Goal: Task Accomplishment & Management: Manage account settings

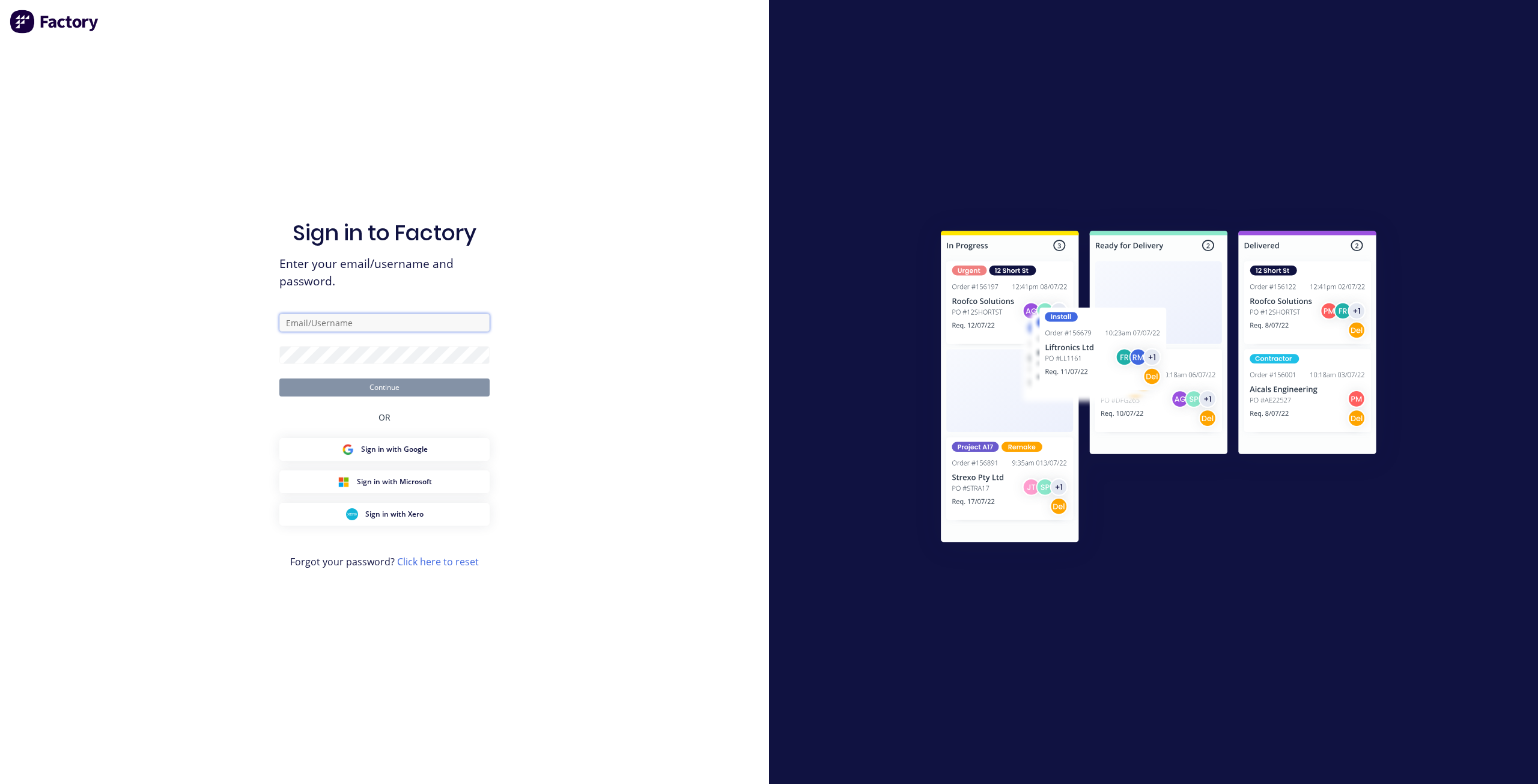
click at [371, 327] on input "text" at bounding box center [384, 323] width 210 height 18
type input "[EMAIL_ADDRESS][DOMAIN_NAME]"
click at [279, 379] on button "Continue" at bounding box center [384, 388] width 210 height 18
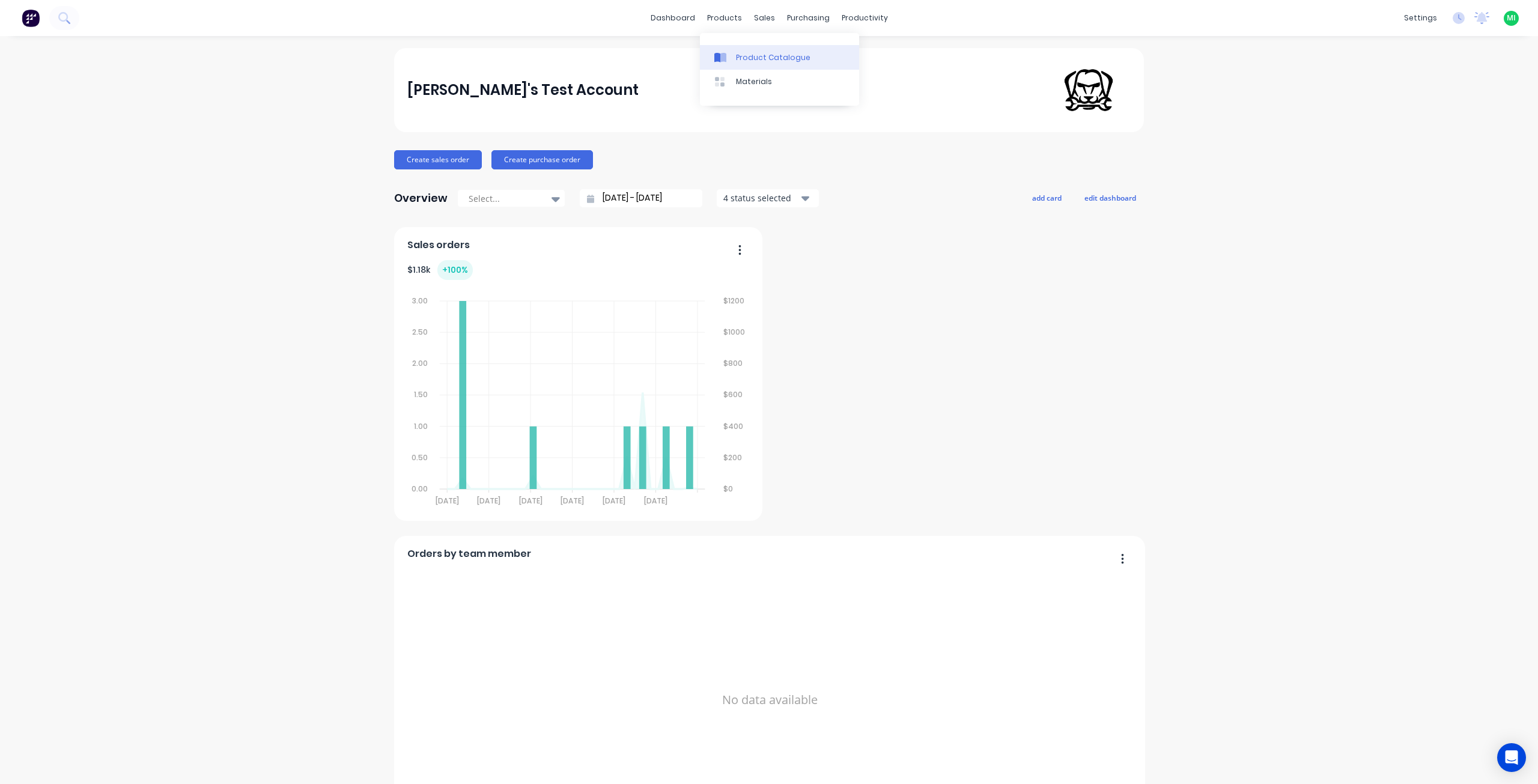
click at [769, 64] on link "Product Catalogue" at bounding box center [779, 57] width 159 height 24
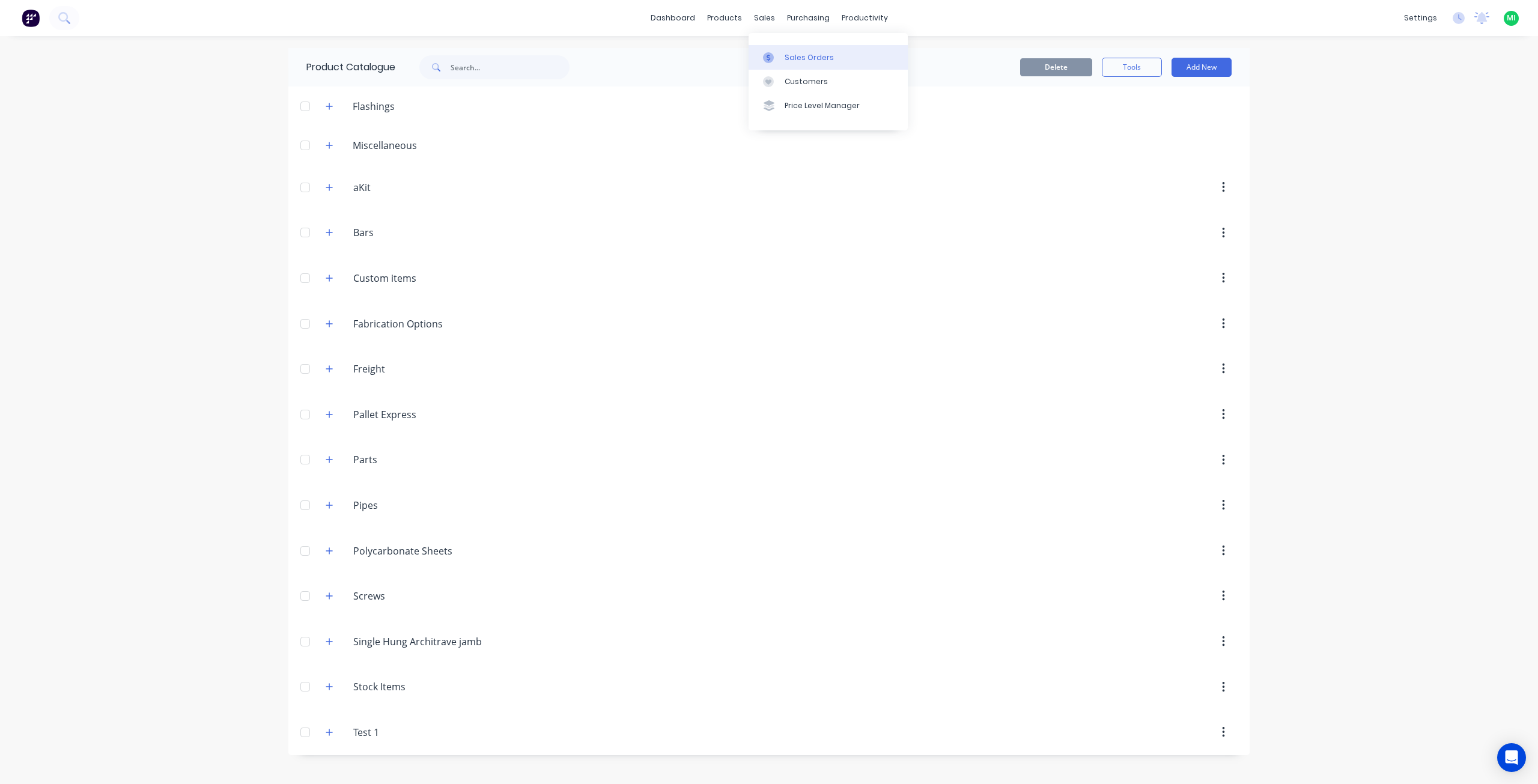
click at [803, 47] on link "Sales Orders" at bounding box center [828, 57] width 159 height 24
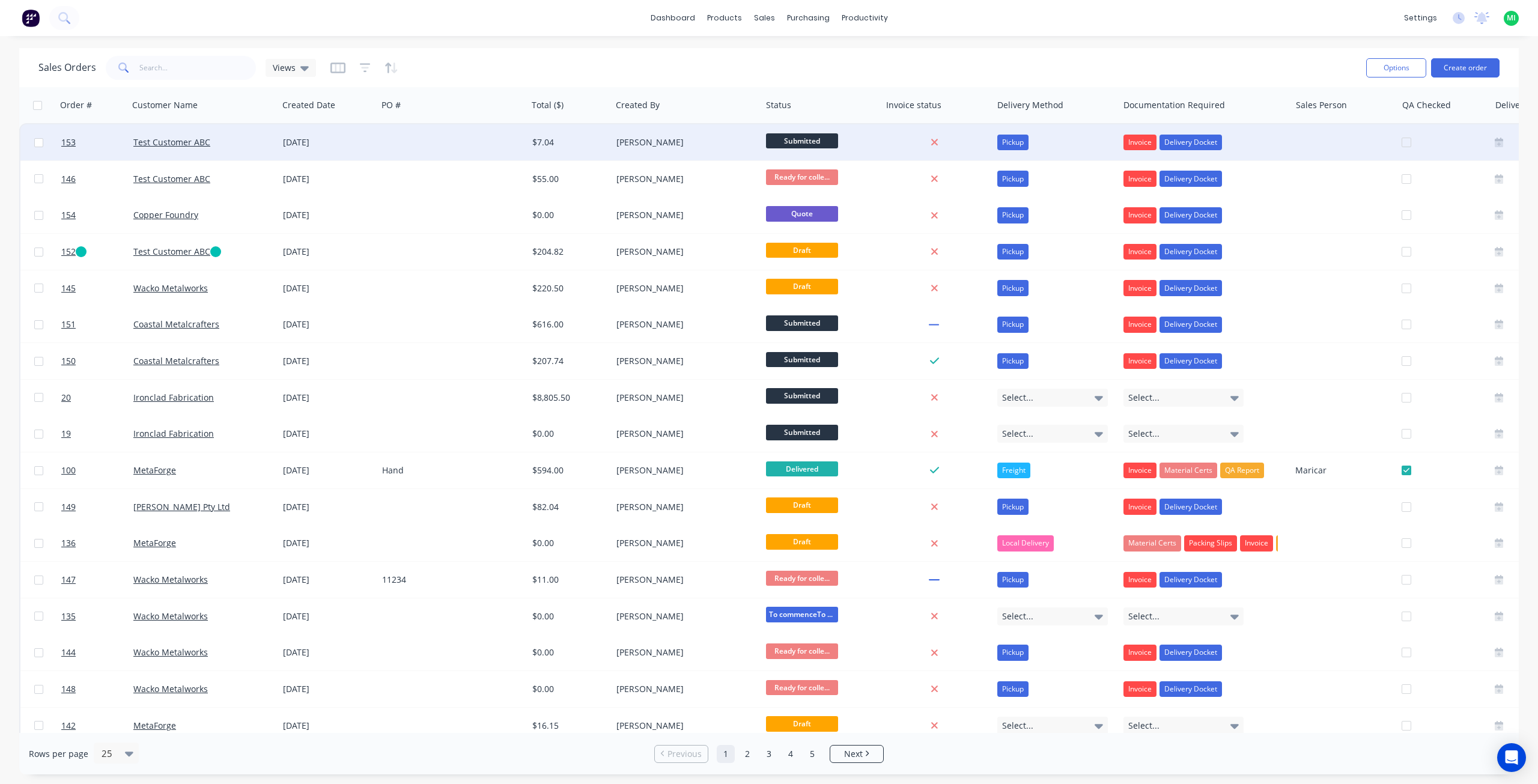
click at [232, 148] on div "Test Customer ABC" at bounding box center [201, 142] width 134 height 12
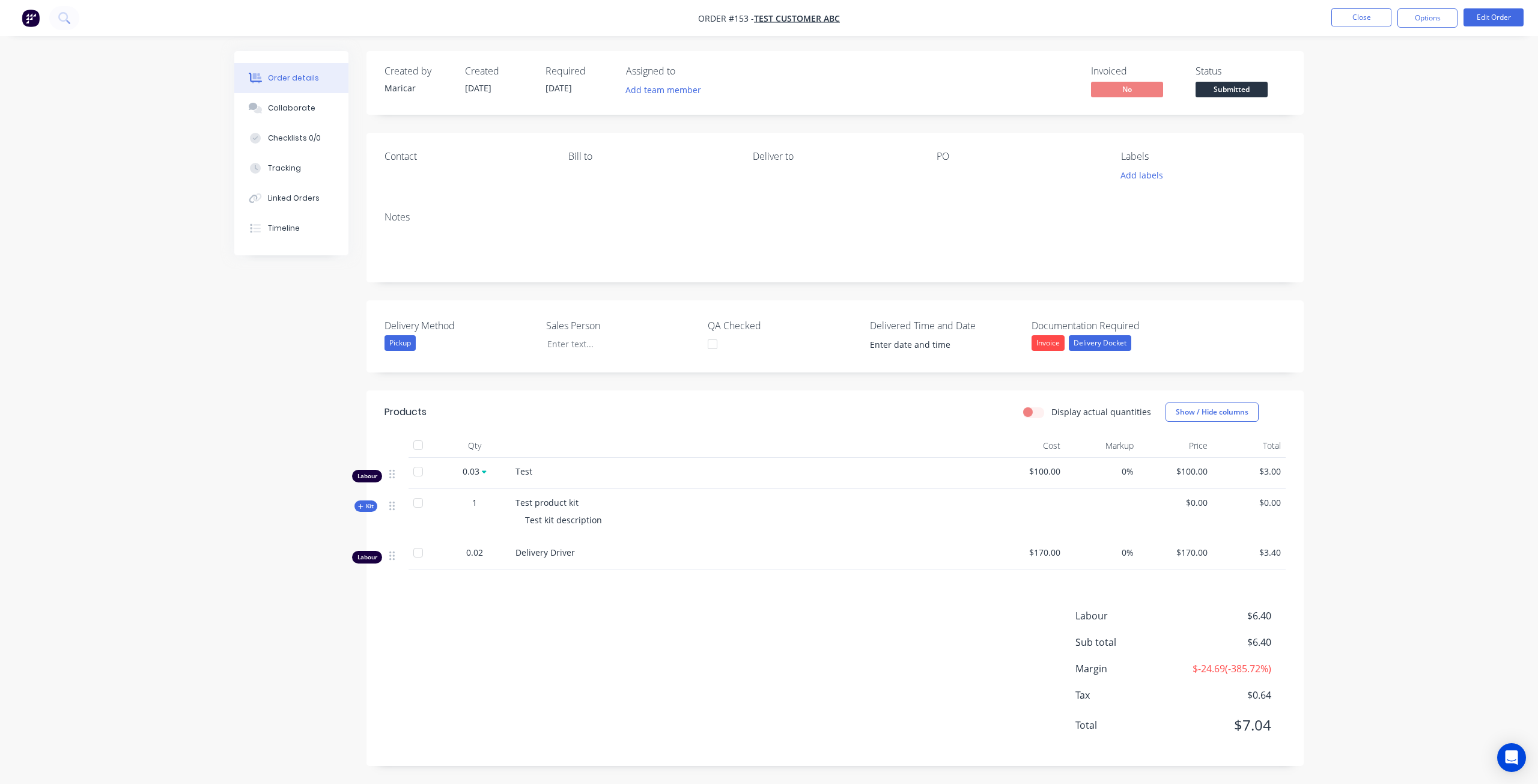
click at [358, 502] on span "Kit" at bounding box center [366, 506] width 16 height 9
click at [356, 506] on icon at bounding box center [356, 506] width 5 height 1
click at [1418, 24] on button "Options" at bounding box center [1428, 18] width 60 height 19
click at [1366, 70] on div "Invoice" at bounding box center [1391, 73] width 111 height 18
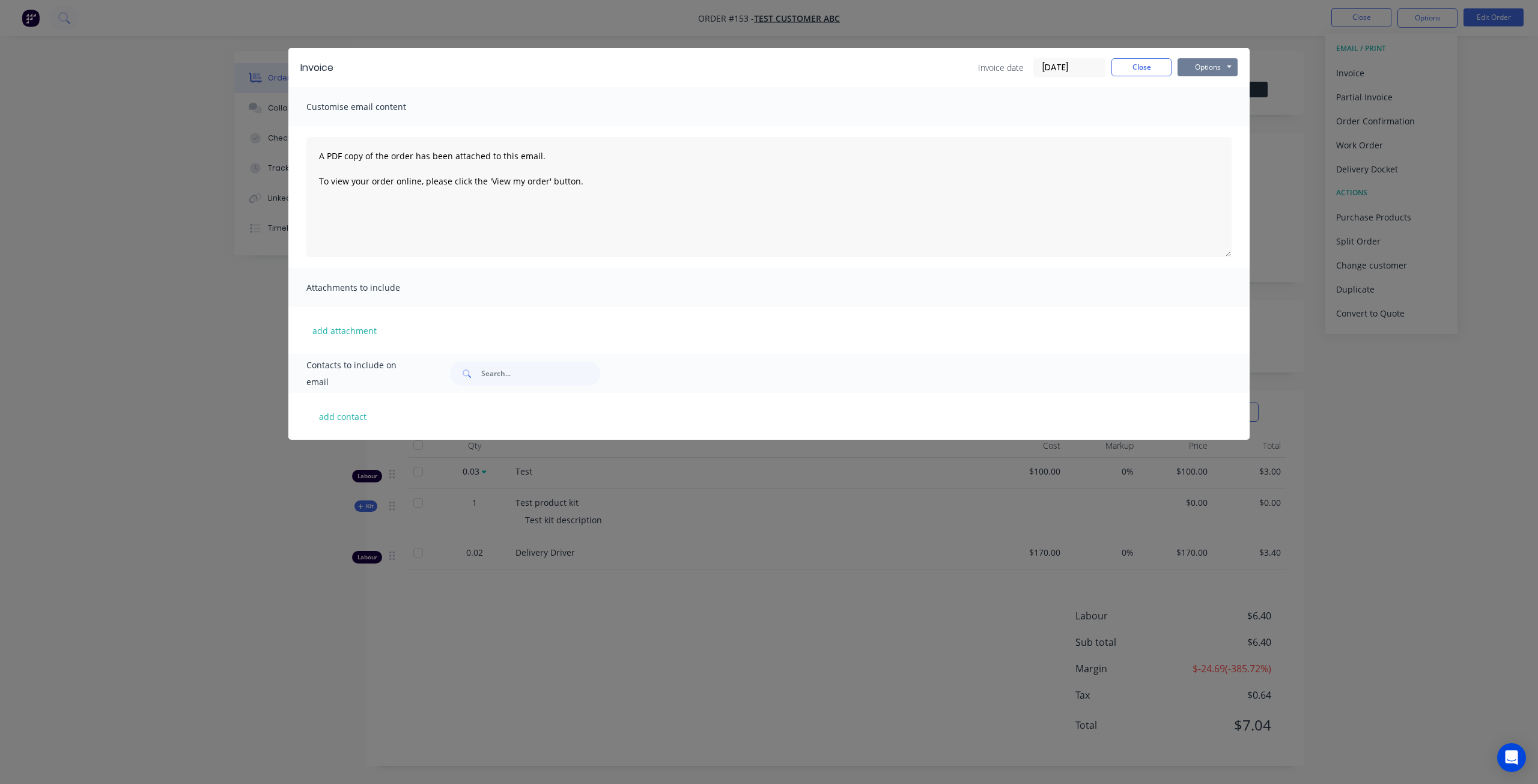
click at [1212, 67] on button "Options" at bounding box center [1208, 67] width 60 height 18
click at [1220, 88] on button "Preview" at bounding box center [1216, 88] width 77 height 20
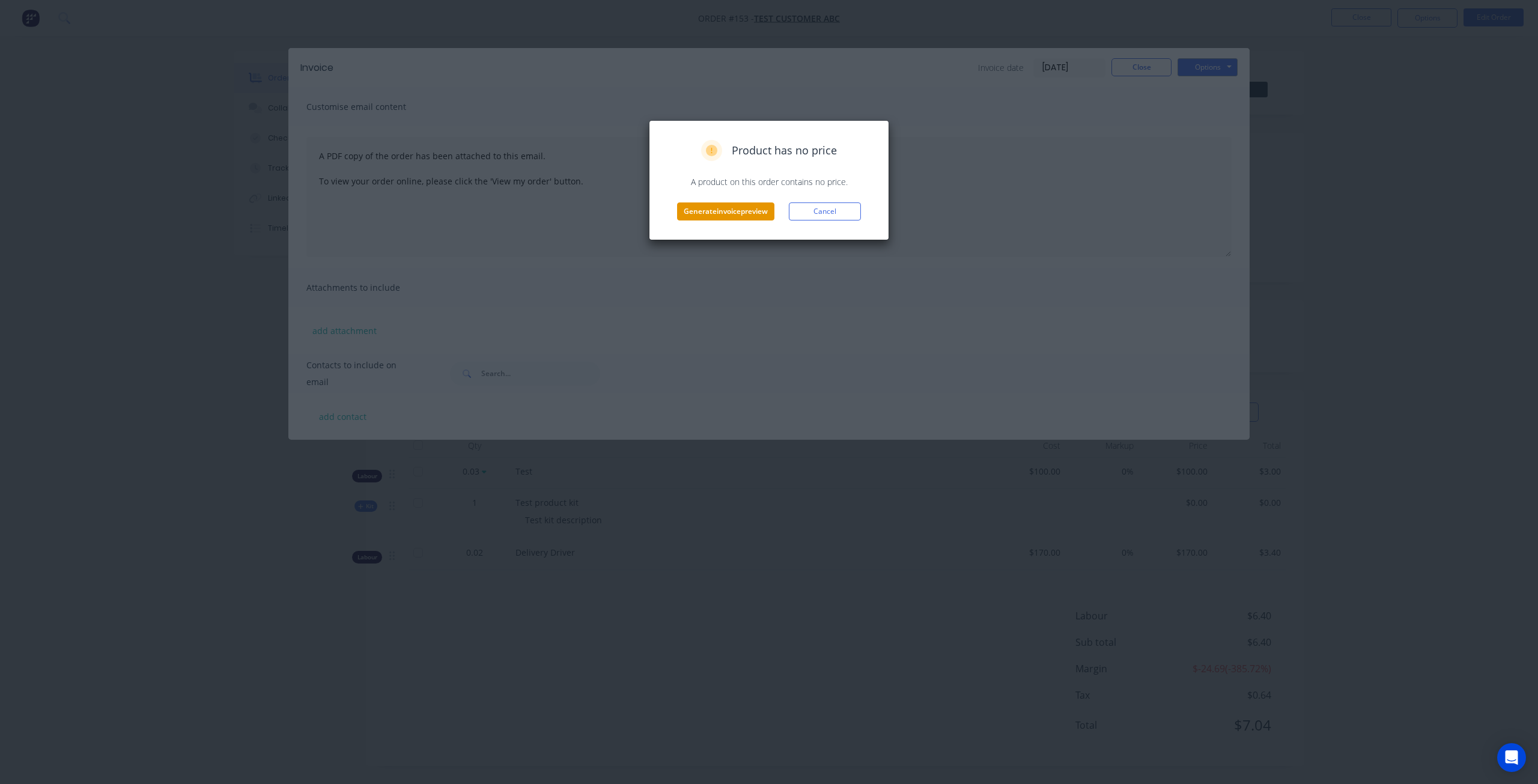
click at [704, 212] on button "Generate invoice preview" at bounding box center [725, 212] width 98 height 18
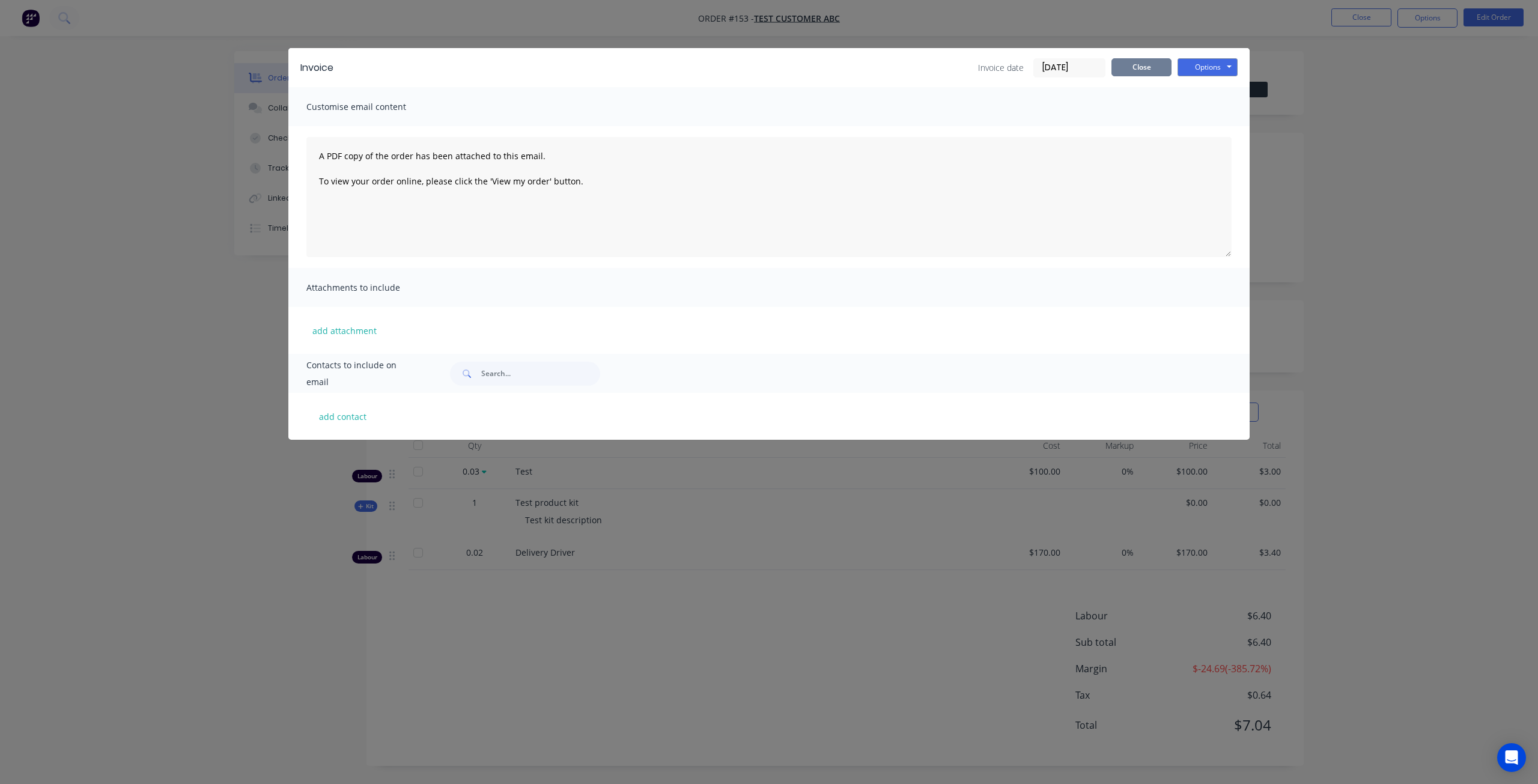
click at [1126, 64] on button "Close" at bounding box center [1142, 67] width 60 height 18
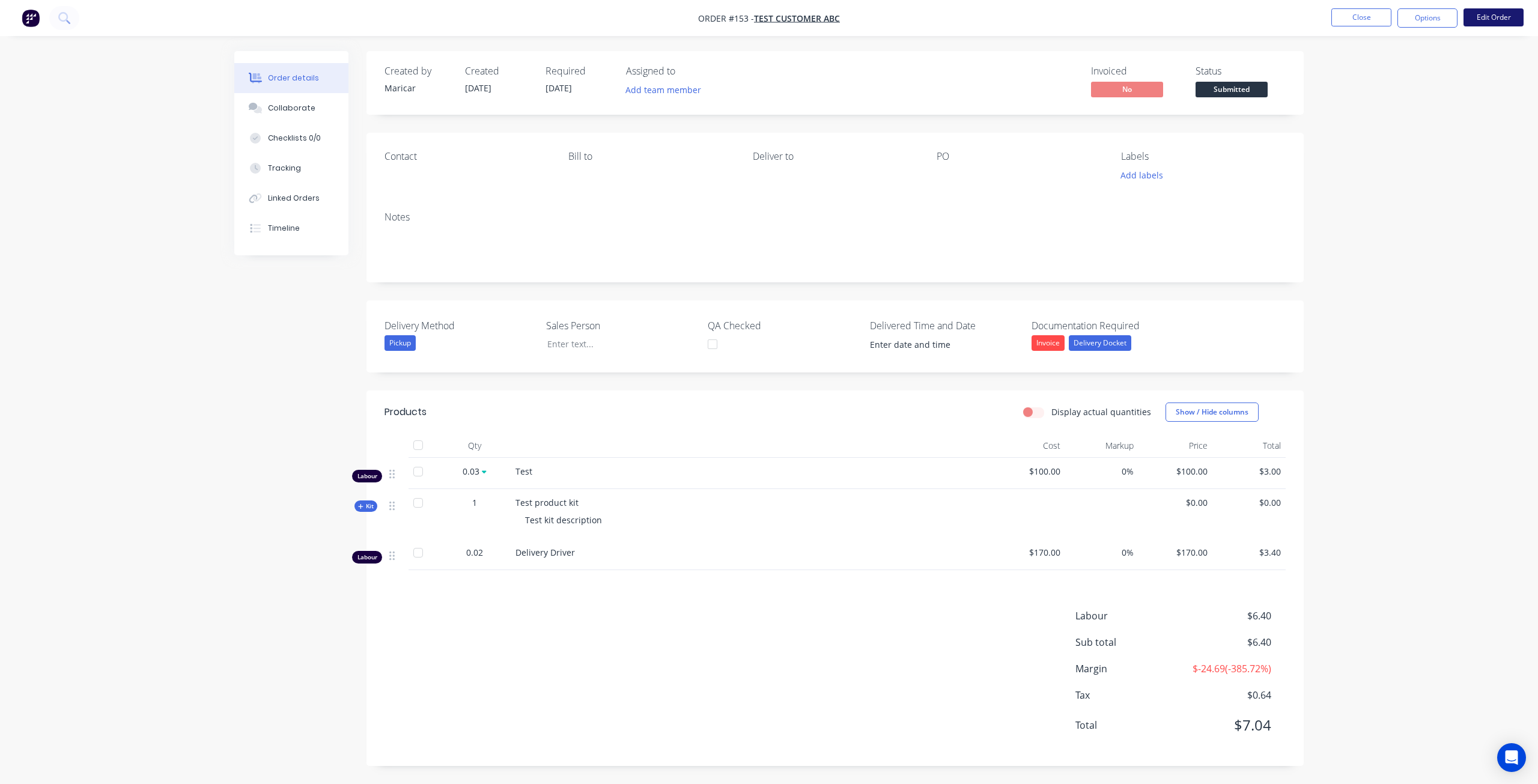
click at [1514, 18] on button "Edit Order" at bounding box center [1494, 18] width 60 height 18
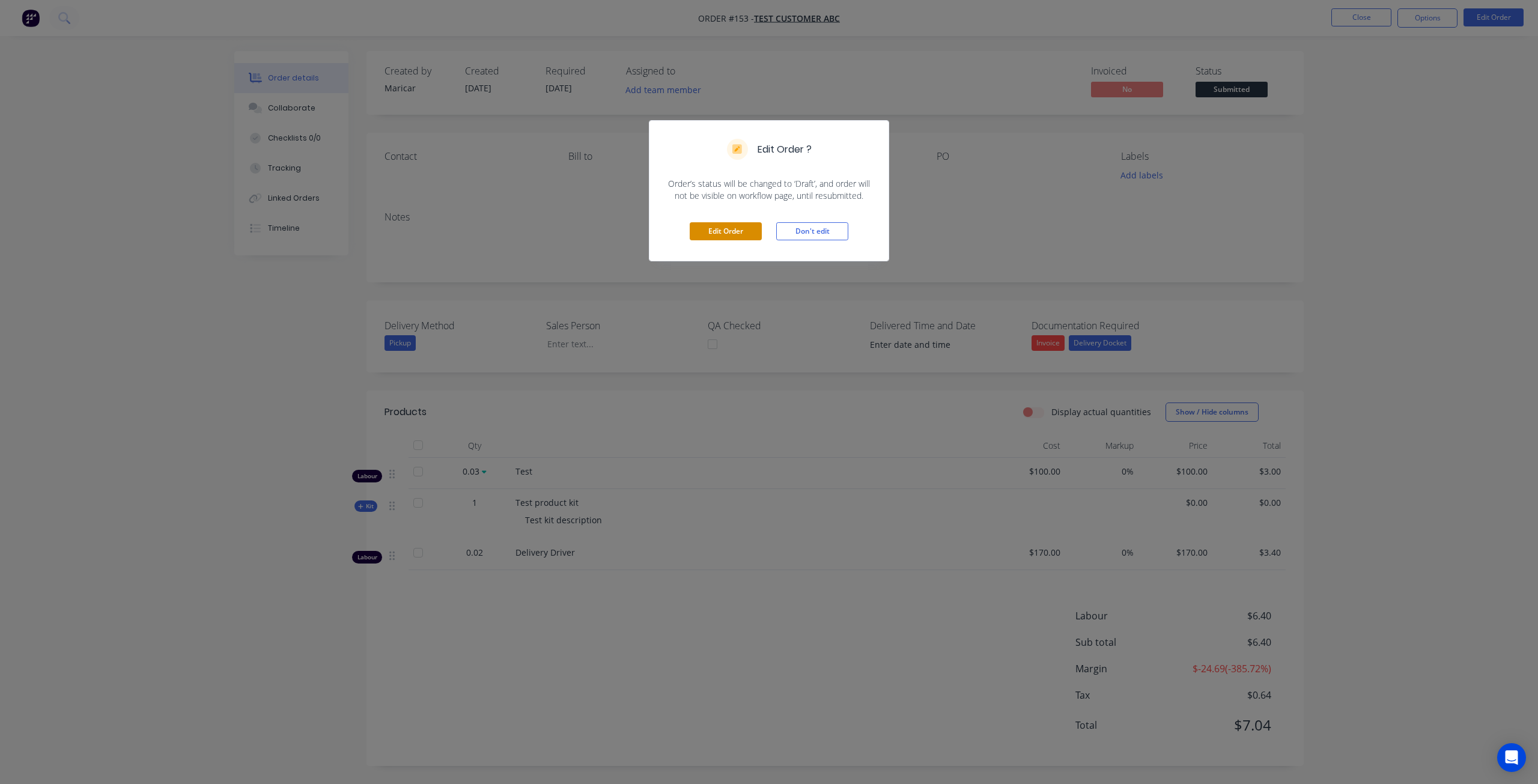
click at [716, 229] on button "Edit Order" at bounding box center [726, 231] width 72 height 18
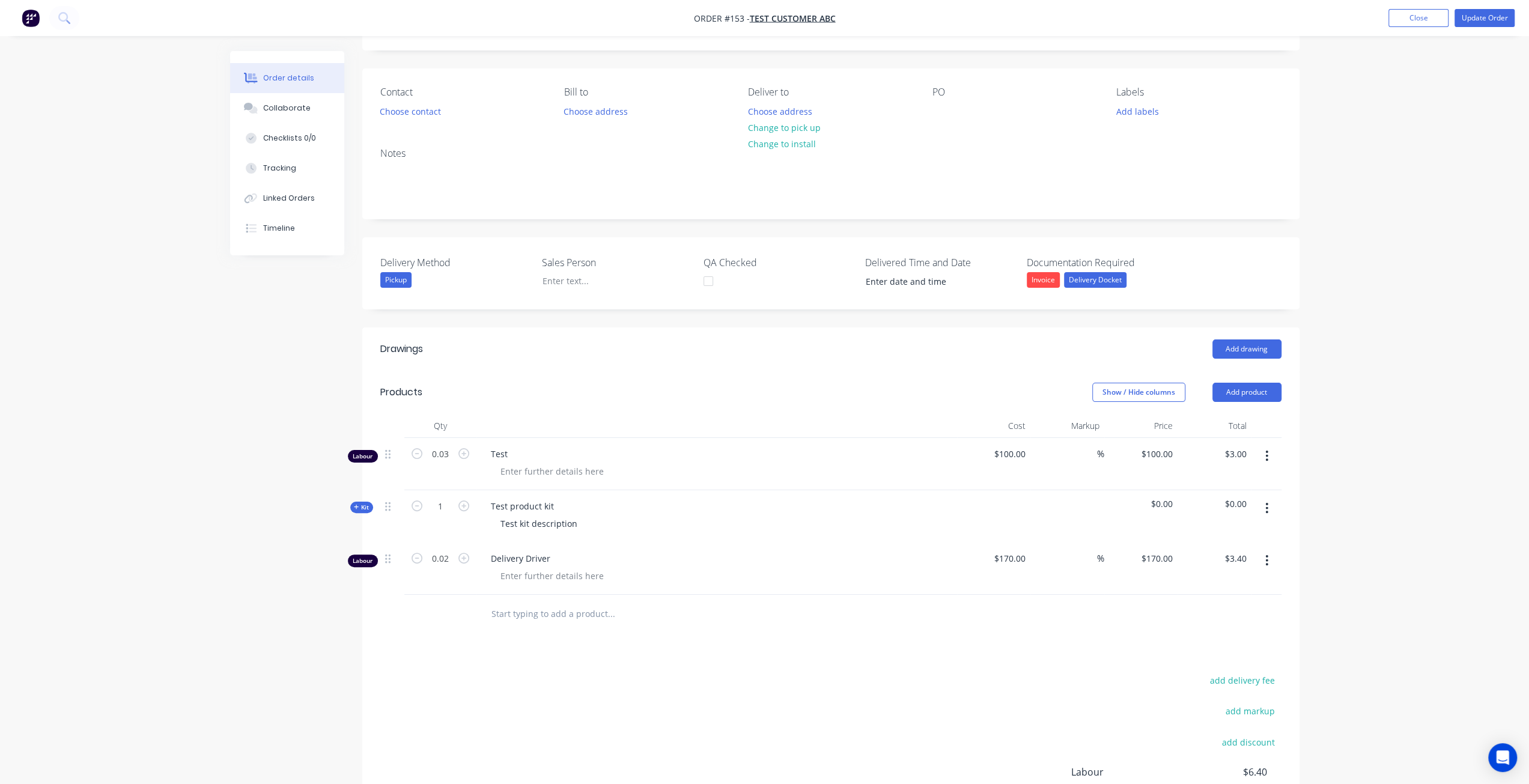
scroll to position [219, 0]
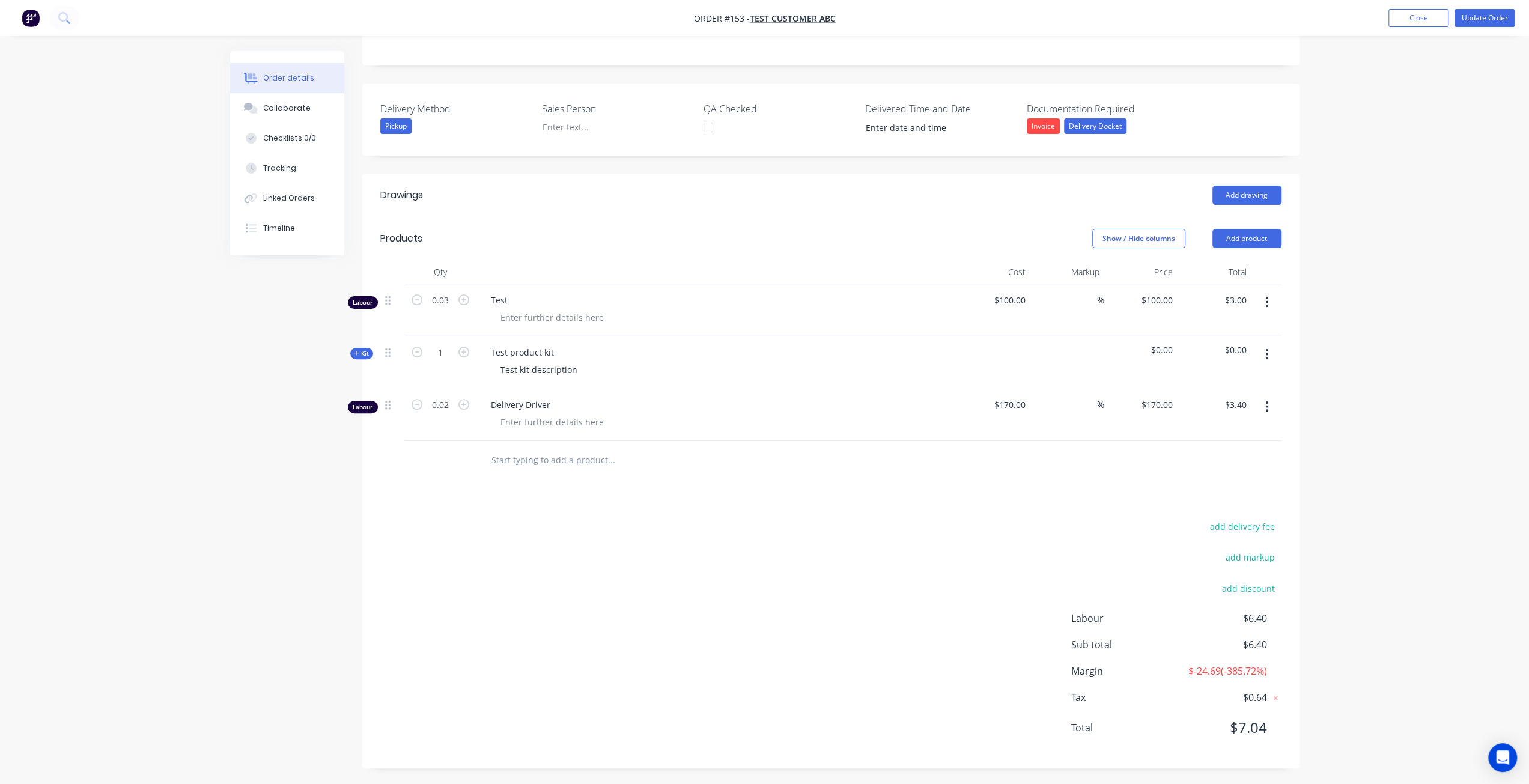
drag, startPoint x: 1263, startPoint y: 302, endPoint x: 1256, endPoint y: 310, distance: 10.6
click at [1264, 302] on button "button" at bounding box center [1266, 302] width 28 height 22
click at [1202, 405] on div "Delete" at bounding box center [1224, 405] width 92 height 18
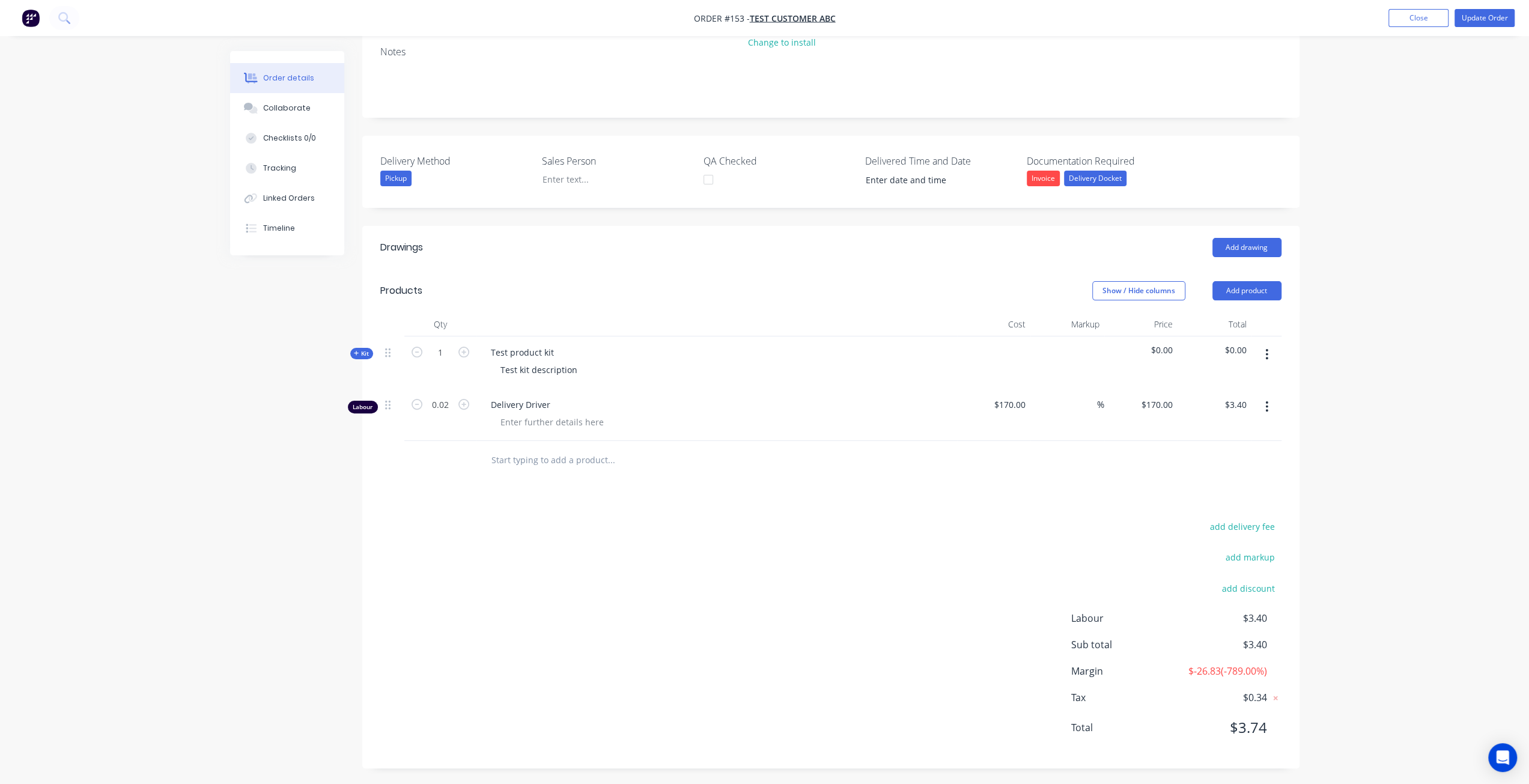
click at [1264, 407] on button "button" at bounding box center [1266, 406] width 28 height 22
click at [1205, 498] on button "Delete" at bounding box center [1224, 510] width 114 height 24
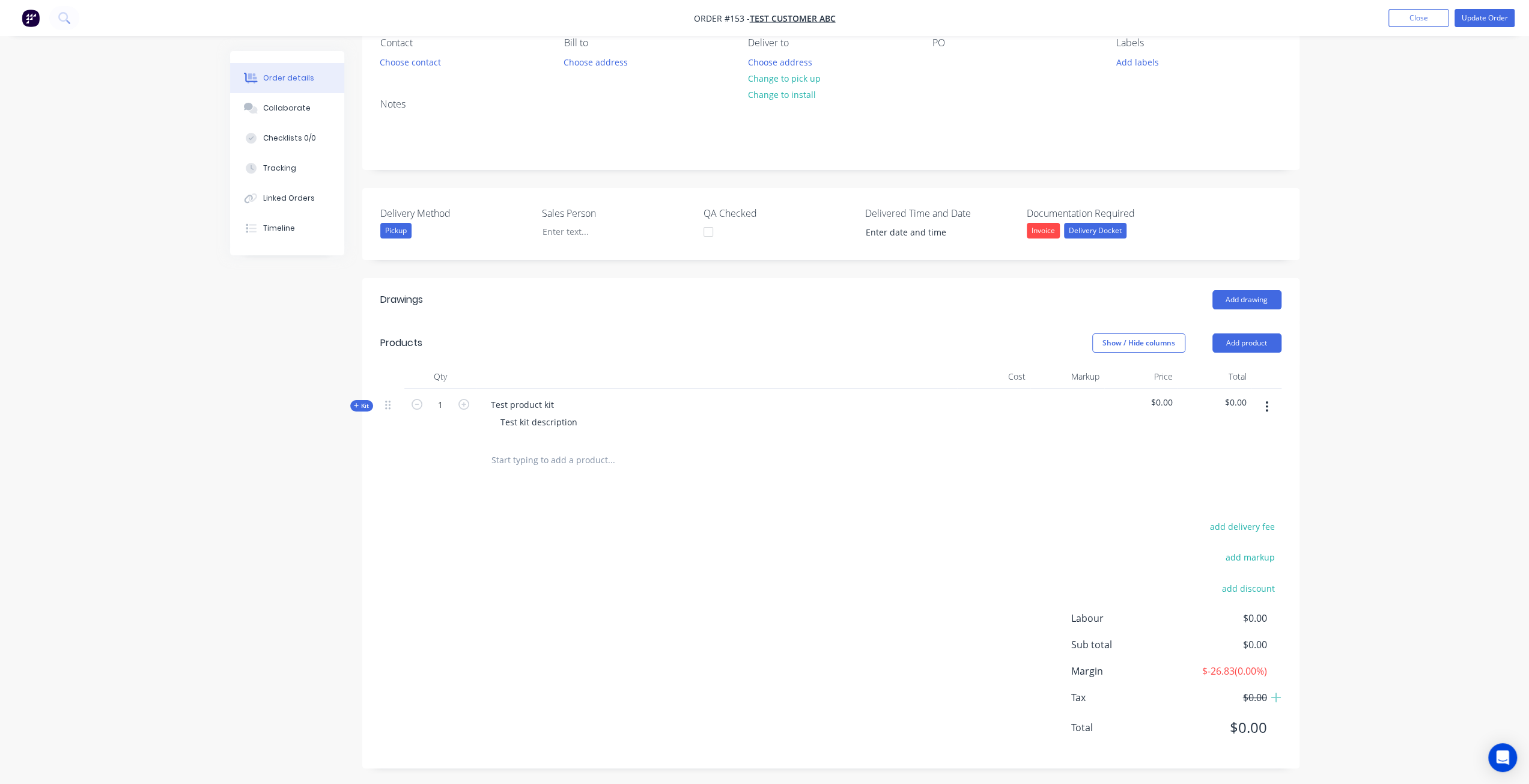
click at [364, 407] on span "Kit" at bounding box center [362, 406] width 16 height 9
click at [467, 452] on icon "button" at bounding box center [464, 457] width 11 height 11
type input "1"
type input "$170.00"
click at [418, 519] on div at bounding box center [440, 521] width 72 height 39
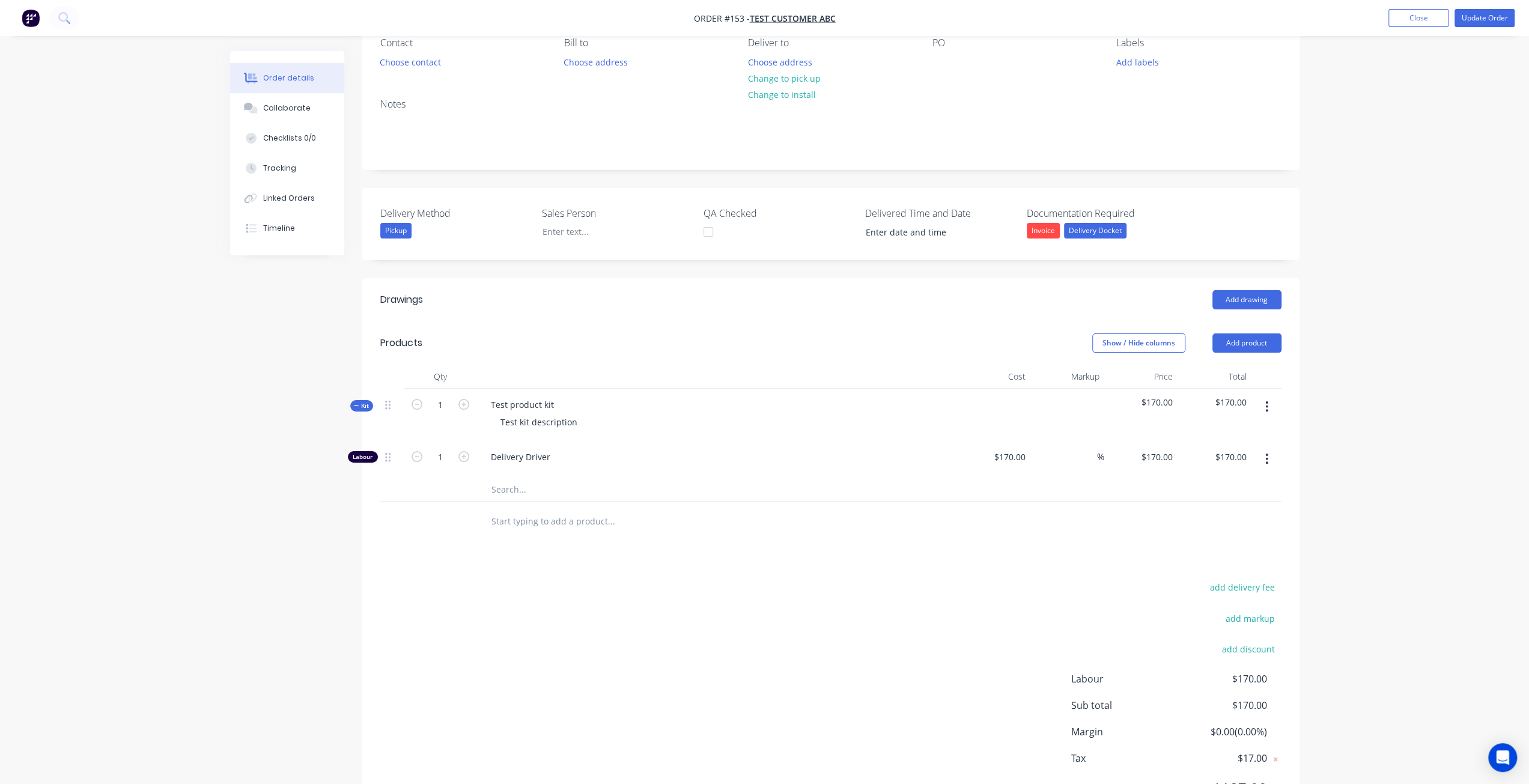
click at [299, 544] on div "Created by Maricar Created [DATE] Required [DATE] Assigned to Add team member I…" at bounding box center [764, 392] width 1069 height 910
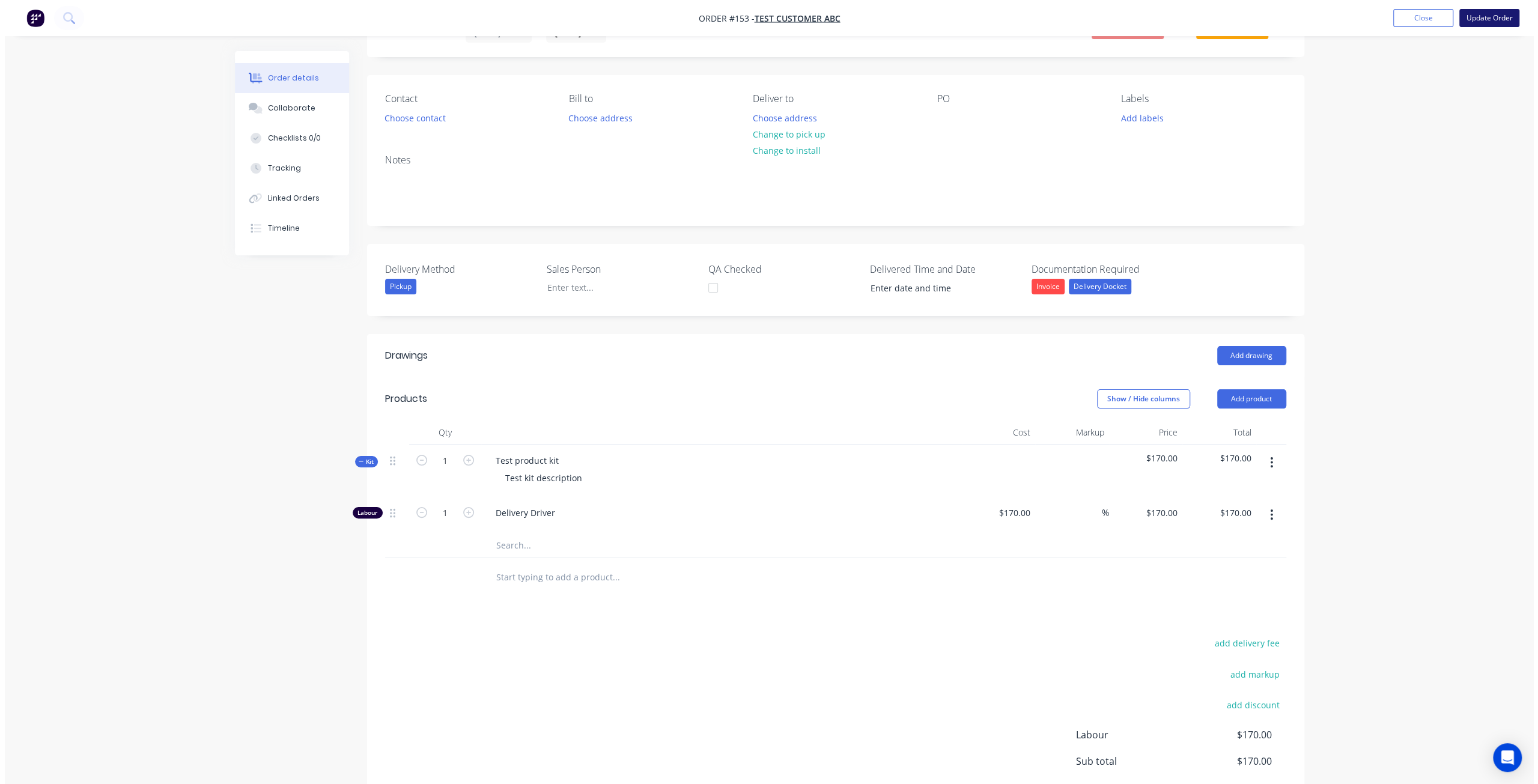
scroll to position [0, 0]
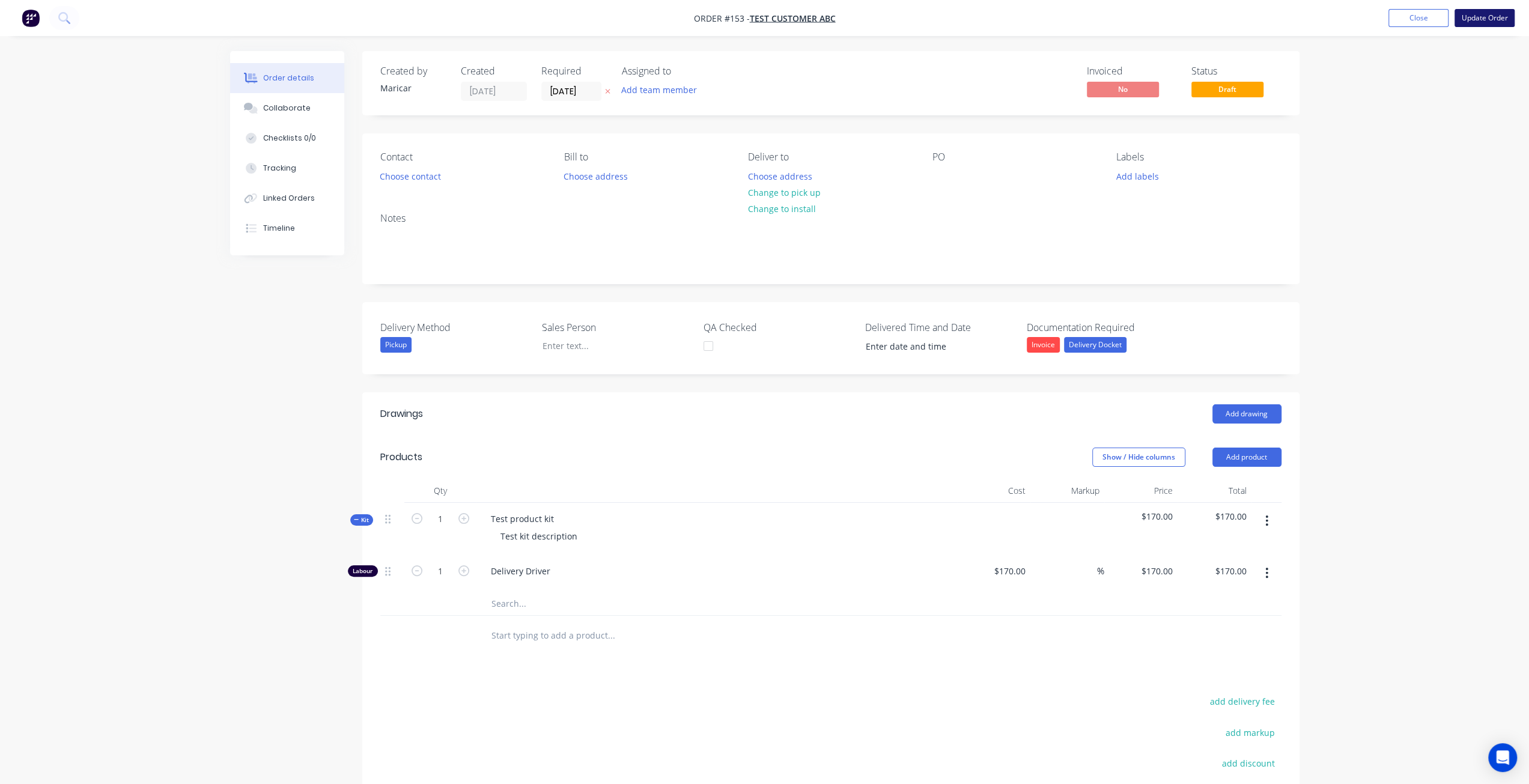
click at [1471, 22] on button "Update Order" at bounding box center [1484, 18] width 60 height 18
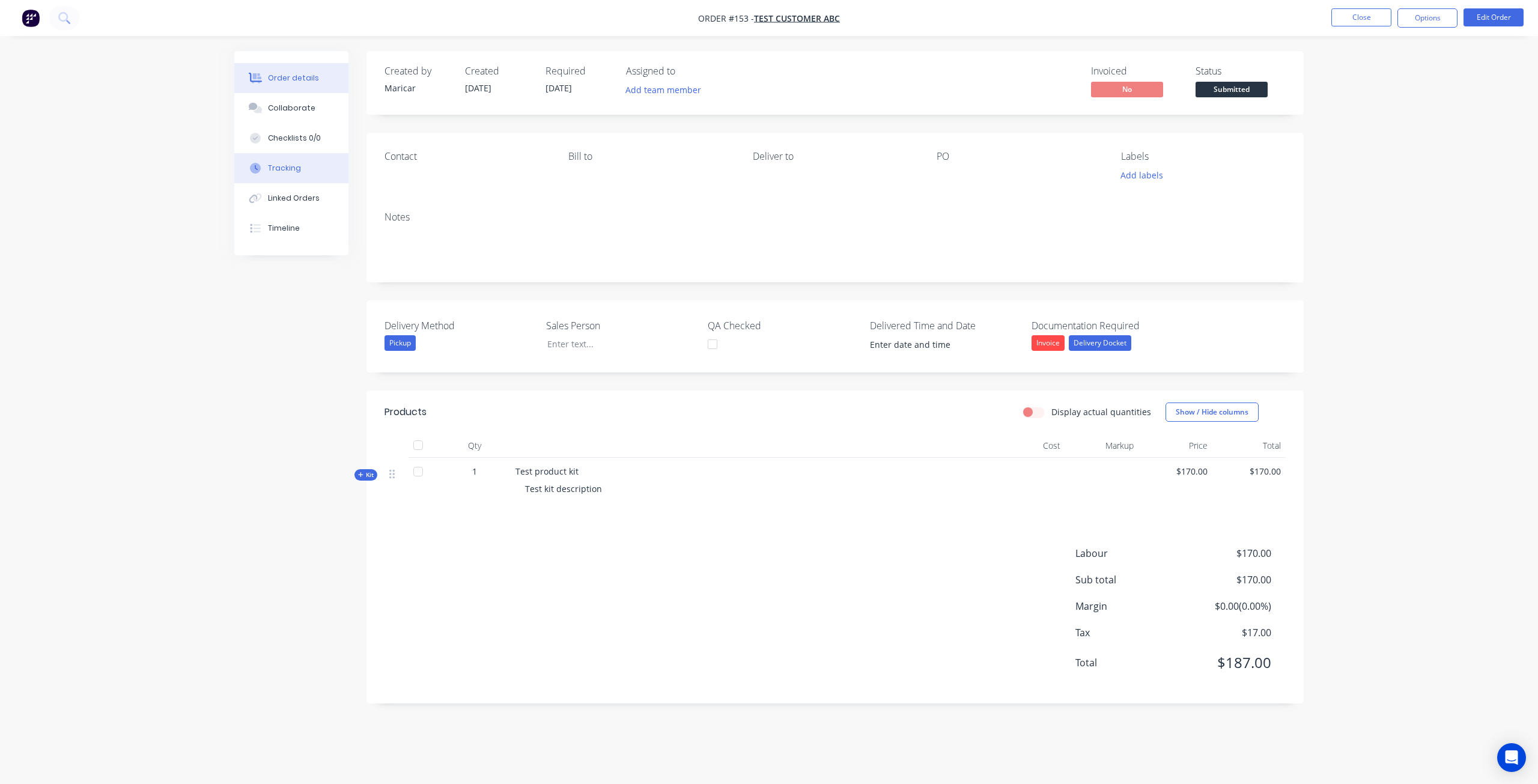
click at [307, 172] on button "Tracking" at bounding box center [292, 168] width 114 height 30
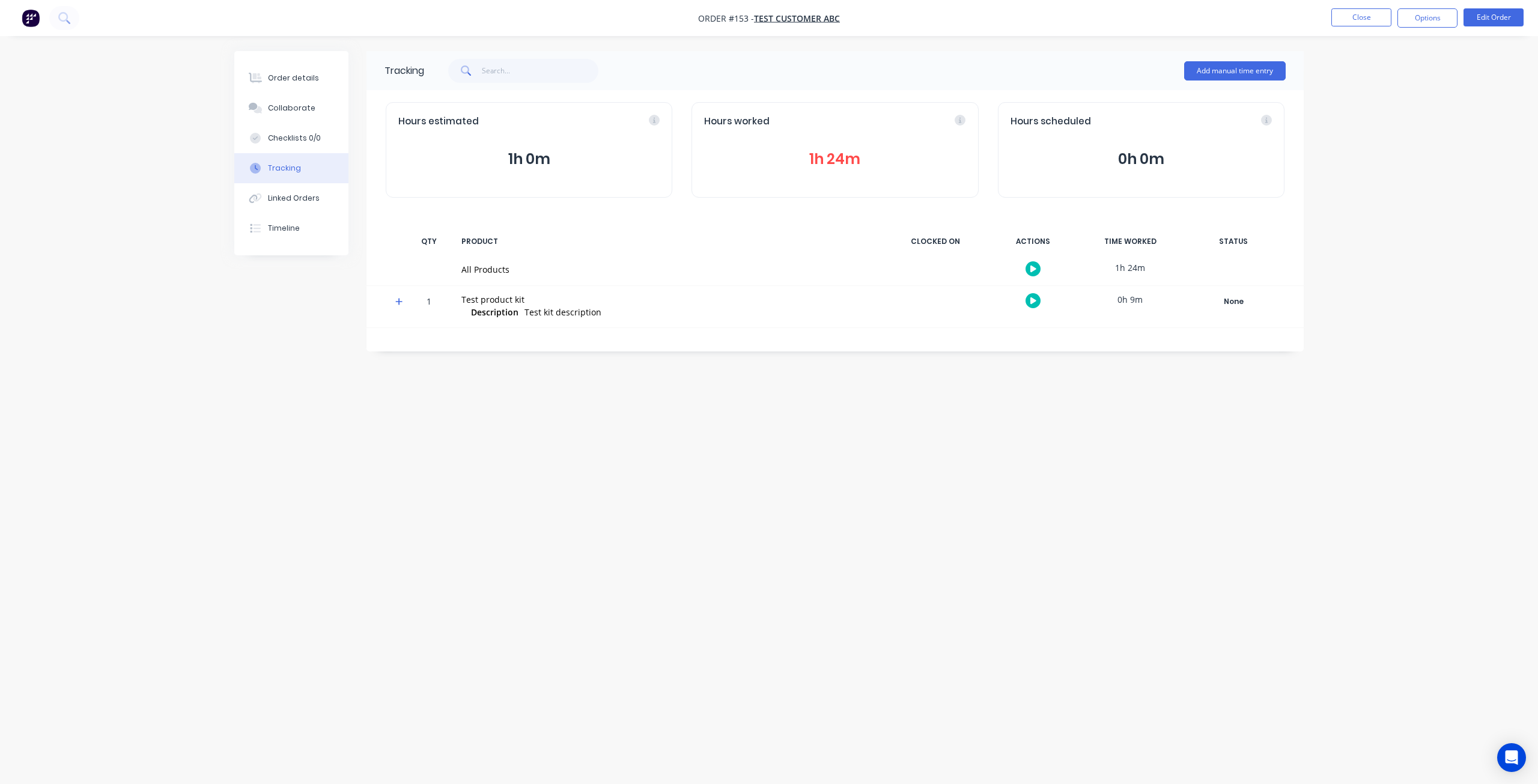
click at [830, 157] on button "1h 24m" at bounding box center [835, 159] width 261 height 23
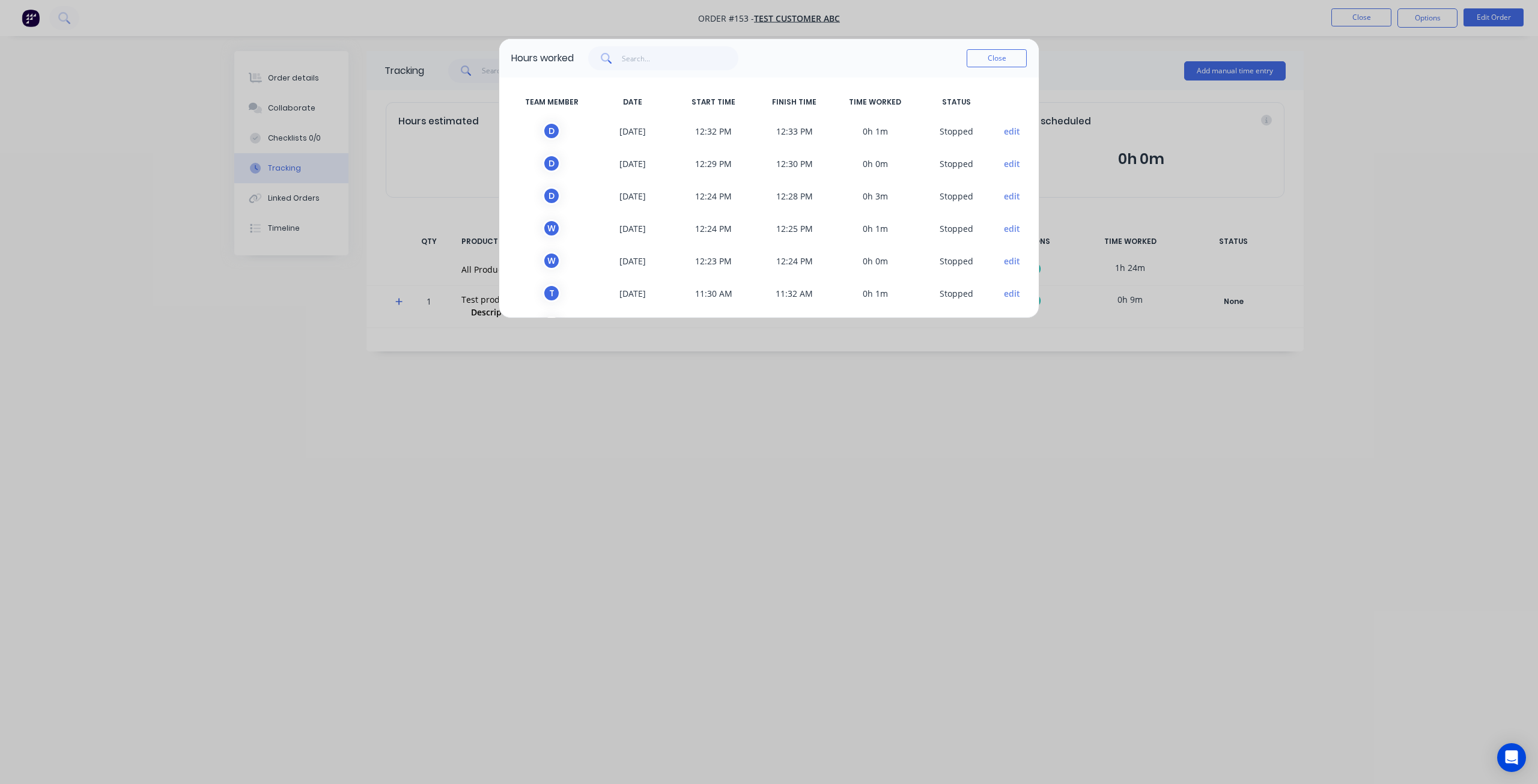
click at [1004, 129] on button "edit" at bounding box center [1012, 131] width 16 height 12
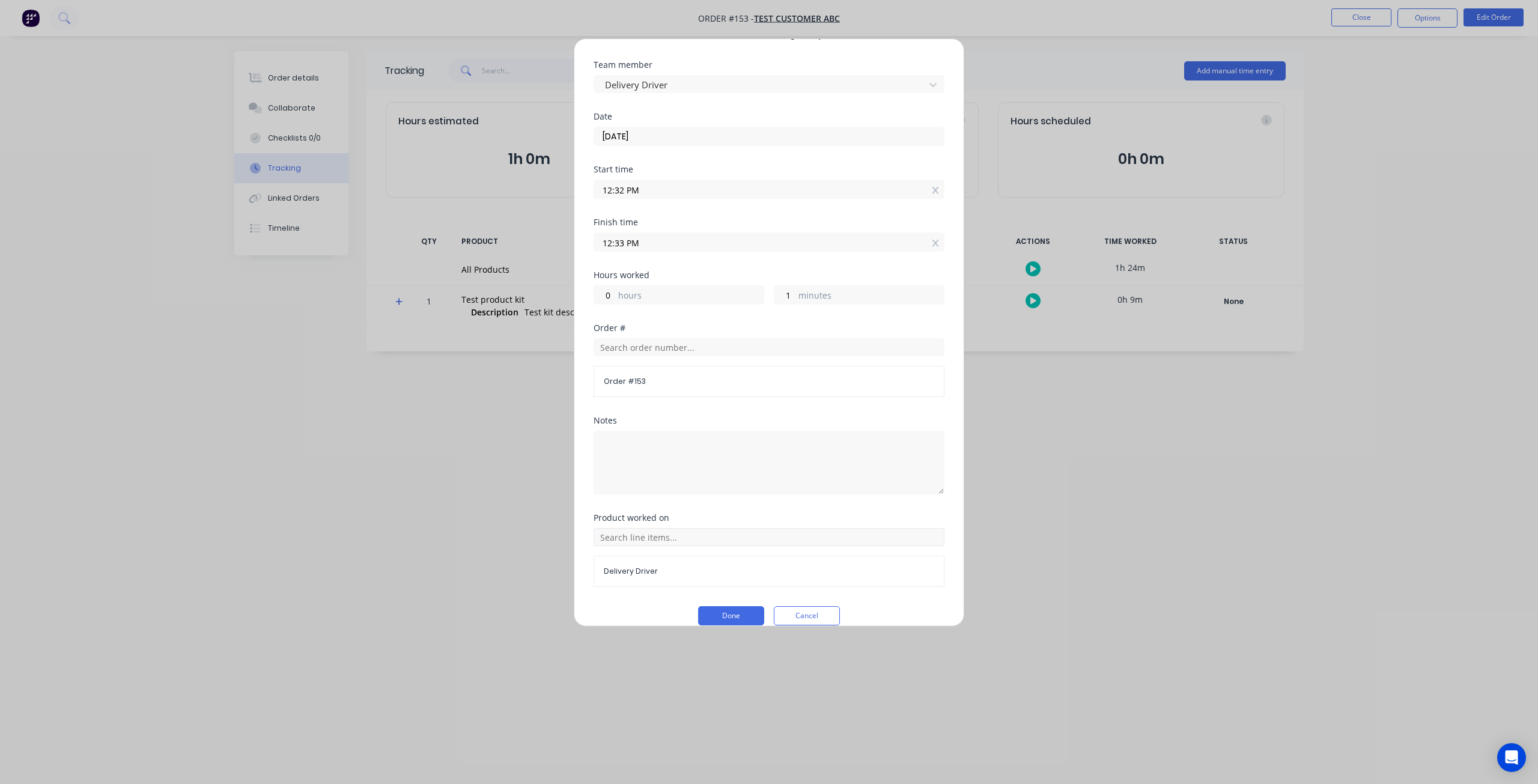
scroll to position [41, 0]
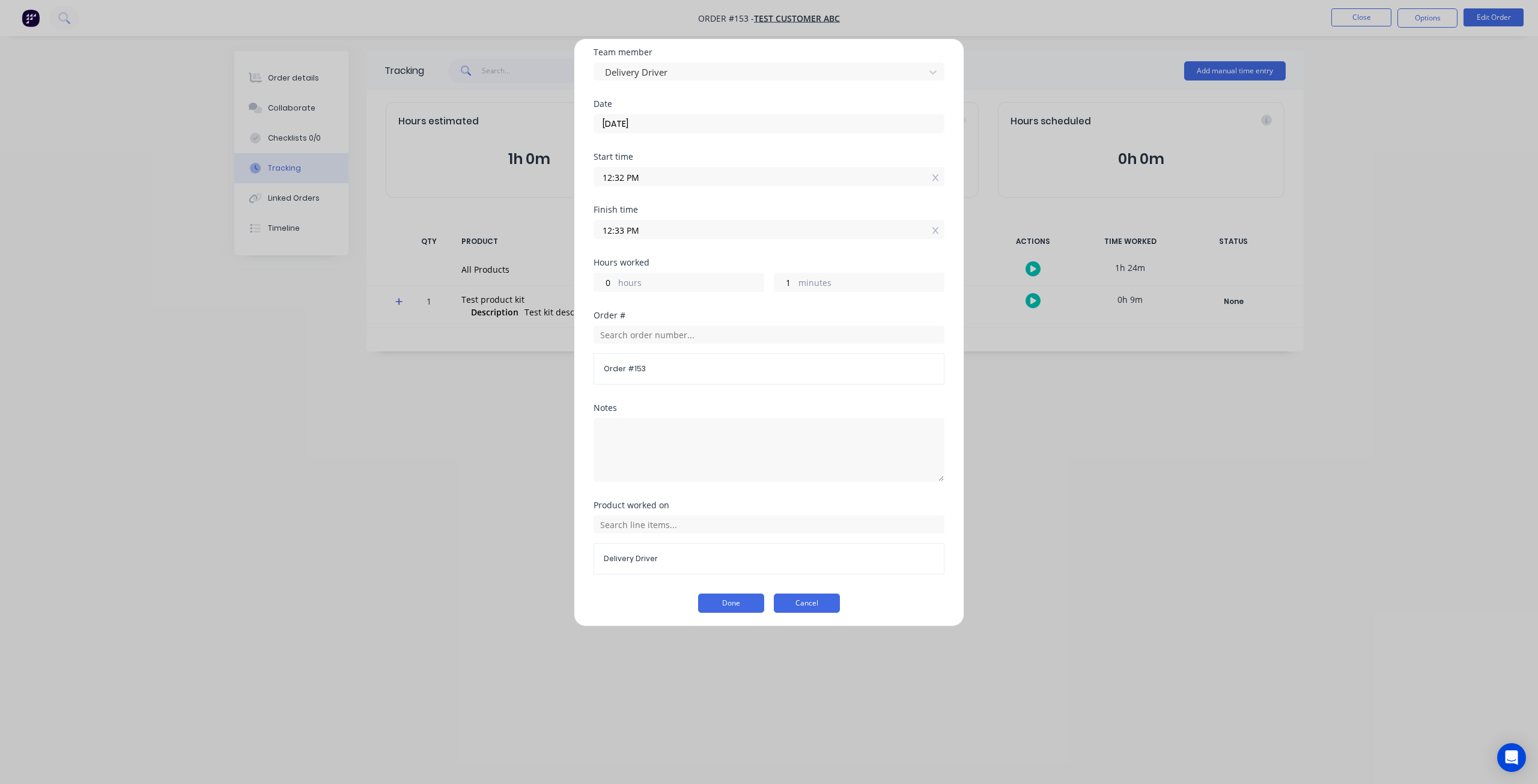
click at [807, 606] on button "Cancel" at bounding box center [807, 603] width 66 height 19
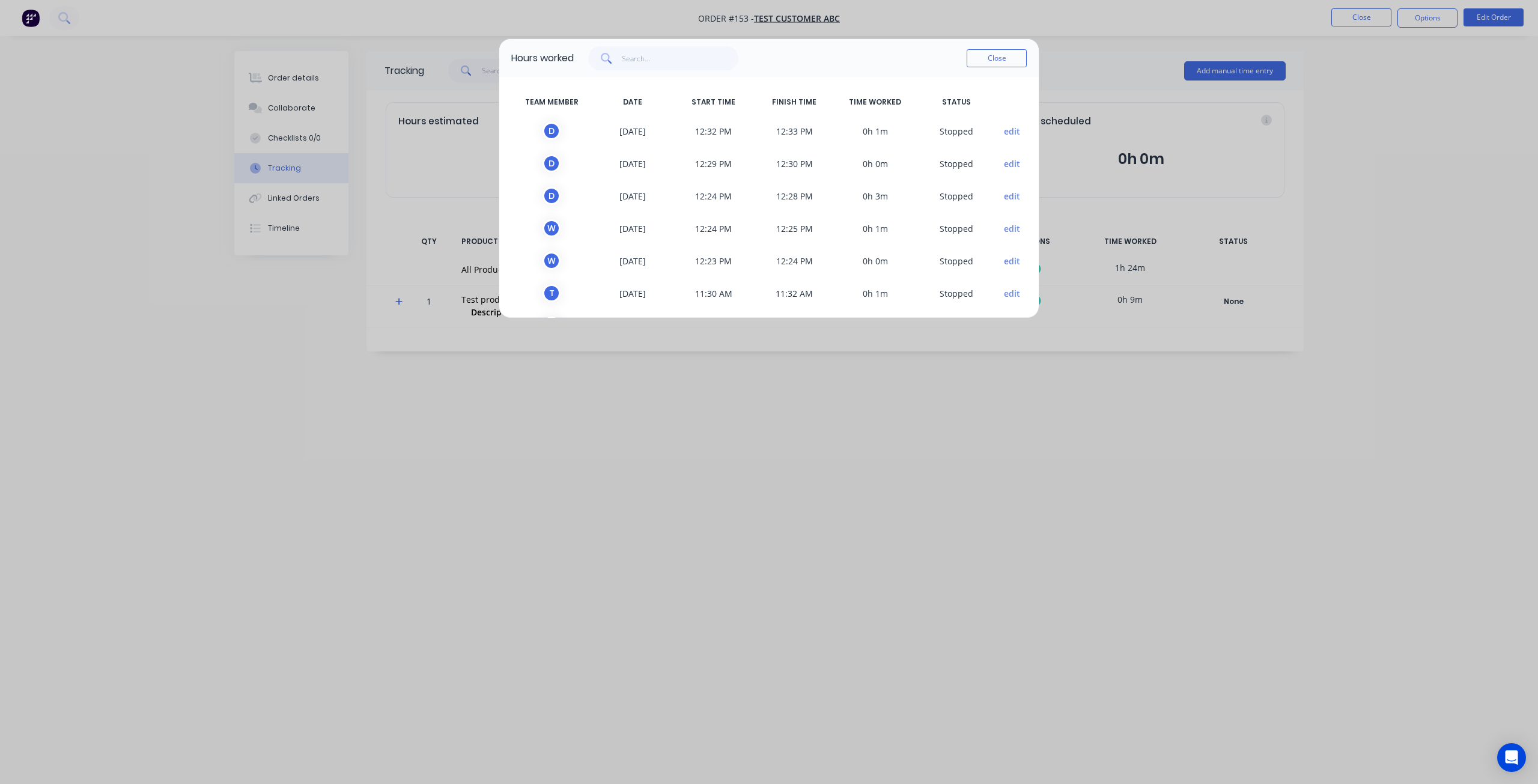
scroll to position [166, 0]
click at [991, 58] on button "Close" at bounding box center [997, 58] width 60 height 18
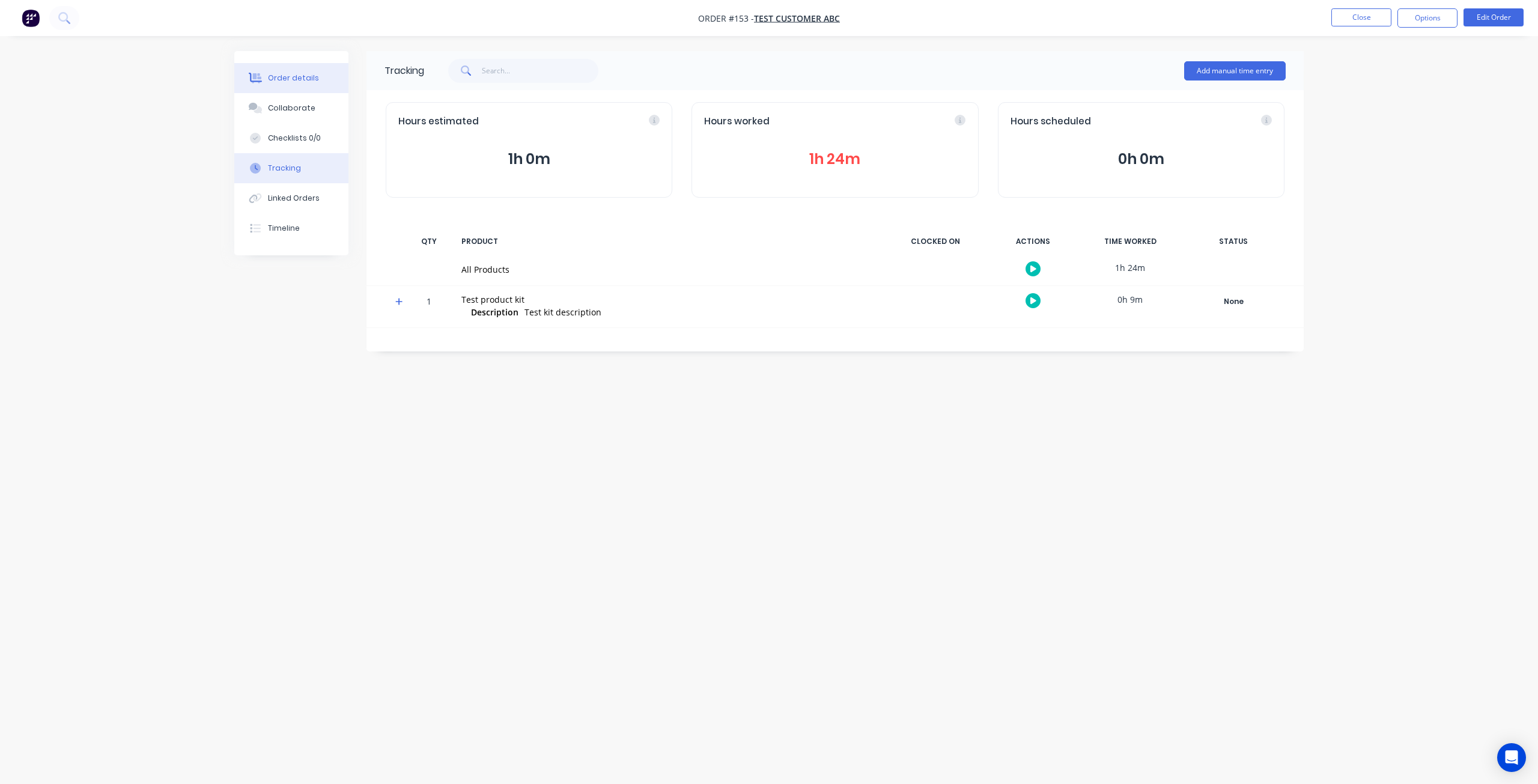
click at [290, 88] on button "Order details" at bounding box center [292, 78] width 114 height 30
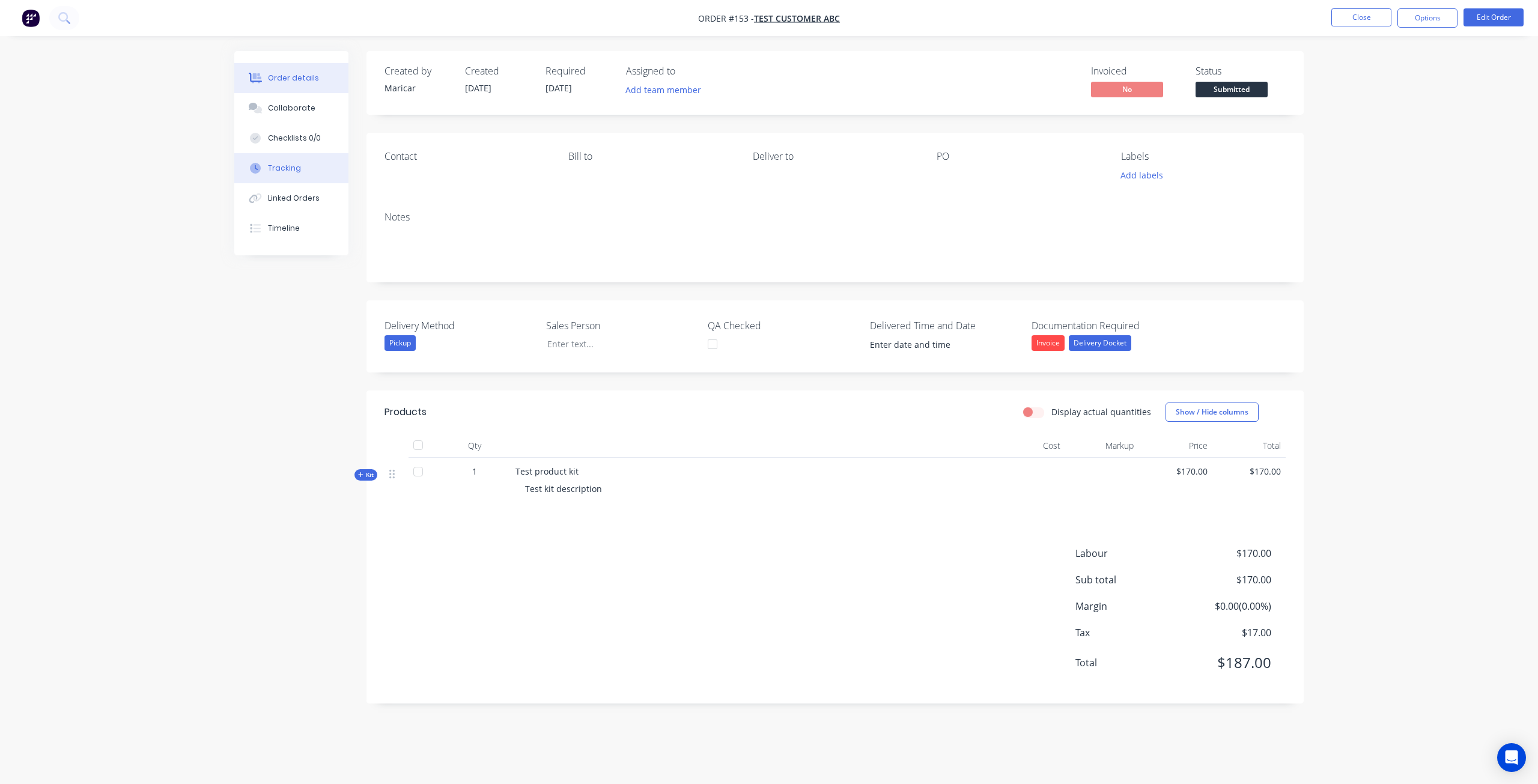
click at [286, 181] on button "Tracking" at bounding box center [292, 168] width 114 height 30
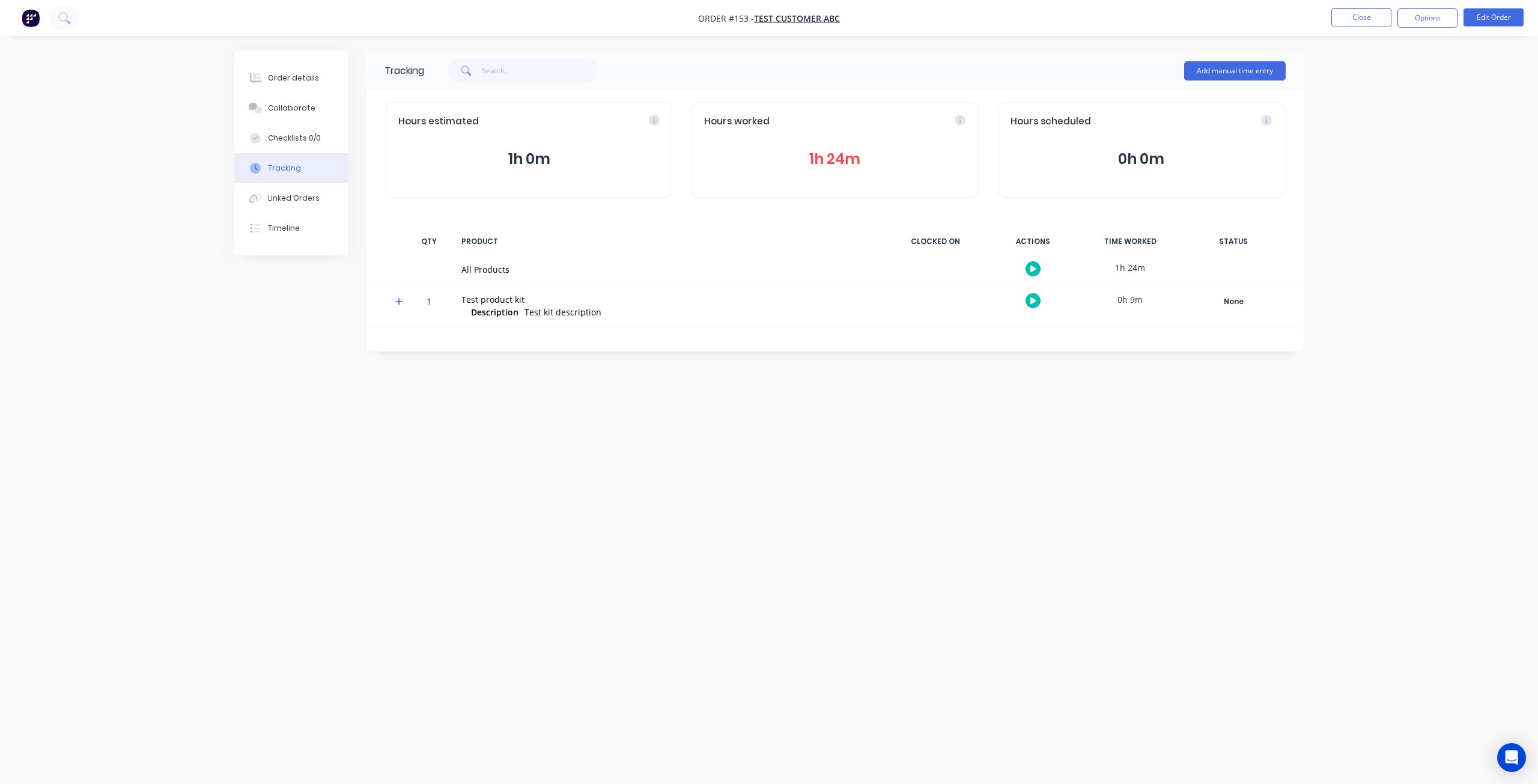
click at [847, 162] on button "1h 24m" at bounding box center [835, 159] width 261 height 23
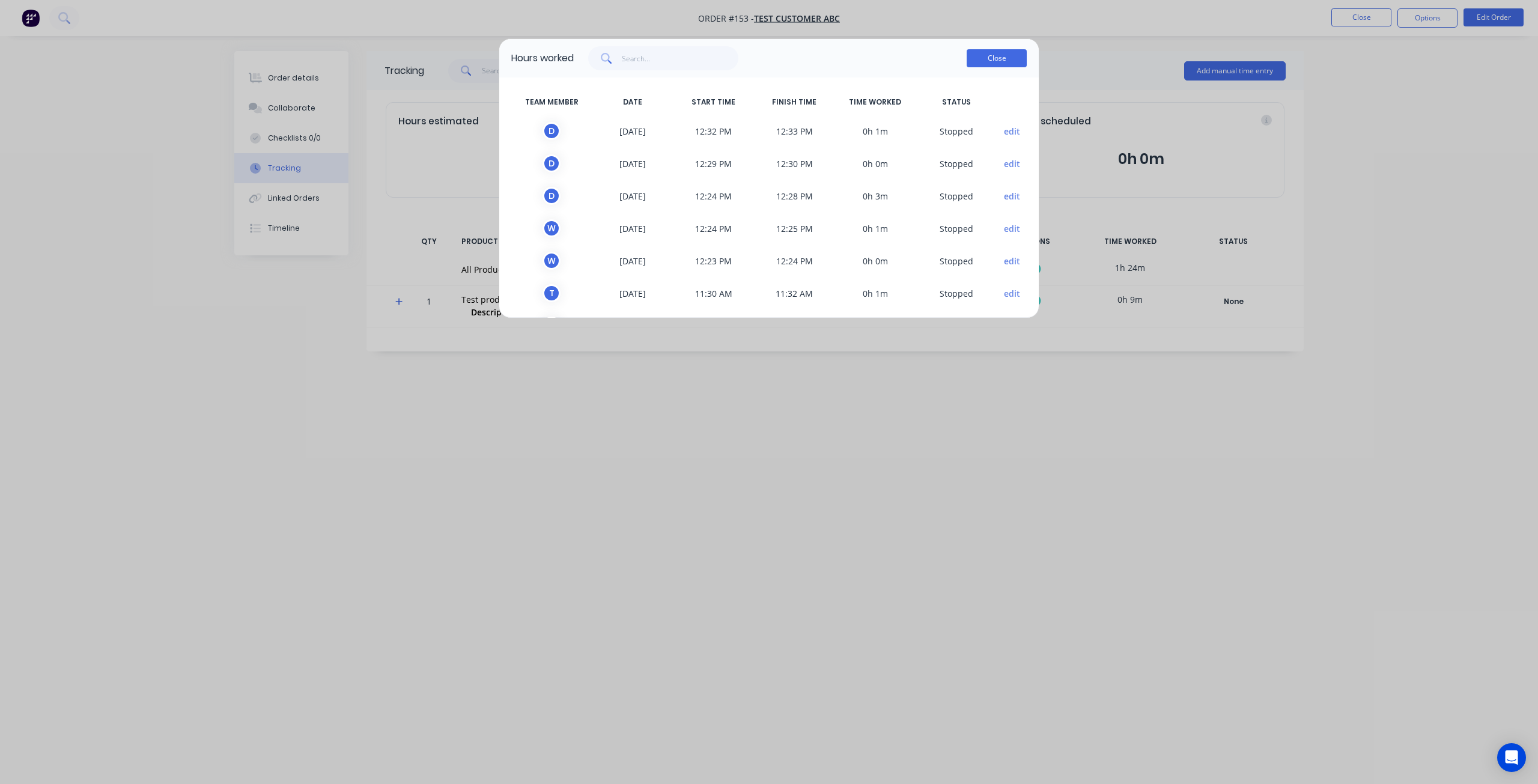
click at [1008, 66] on button "Close" at bounding box center [997, 58] width 60 height 18
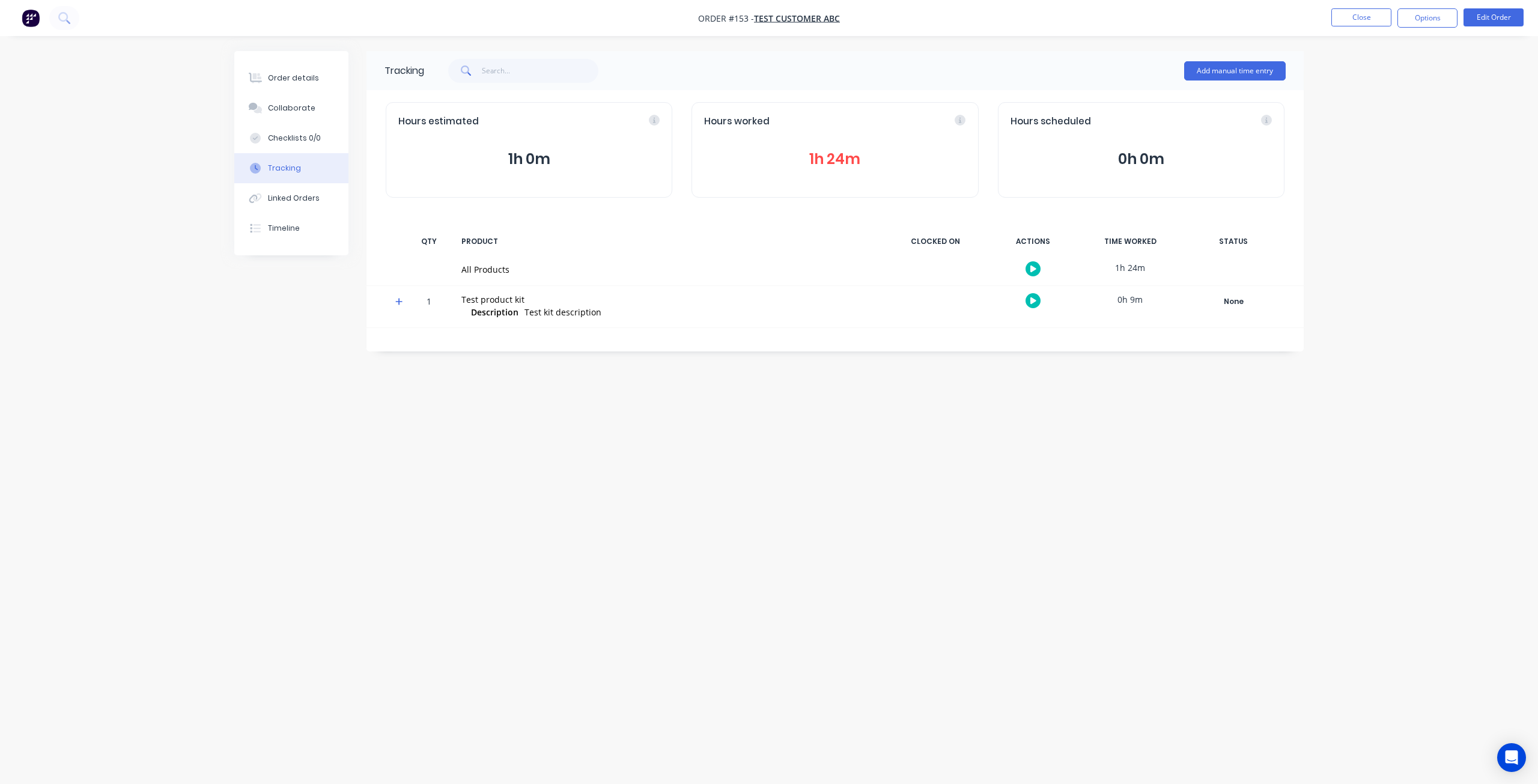
click at [37, 18] on img "button" at bounding box center [31, 18] width 18 height 18
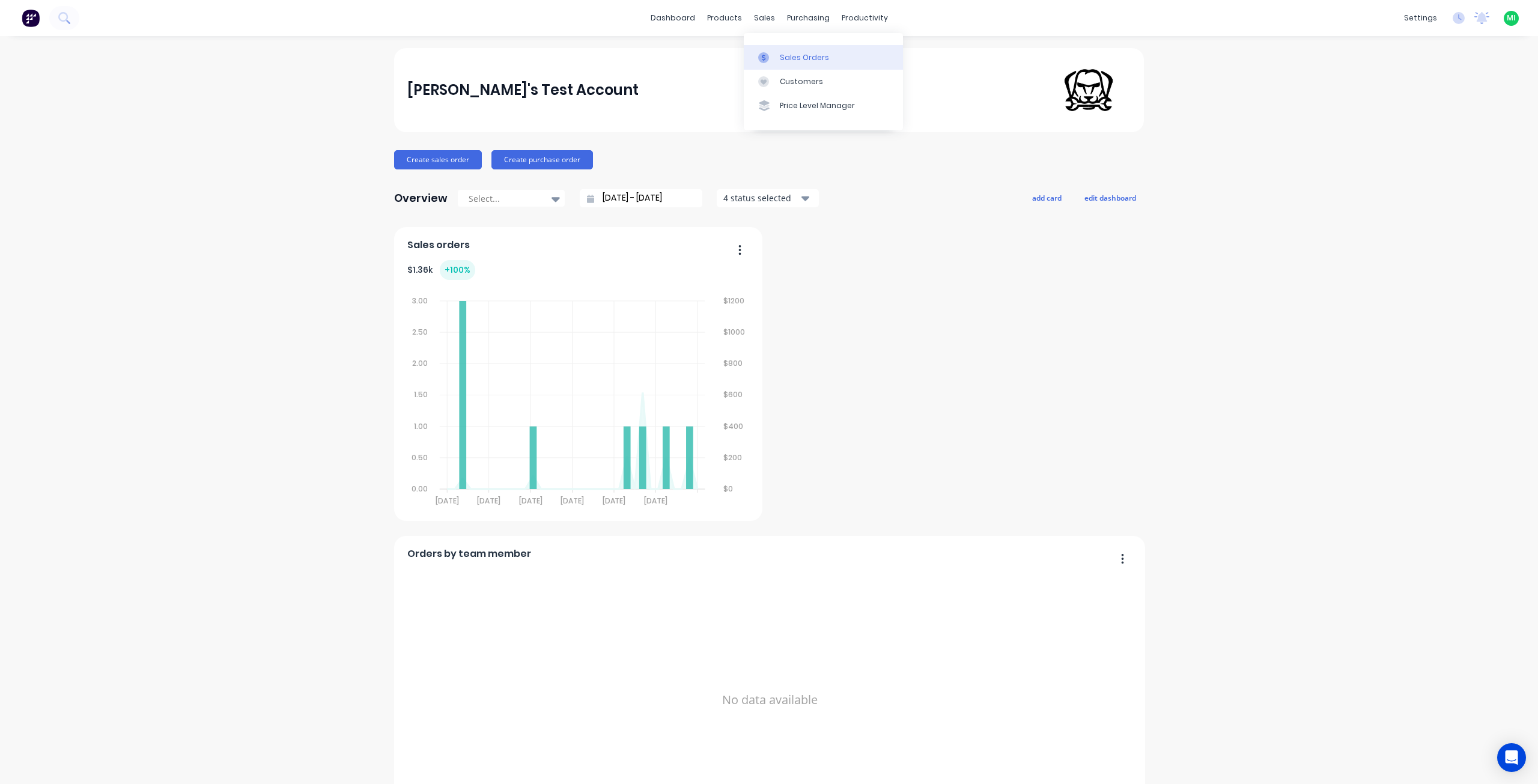
click at [789, 57] on div "Sales Orders" at bounding box center [804, 58] width 49 height 11
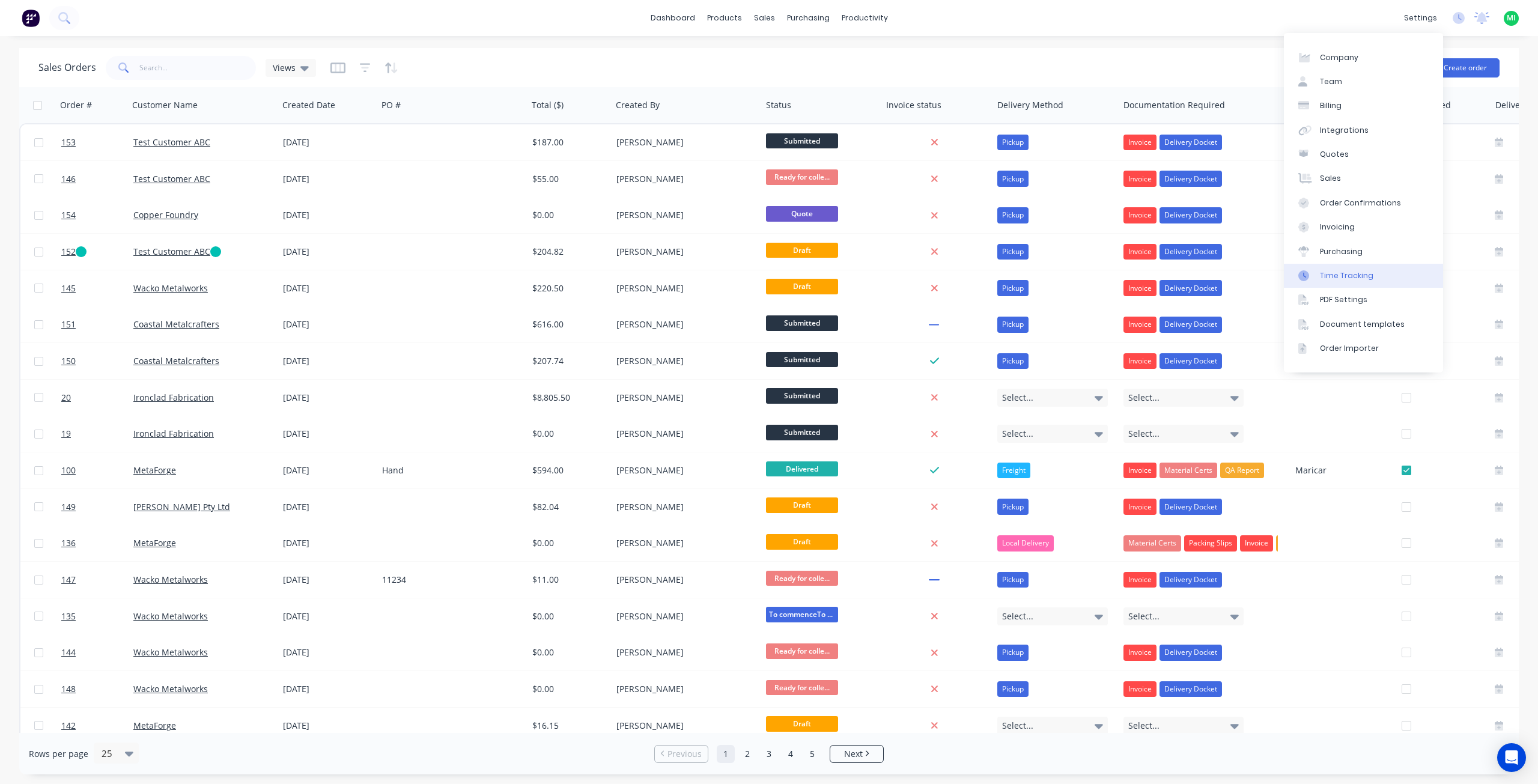
click at [1351, 276] on div "Time Tracking" at bounding box center [1347, 276] width 54 height 11
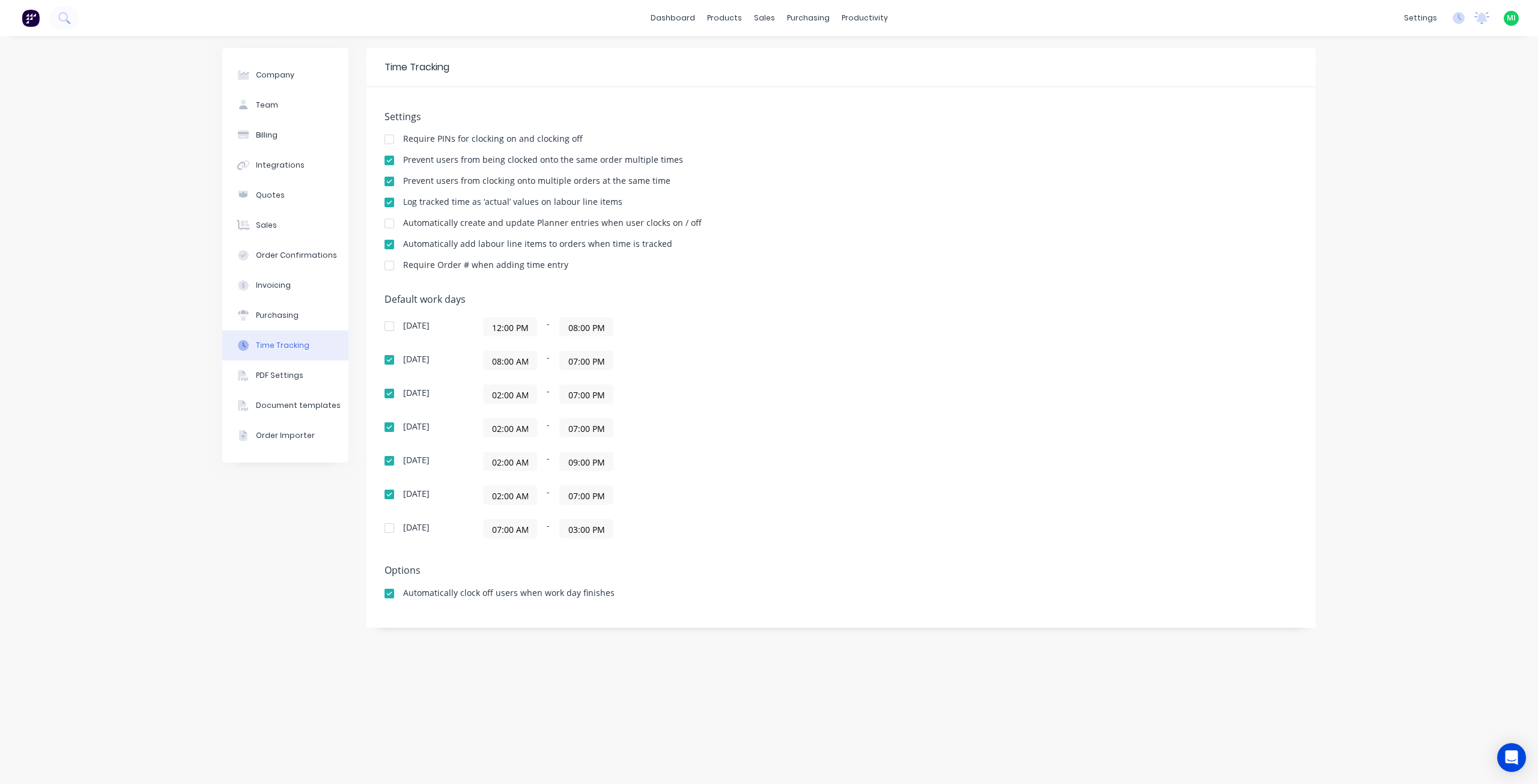
click at [387, 244] on div at bounding box center [389, 244] width 24 height 24
drag, startPoint x: 409, startPoint y: 240, endPoint x: 687, endPoint y: 257, distance: 278.5
click at [687, 257] on div "Settings Require PINs for clocking on and clocking off Prevent users from being…" at bounding box center [841, 196] width 913 height 170
click at [410, 210] on div "Settings Require PINs for clocking on and clocking off Prevent users from being…" at bounding box center [841, 196] width 913 height 170
drag, startPoint x: 408, startPoint y: 202, endPoint x: 640, endPoint y: 200, distance: 232.0
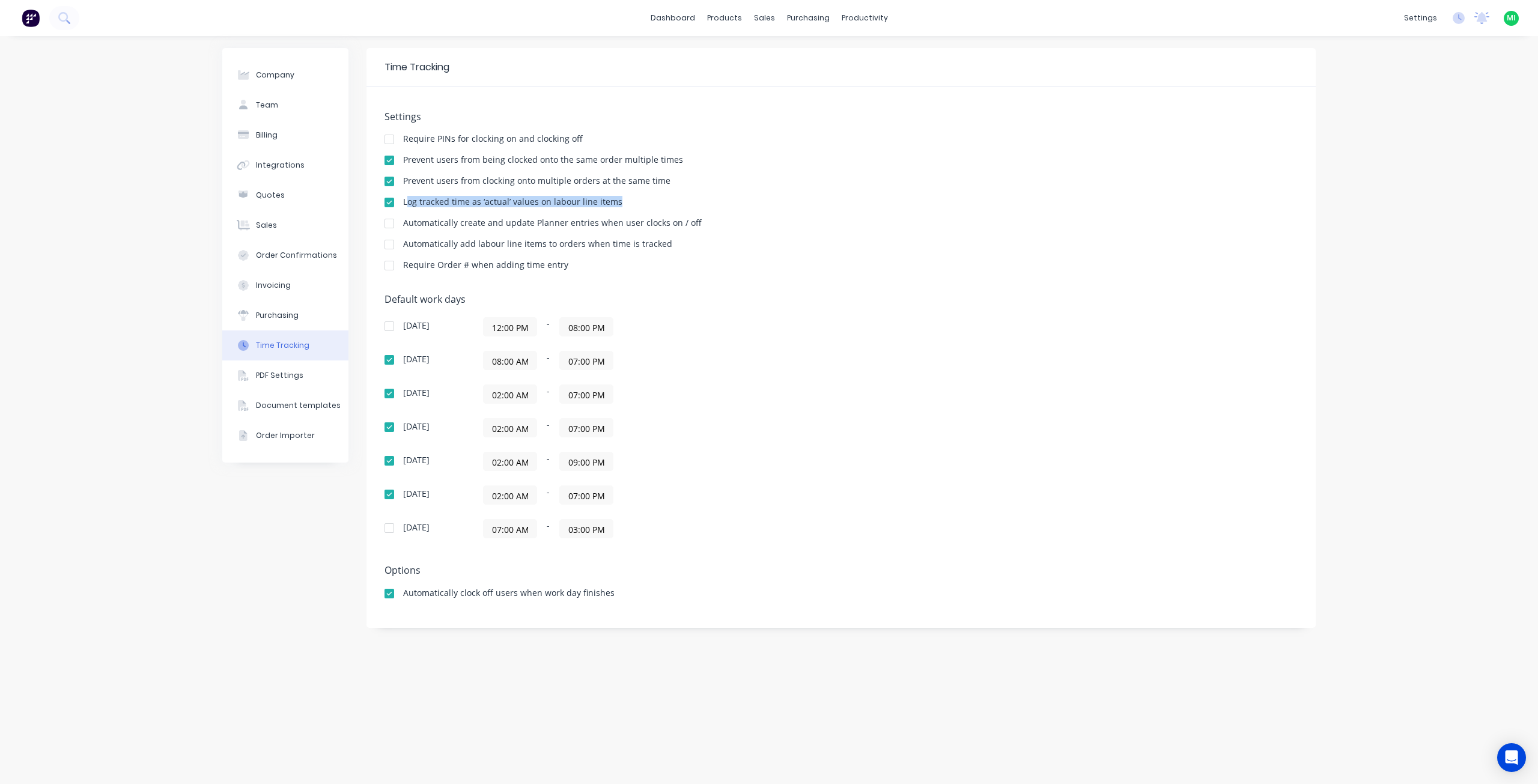
click at [640, 200] on div "Log tracked time as ‘actual’ values on labour line items" at bounding box center [841, 203] width 913 height 11
click at [811, 60] on div "Sales Orders" at bounding box center [809, 58] width 49 height 11
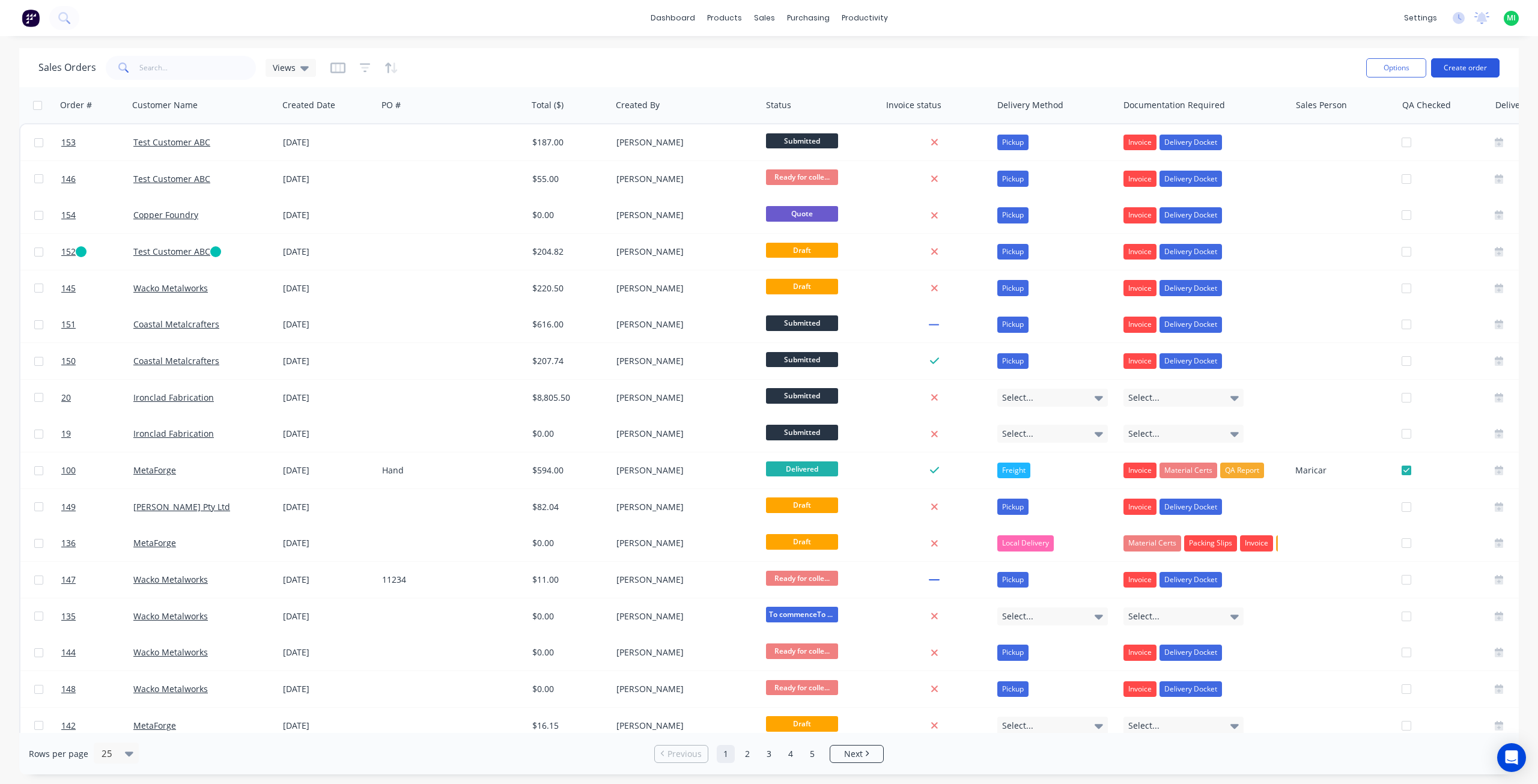
click at [1474, 72] on button "Create order" at bounding box center [1465, 67] width 69 height 19
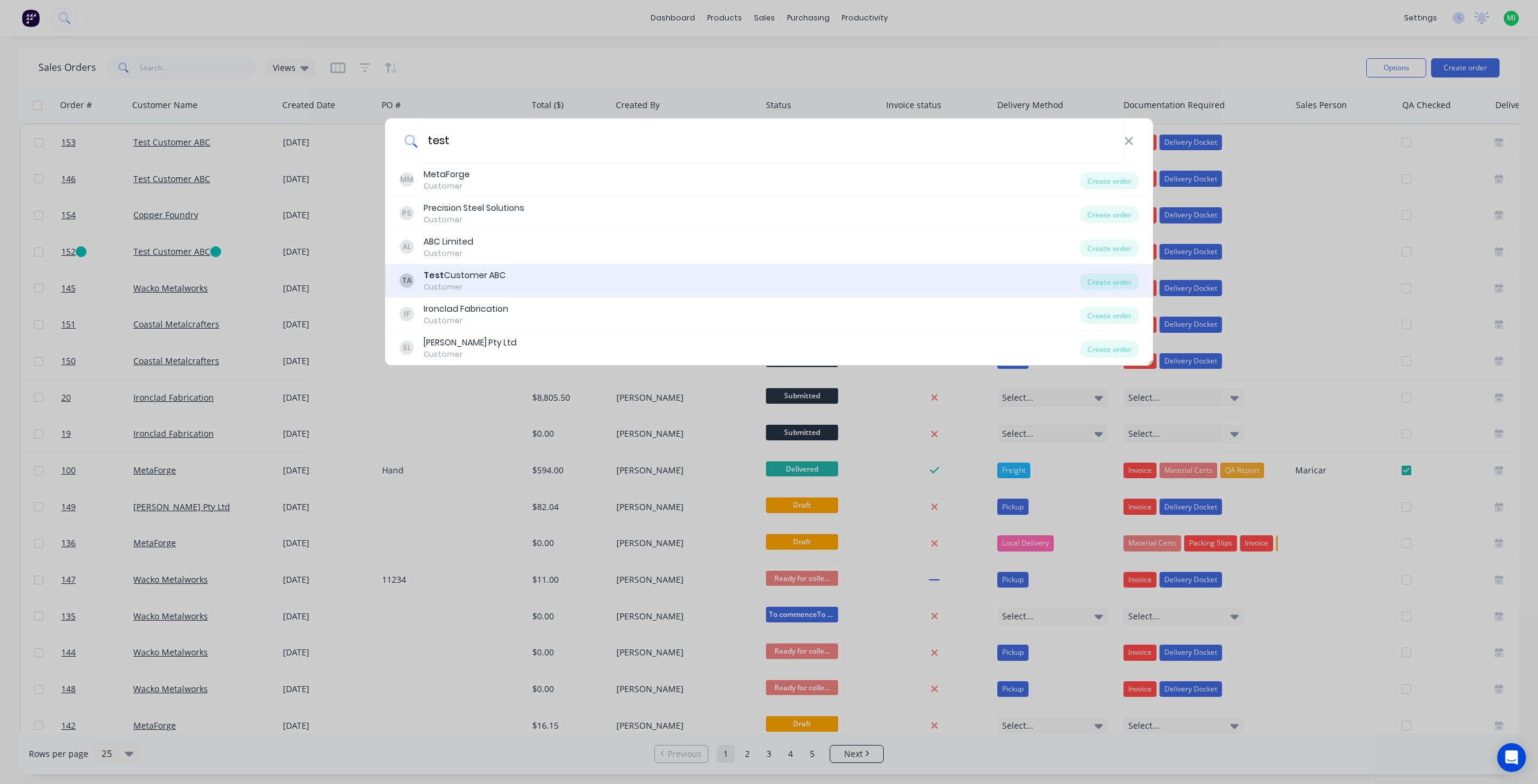
type input "test"
click at [463, 282] on div "Customer" at bounding box center [465, 287] width 83 height 11
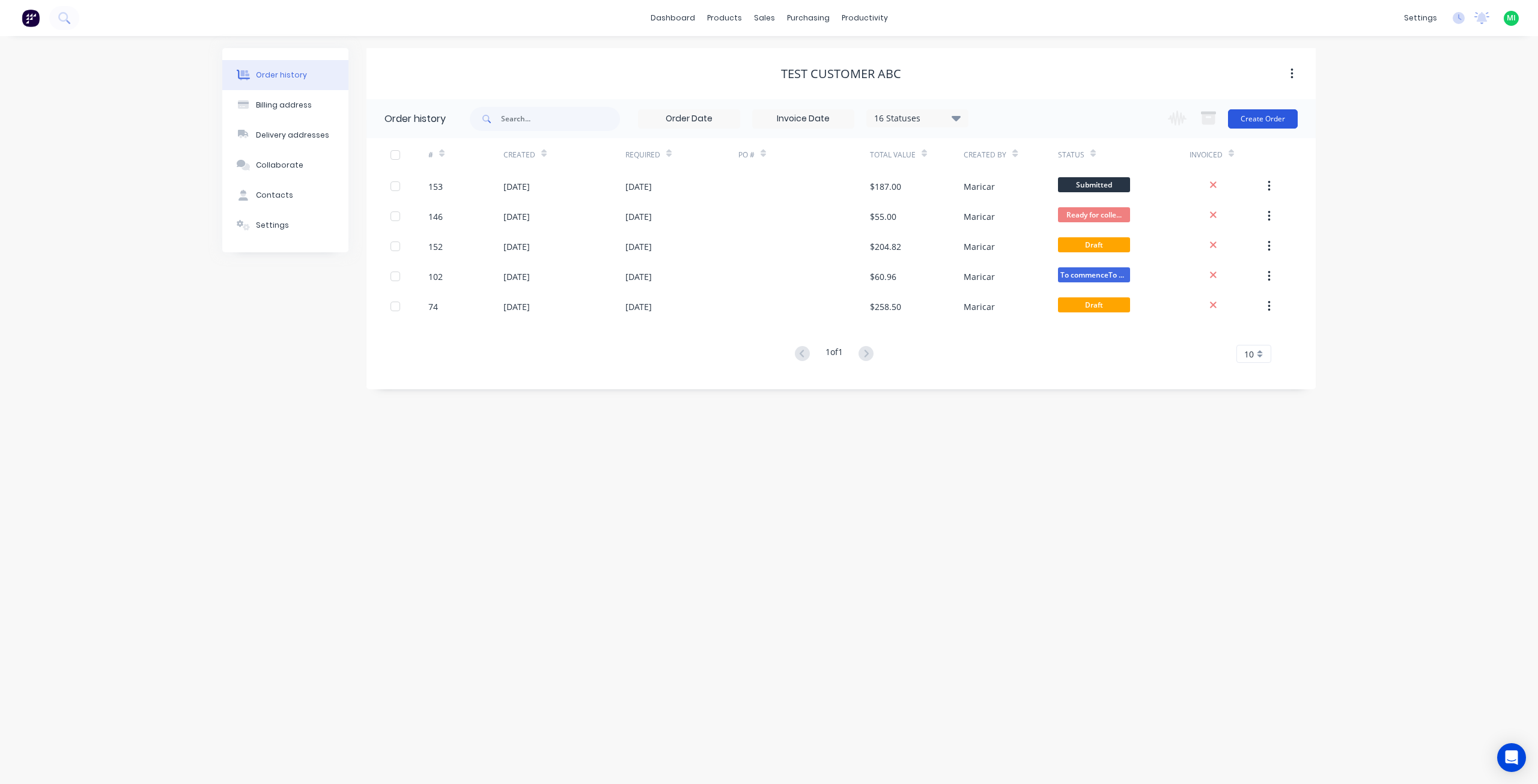
click at [1273, 111] on button "Create Order" at bounding box center [1263, 119] width 69 height 19
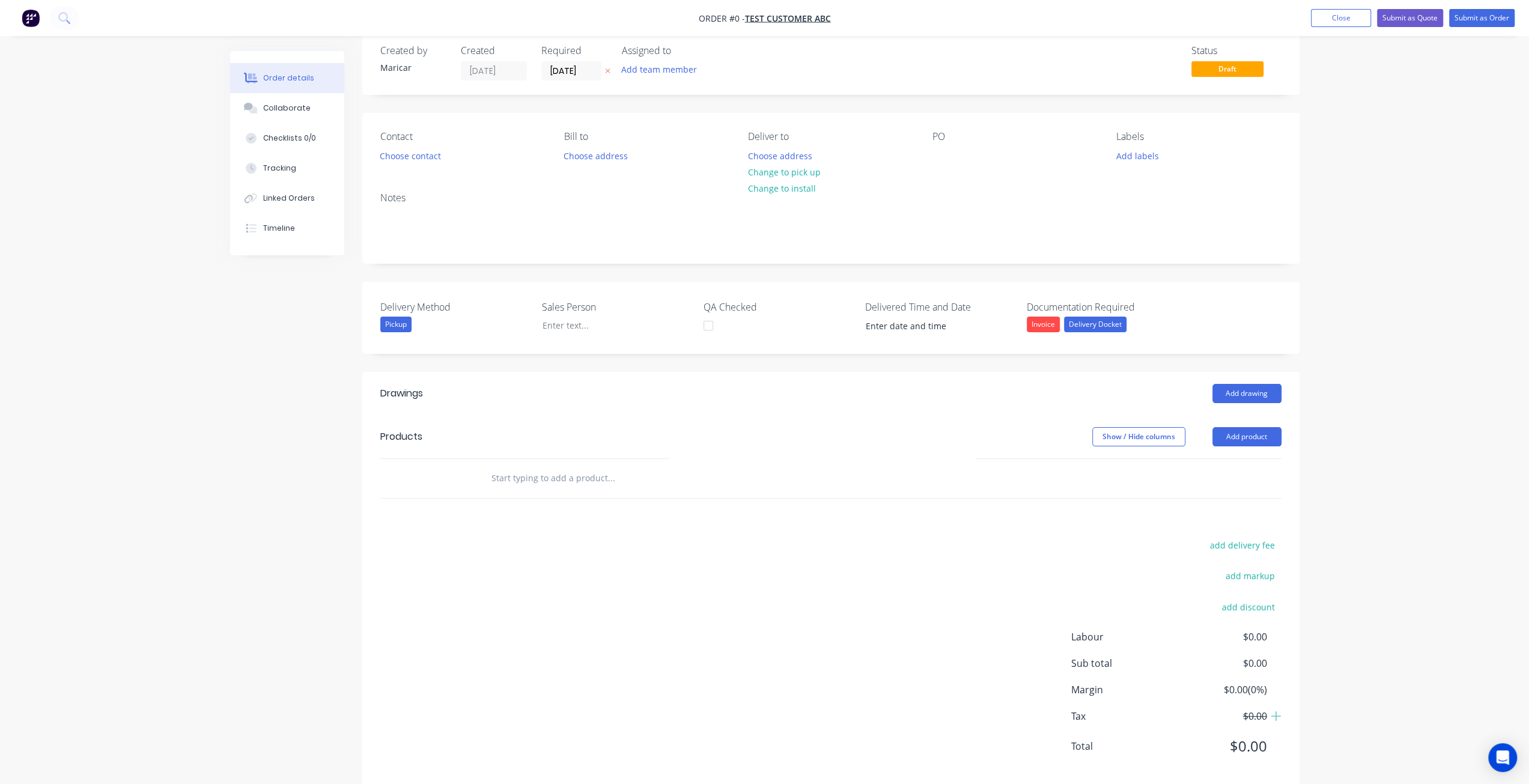
scroll to position [39, 0]
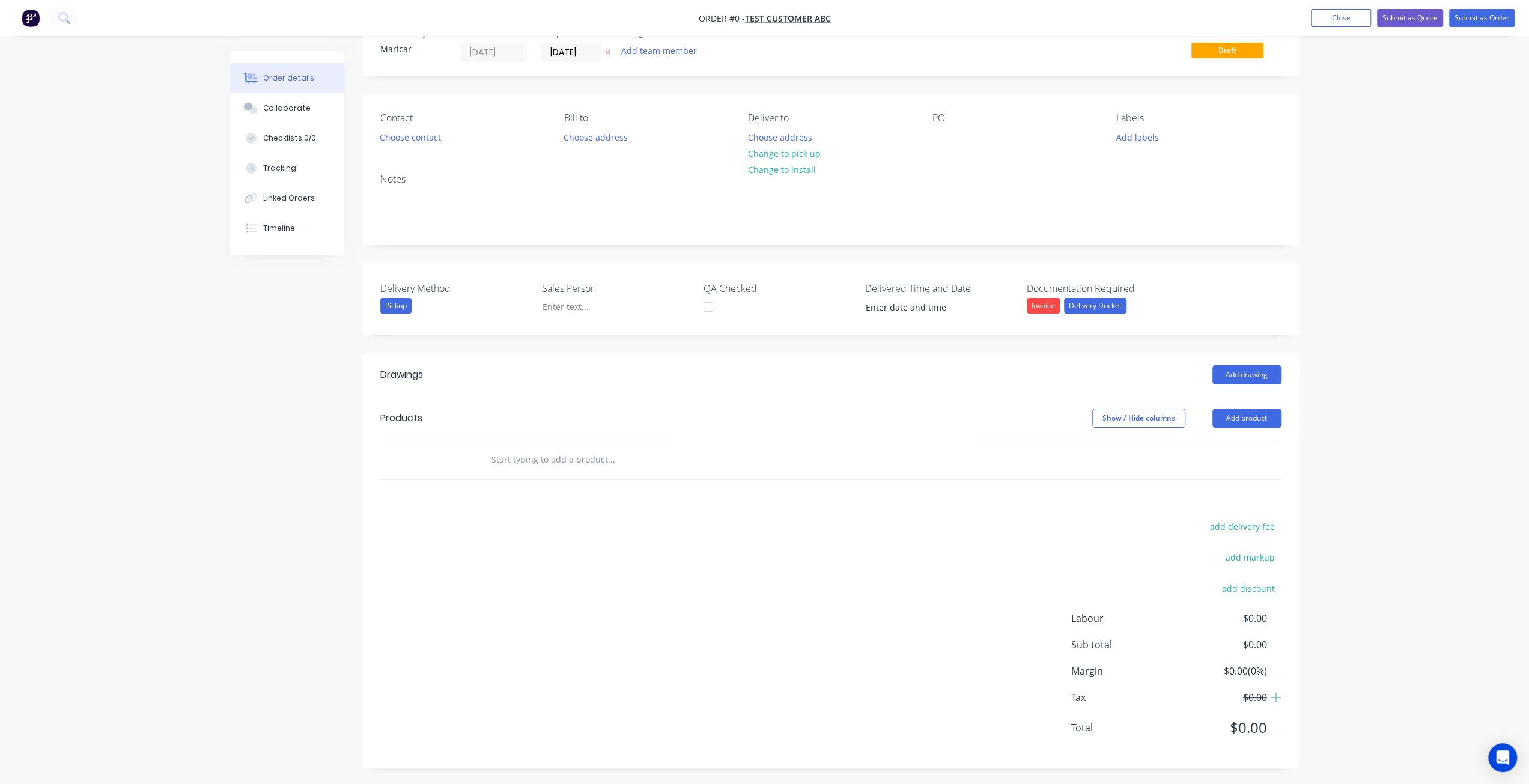
click at [527, 462] on input "text" at bounding box center [611, 459] width 240 height 24
click at [1247, 415] on button "Add product" at bounding box center [1246, 418] width 69 height 19
click at [1220, 451] on div "Product catalogue" at bounding box center [1224, 448] width 92 height 18
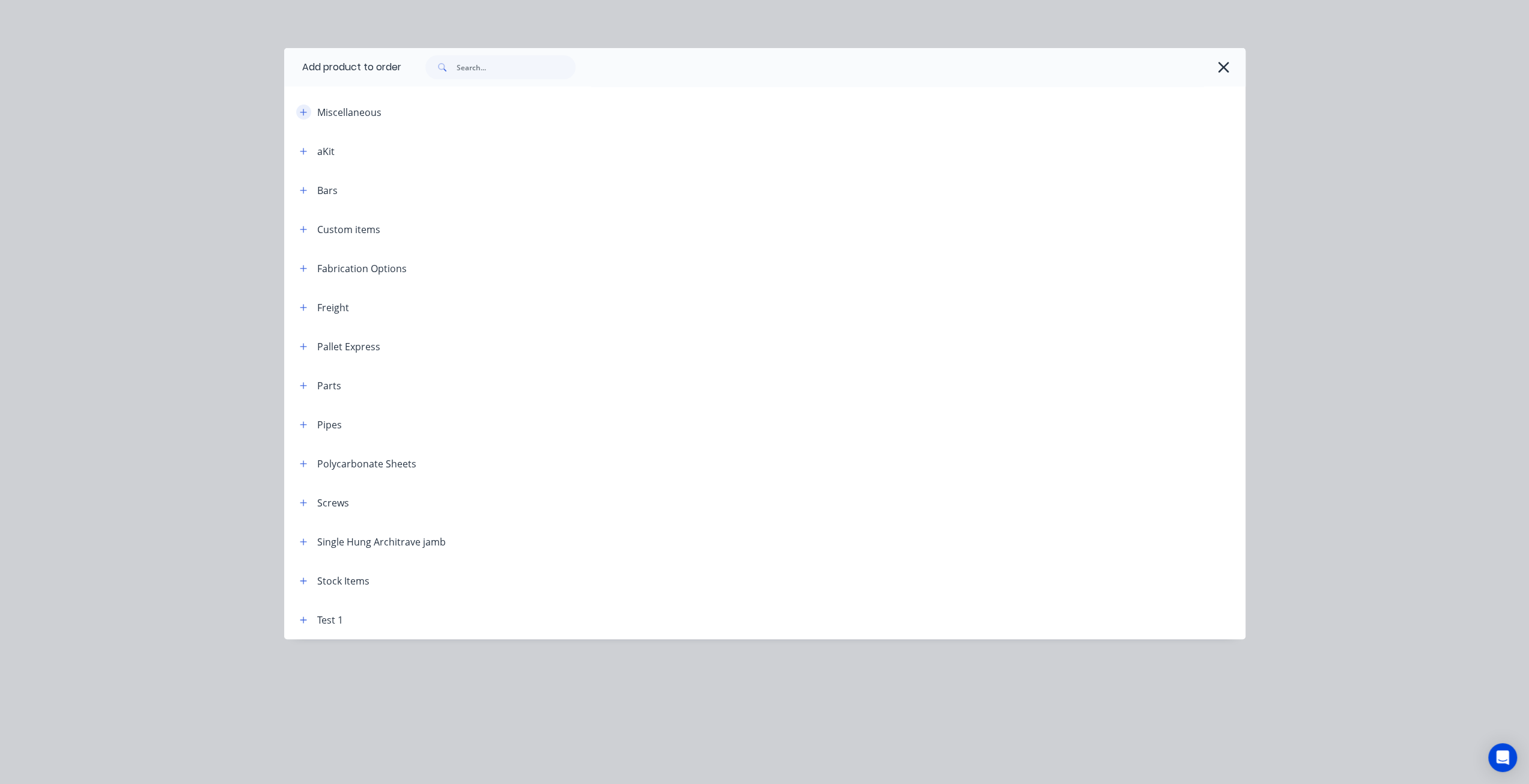
click at [307, 115] on button "button" at bounding box center [303, 112] width 15 height 15
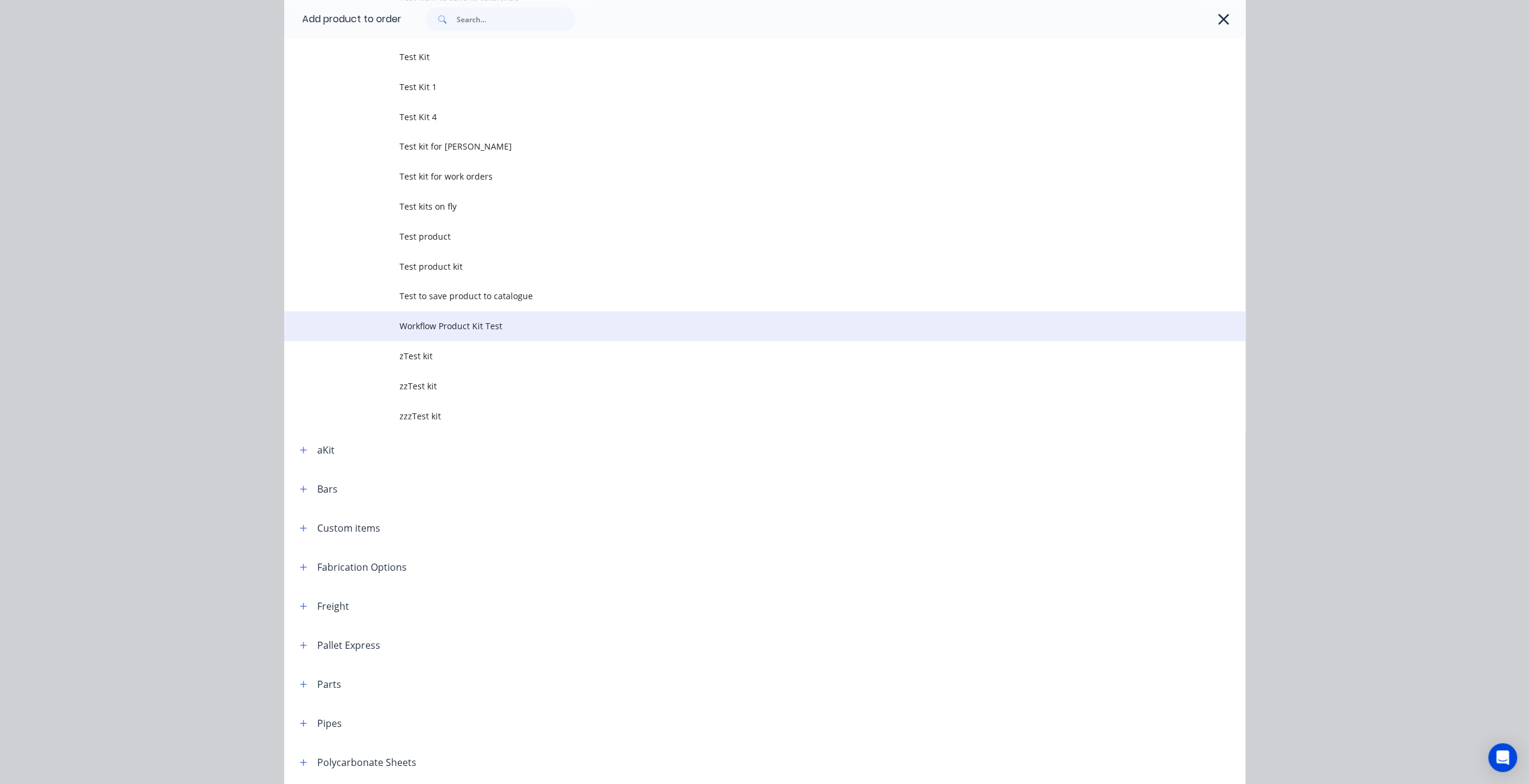
scroll to position [781, 0]
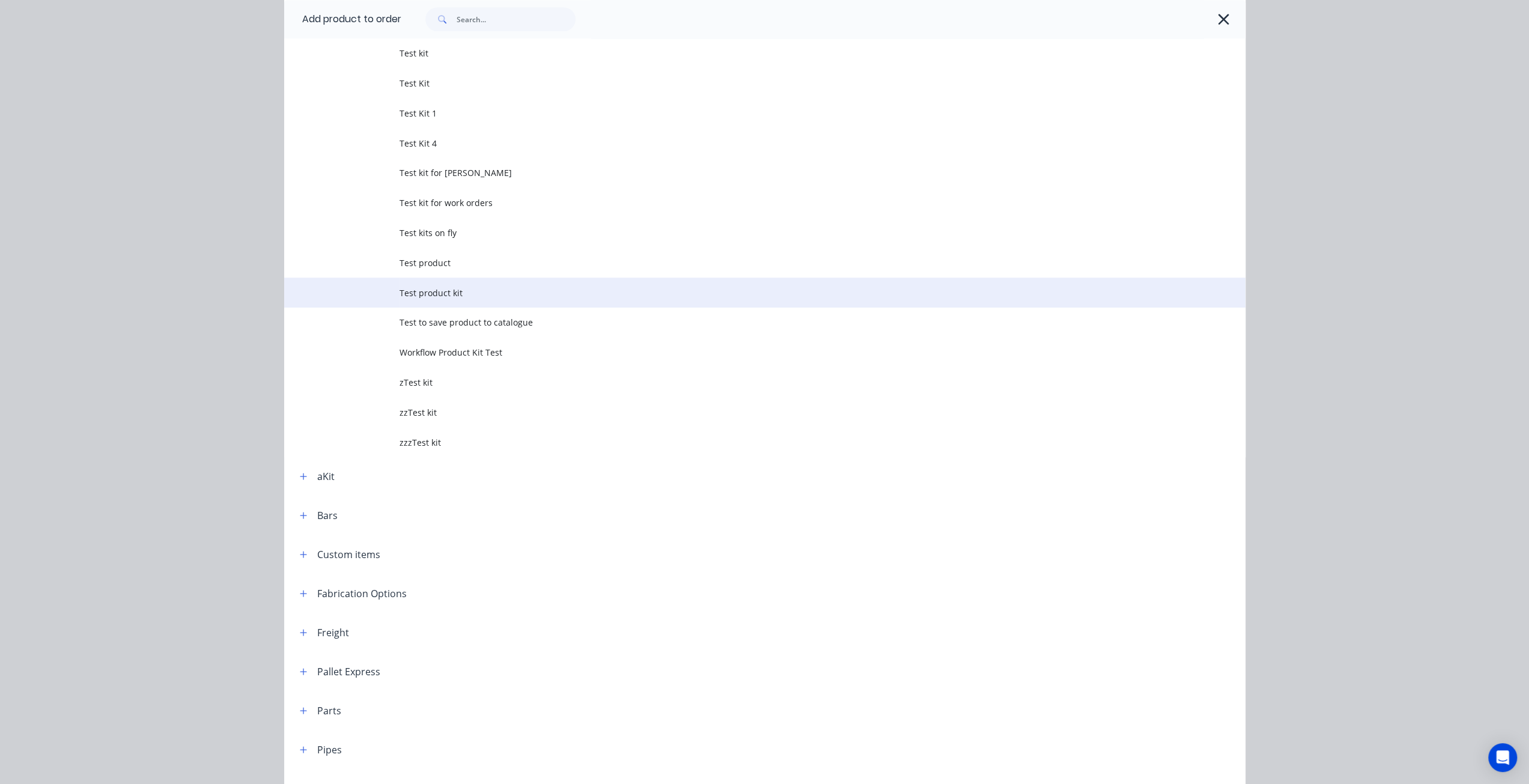
click at [437, 296] on span "Test product kit" at bounding box center [738, 292] width 676 height 12
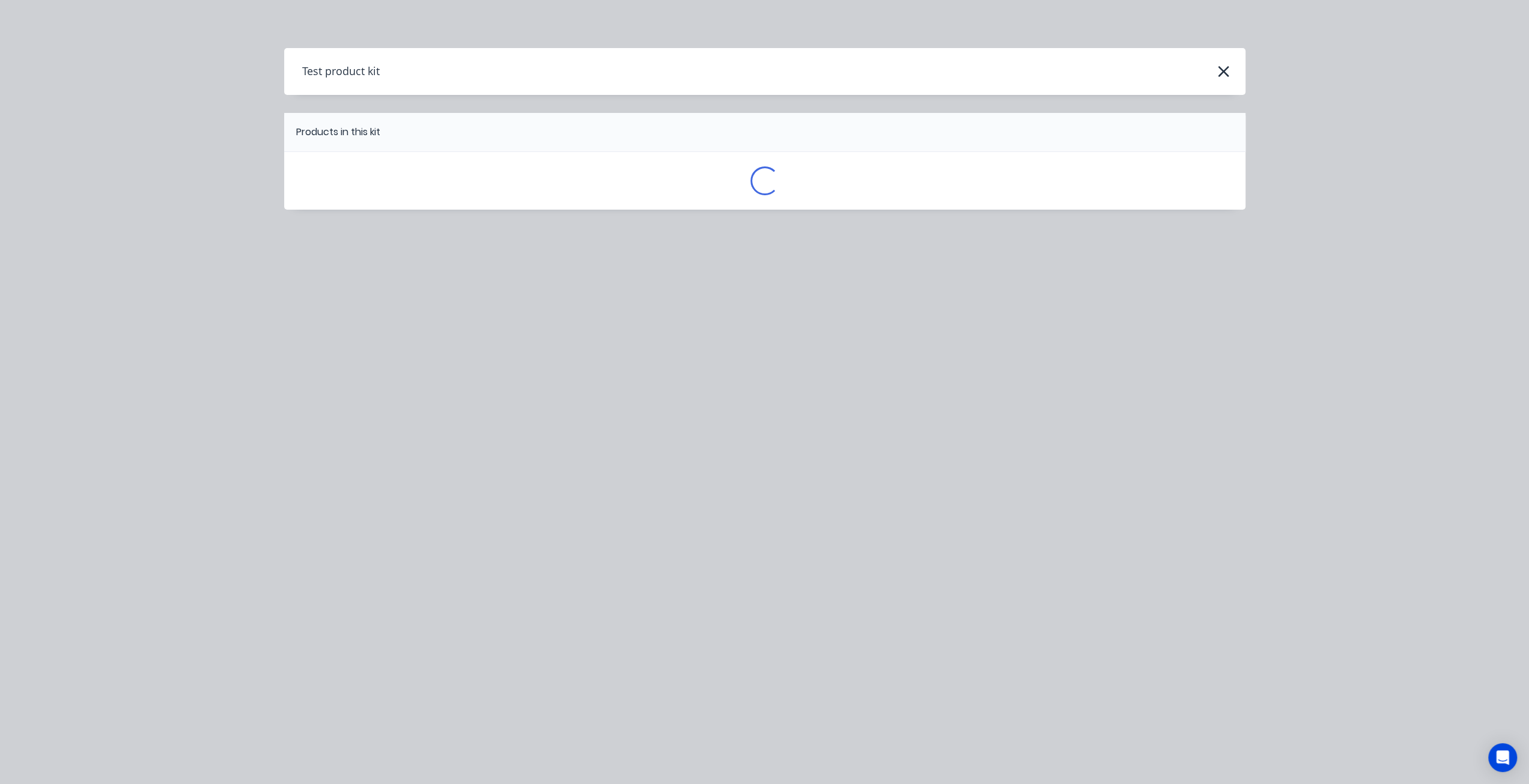
scroll to position [0, 0]
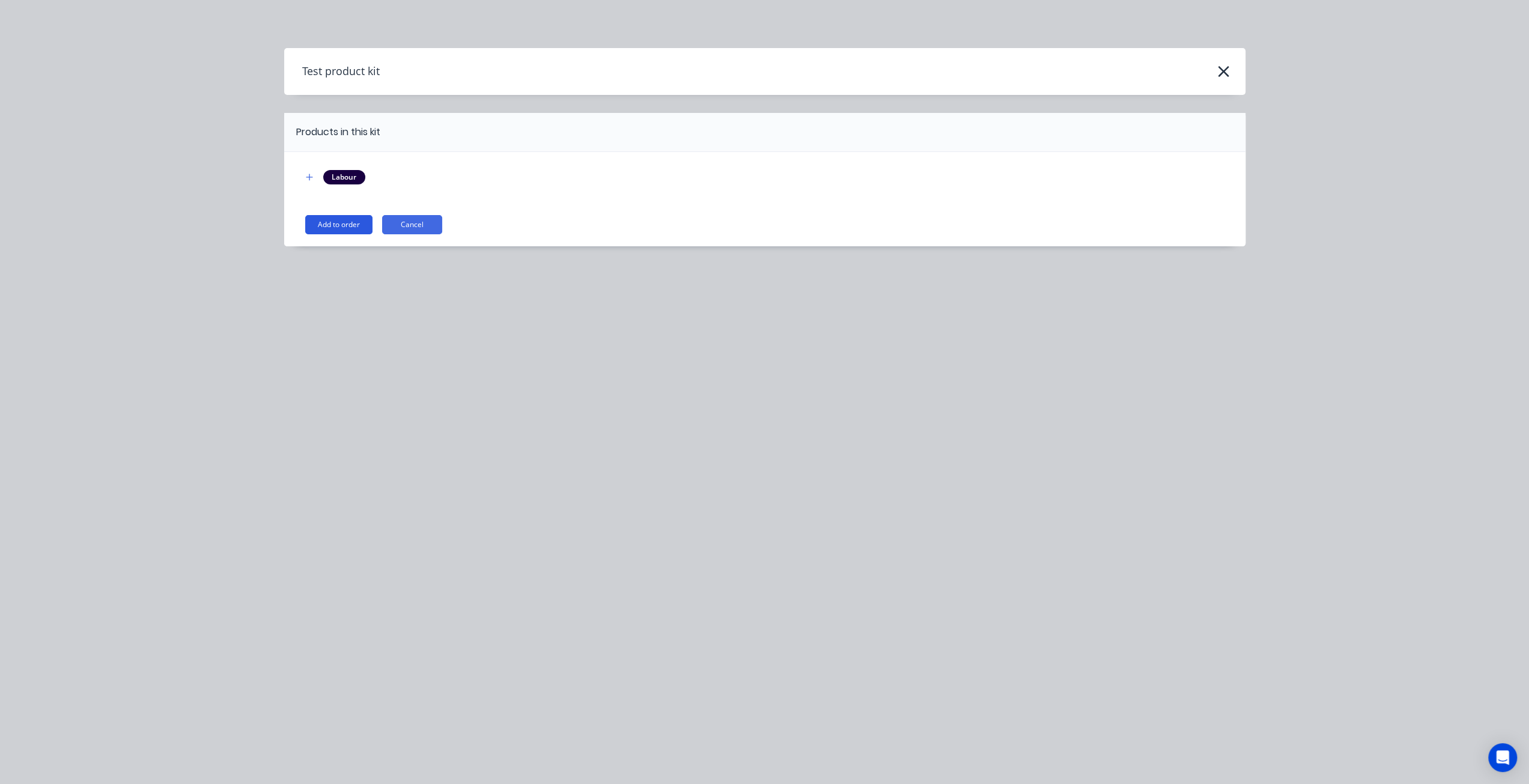
click at [331, 230] on button "Add to order" at bounding box center [339, 224] width 67 height 19
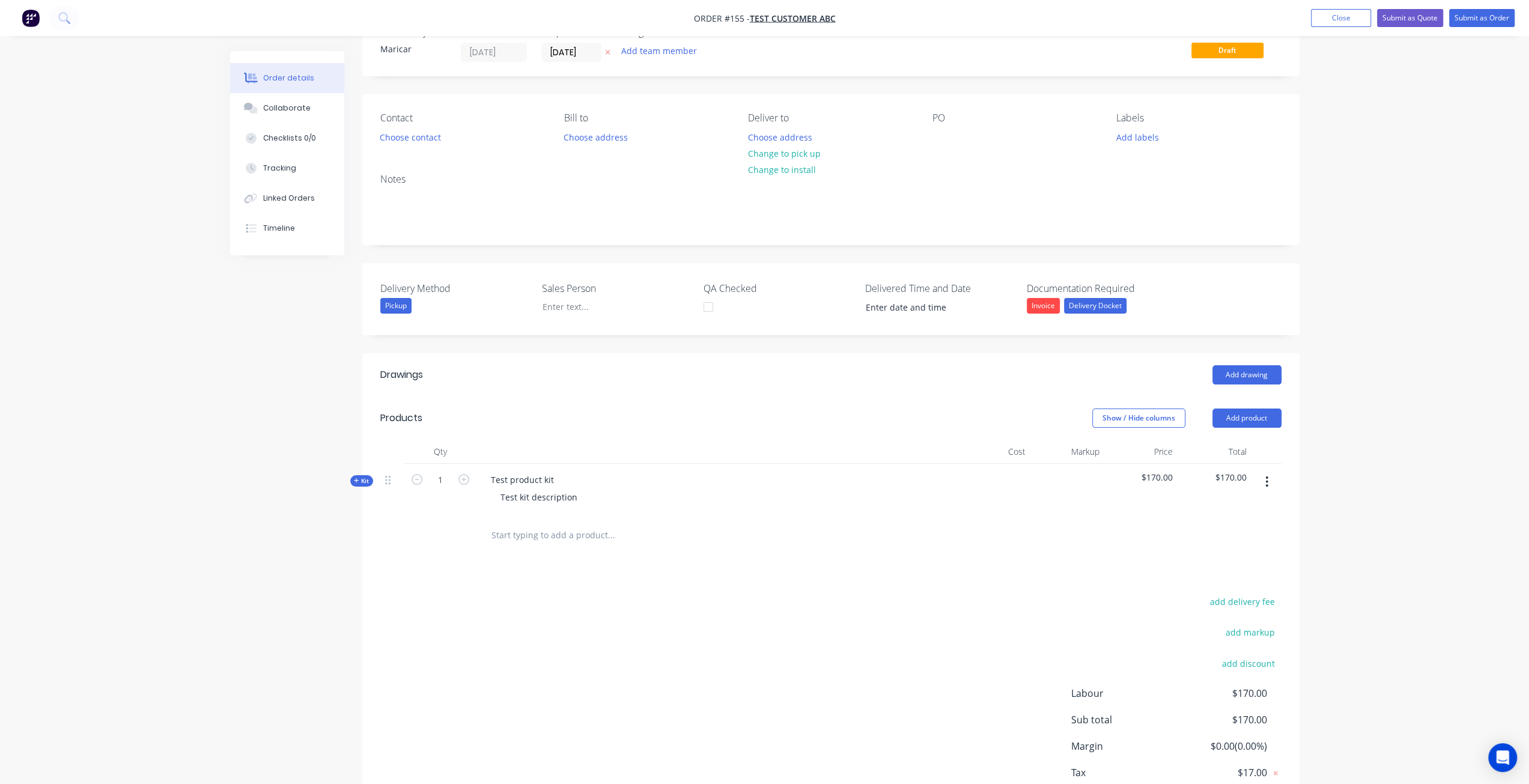
click at [355, 476] on span "Kit" at bounding box center [362, 481] width 16 height 9
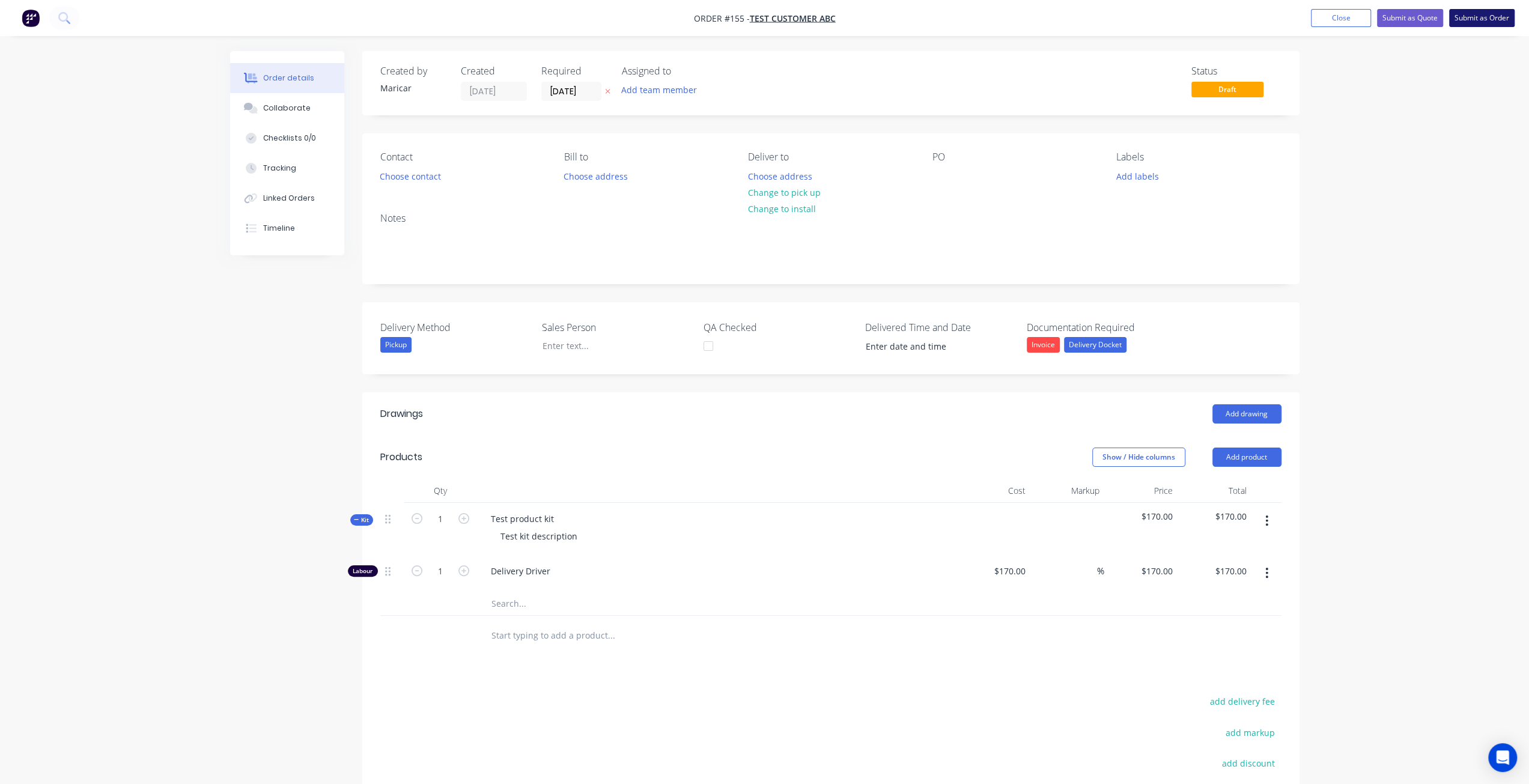
click at [1477, 18] on button "Submit as Order" at bounding box center [1482, 18] width 66 height 18
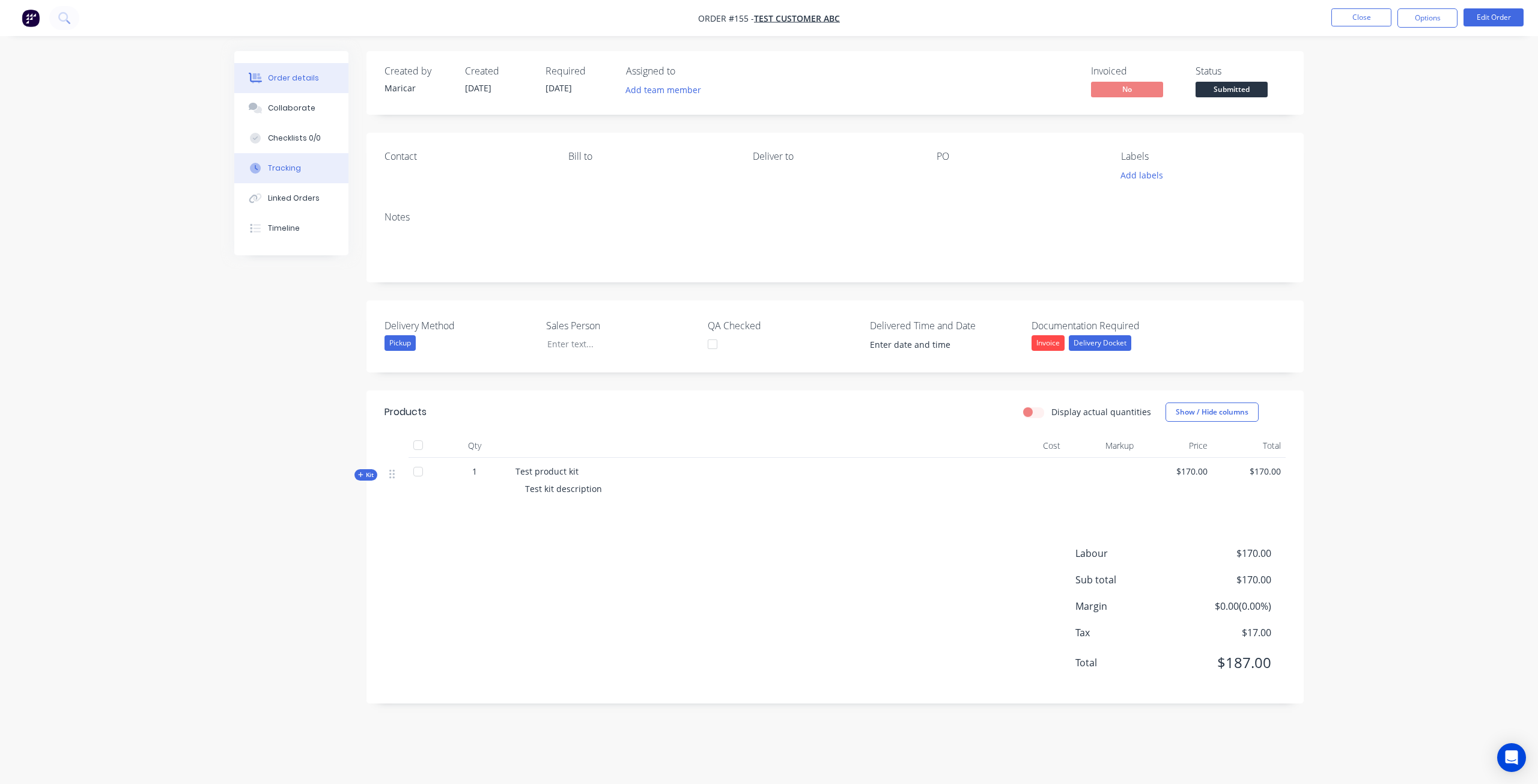
click at [291, 172] on div "Tracking" at bounding box center [284, 168] width 33 height 11
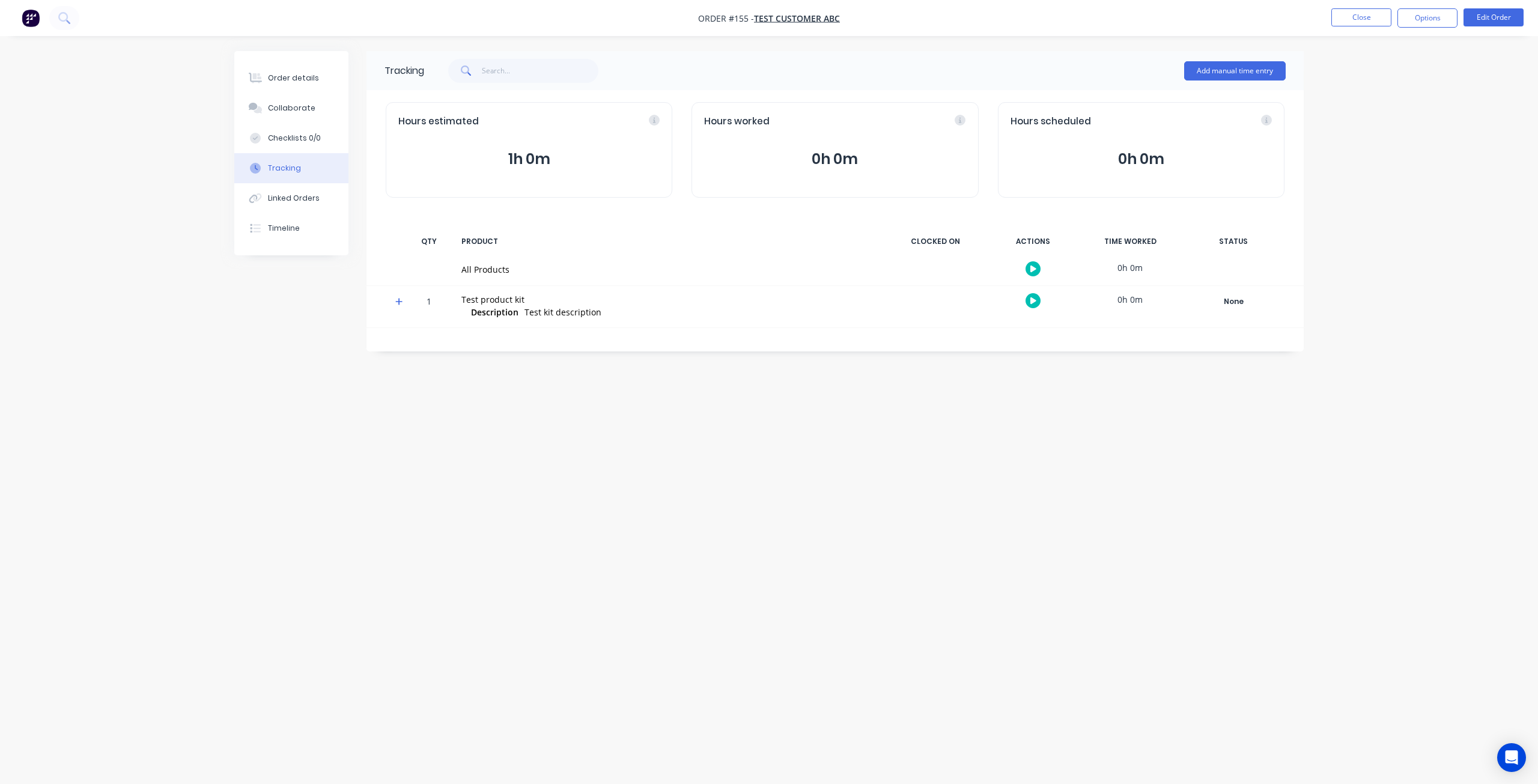
click at [397, 304] on icon at bounding box center [399, 301] width 8 height 9
click at [1038, 343] on button "button" at bounding box center [1033, 343] width 15 height 15
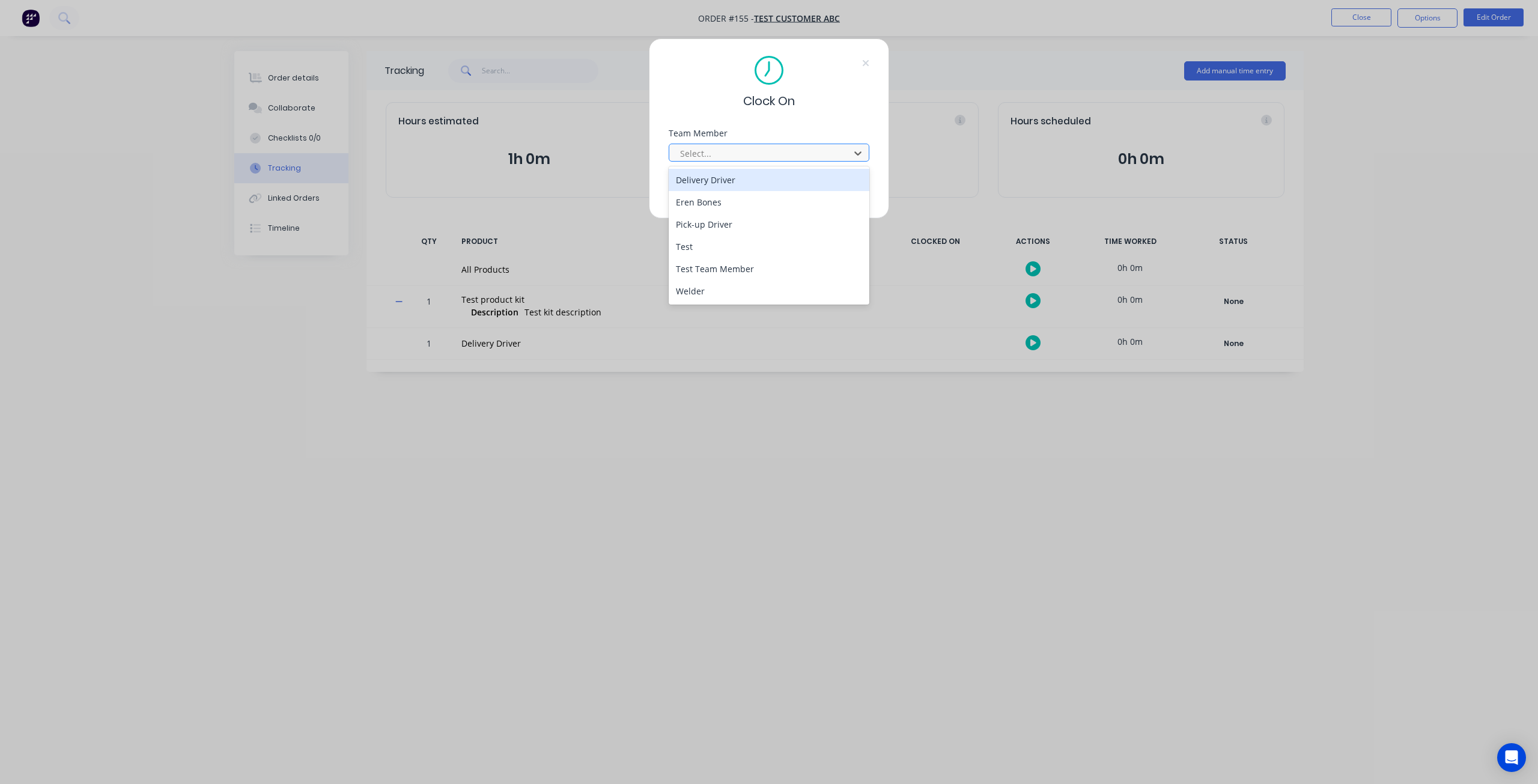
click at [726, 149] on div at bounding box center [761, 153] width 164 height 15
click at [717, 185] on div "Delivery Driver" at bounding box center [769, 180] width 201 height 22
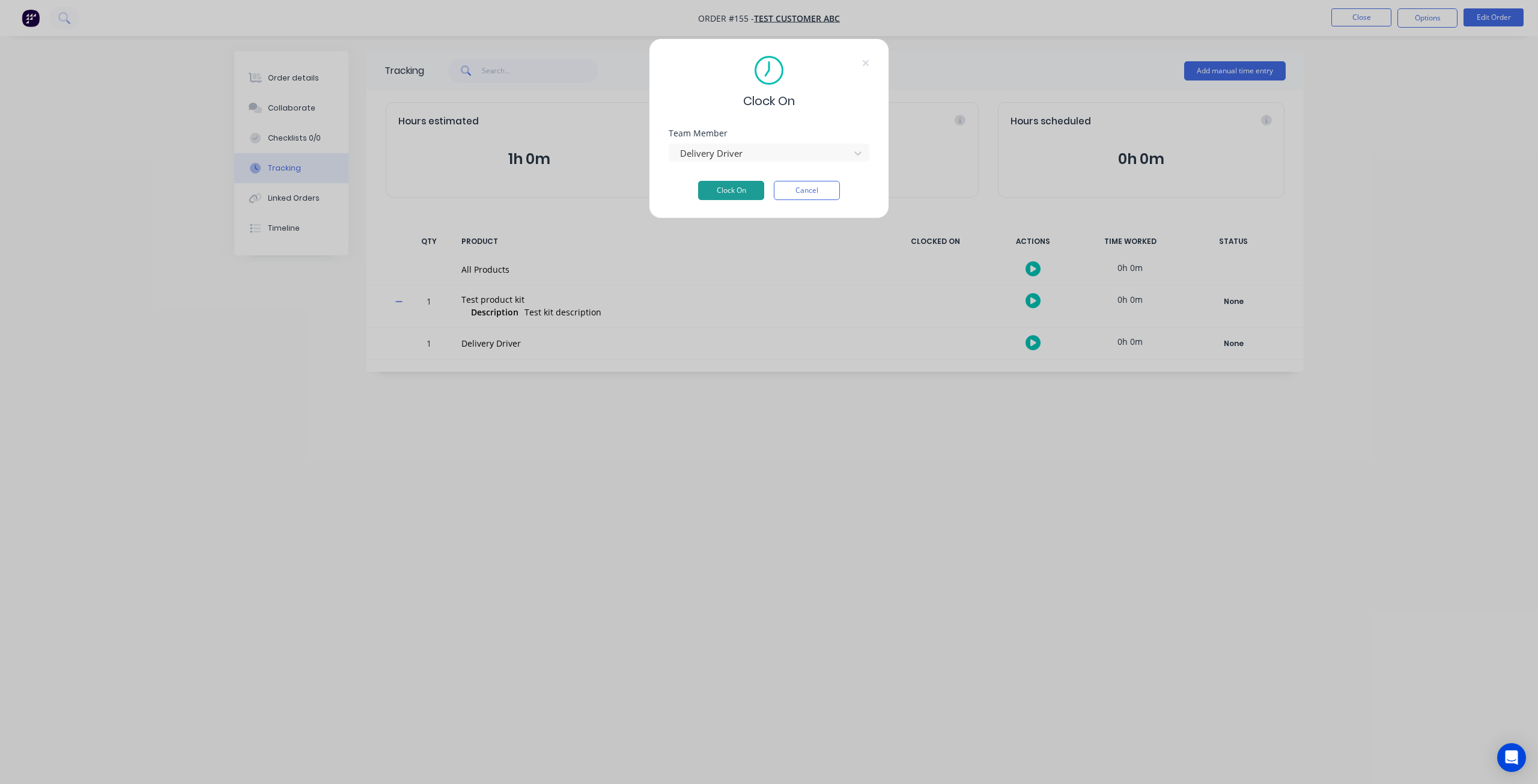
click at [728, 192] on button "Clock On" at bounding box center [731, 190] width 66 height 19
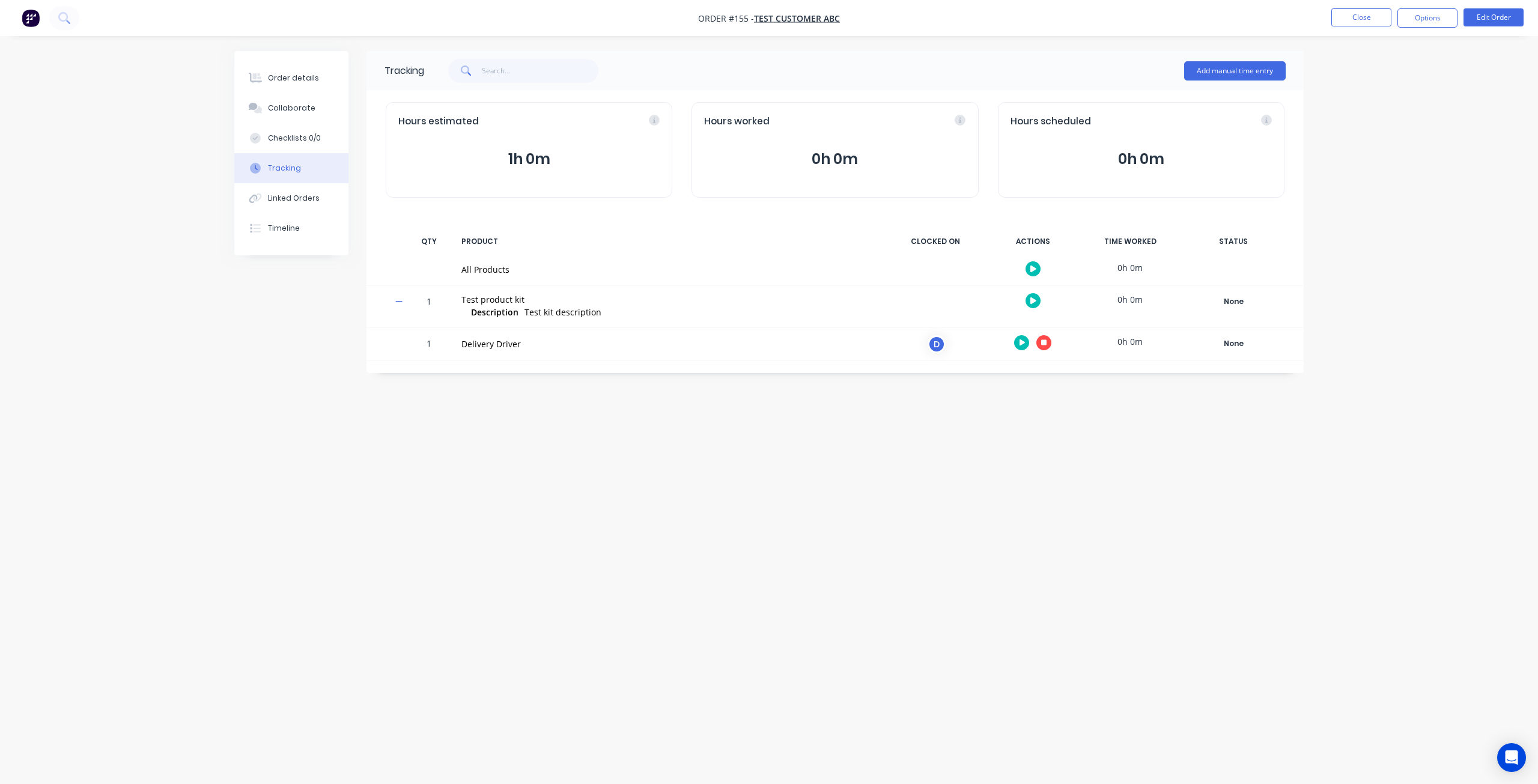
click at [1047, 343] on button "button" at bounding box center [1044, 343] width 15 height 15
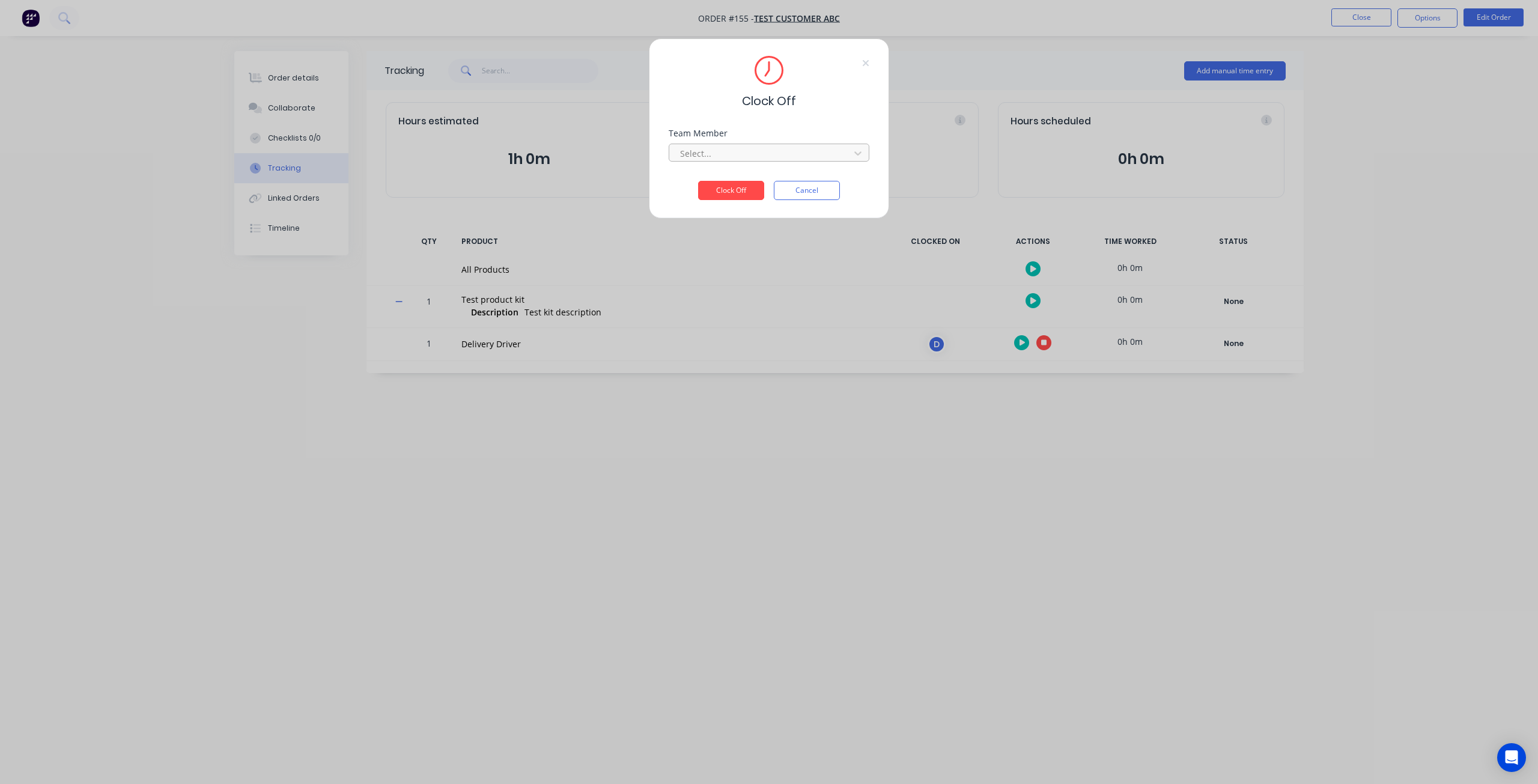
click at [765, 150] on div at bounding box center [761, 153] width 164 height 15
click at [740, 176] on div "Delivery Driver" at bounding box center [769, 180] width 201 height 22
click at [729, 189] on button "Clock Off" at bounding box center [731, 190] width 66 height 19
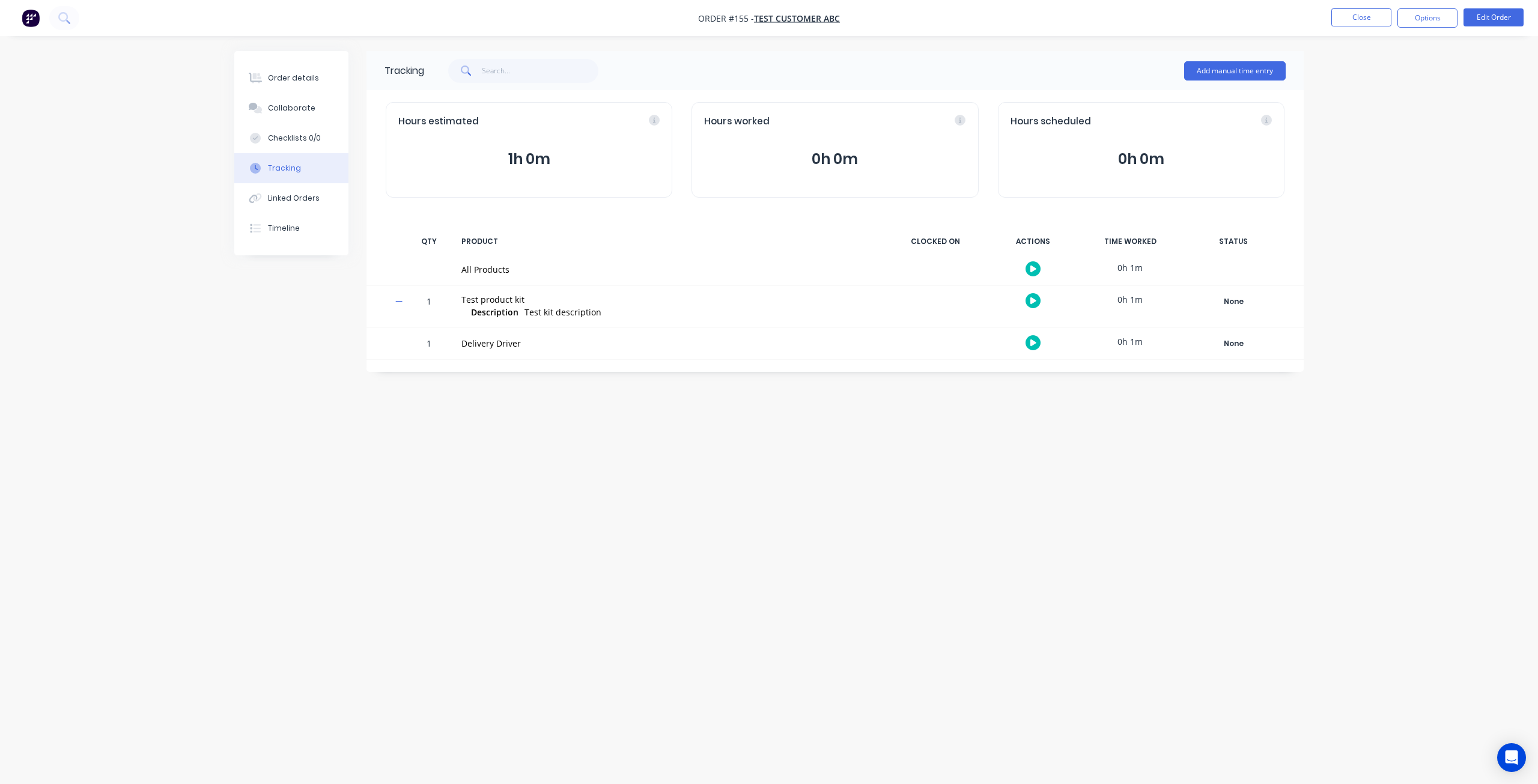
click at [845, 162] on button "0h 0m" at bounding box center [835, 159] width 261 height 23
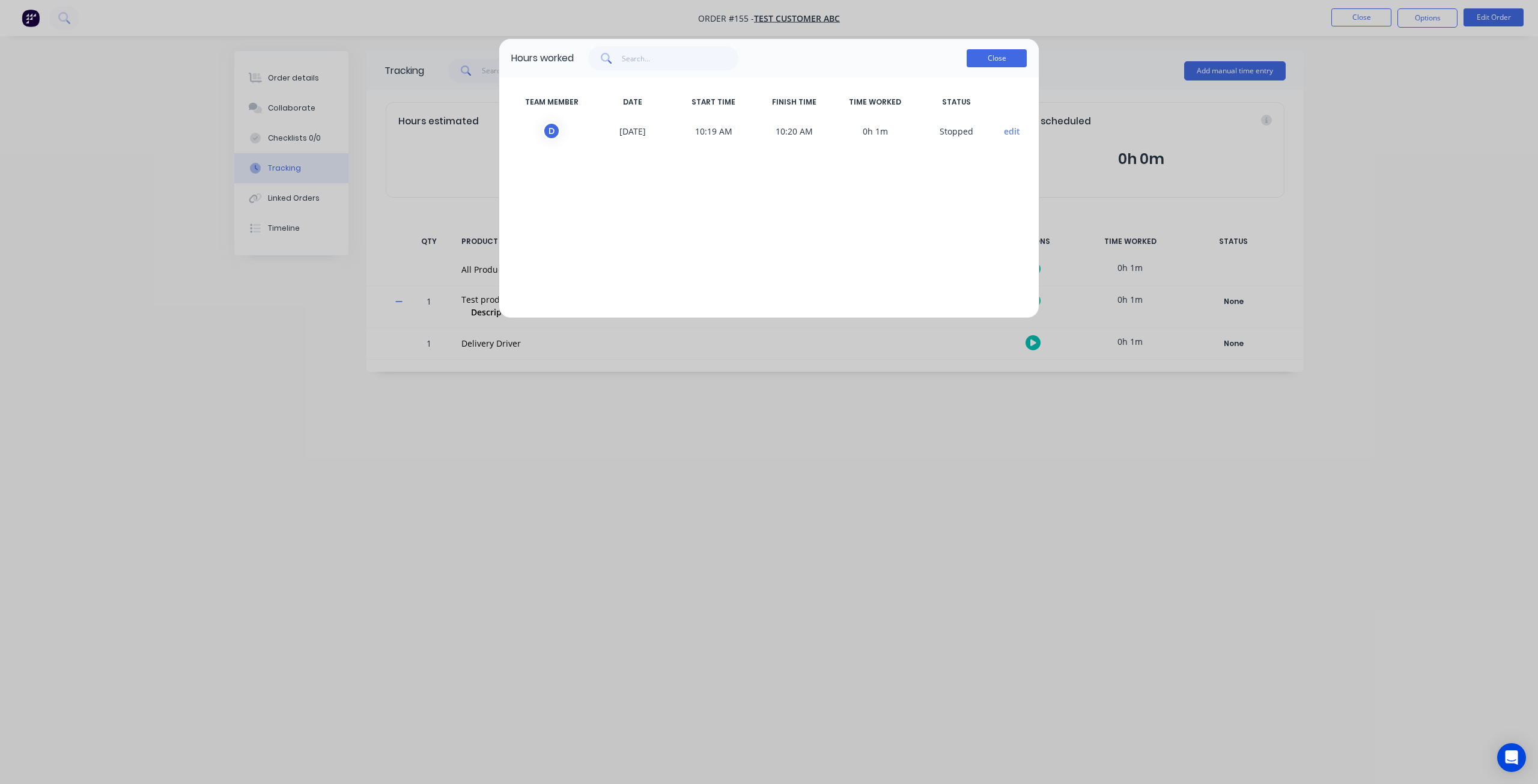
click at [980, 59] on button "Close" at bounding box center [997, 58] width 60 height 18
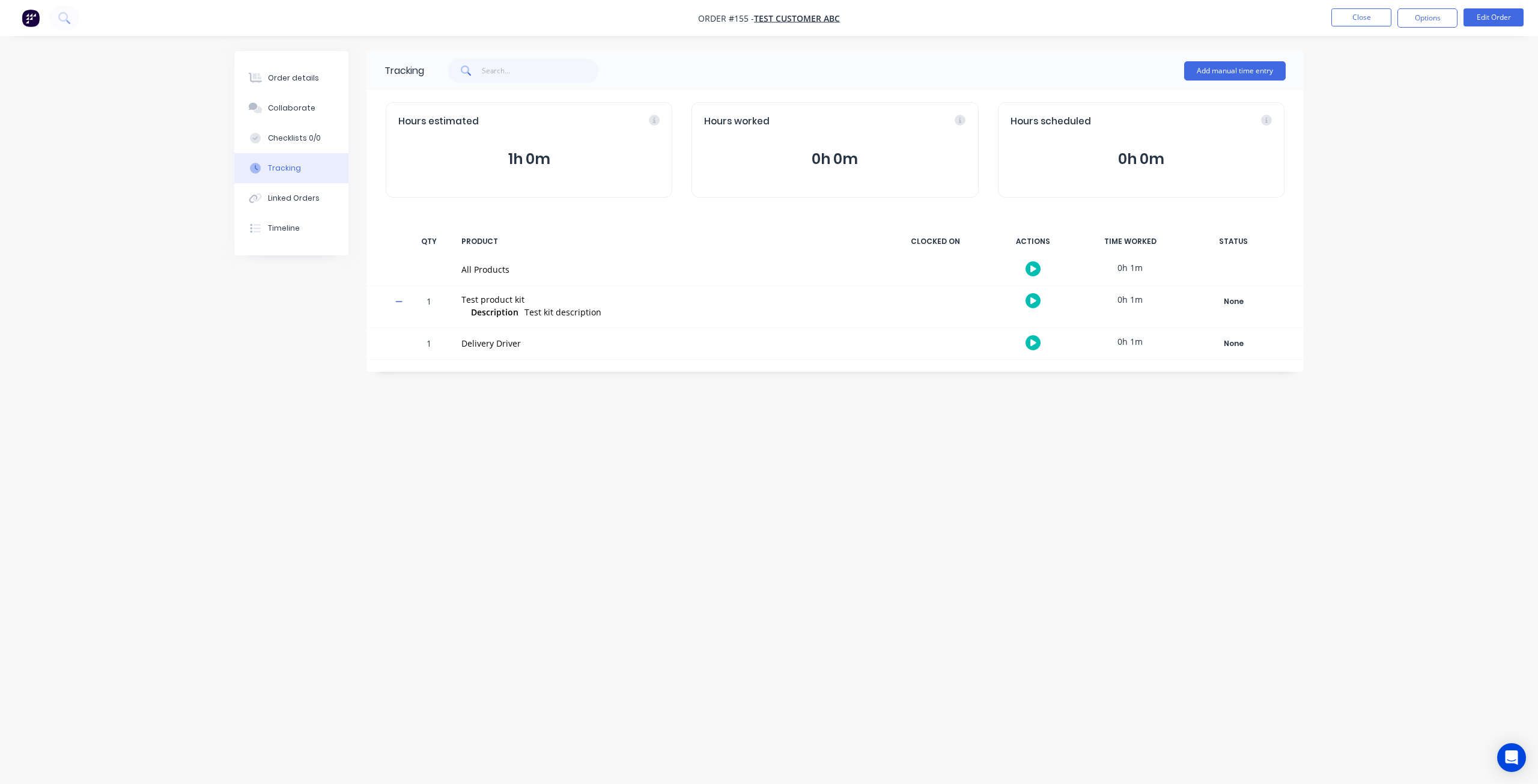
click at [837, 160] on button "0h 0m" at bounding box center [835, 159] width 261 height 23
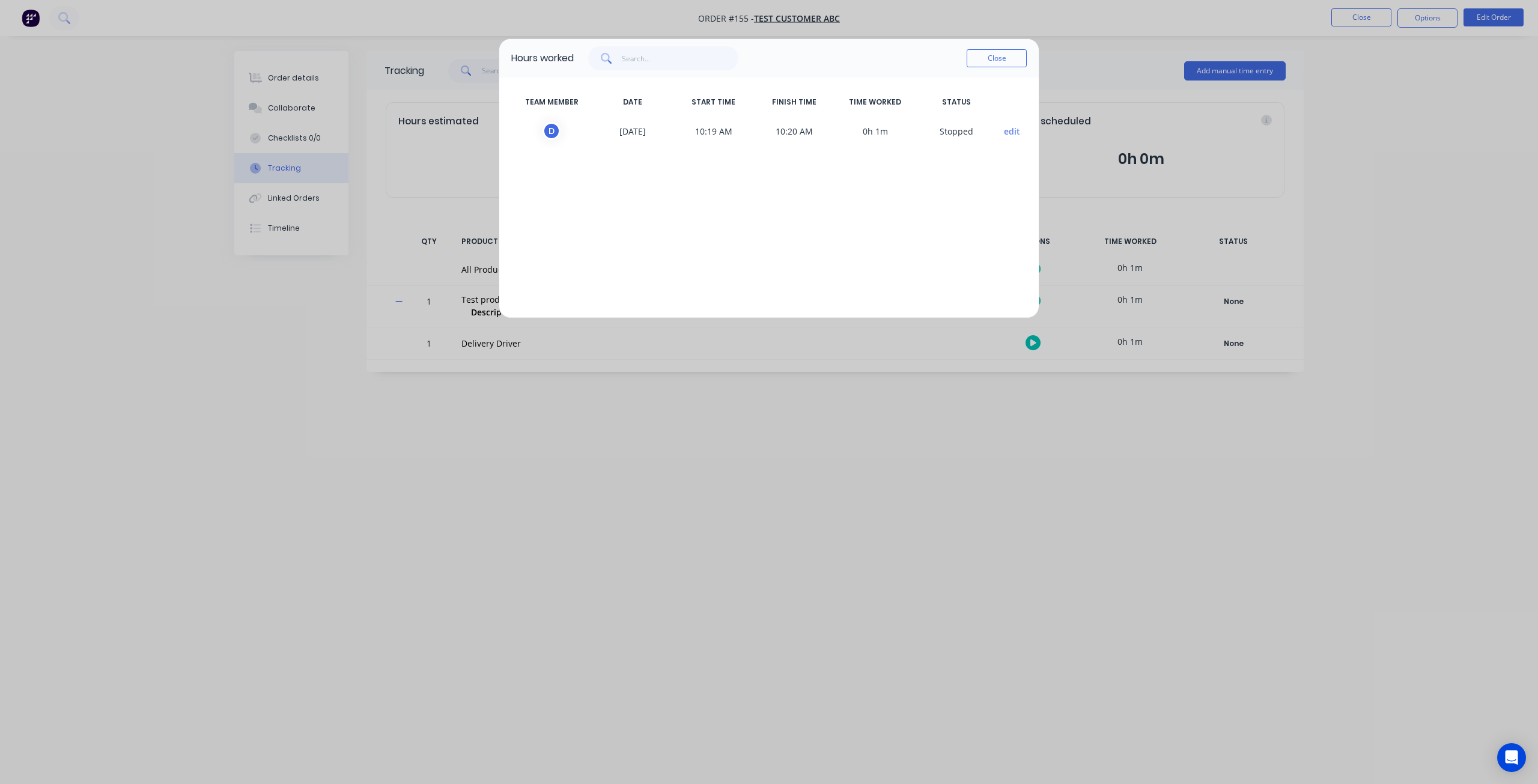
click at [1010, 126] on button "edit" at bounding box center [1012, 131] width 16 height 12
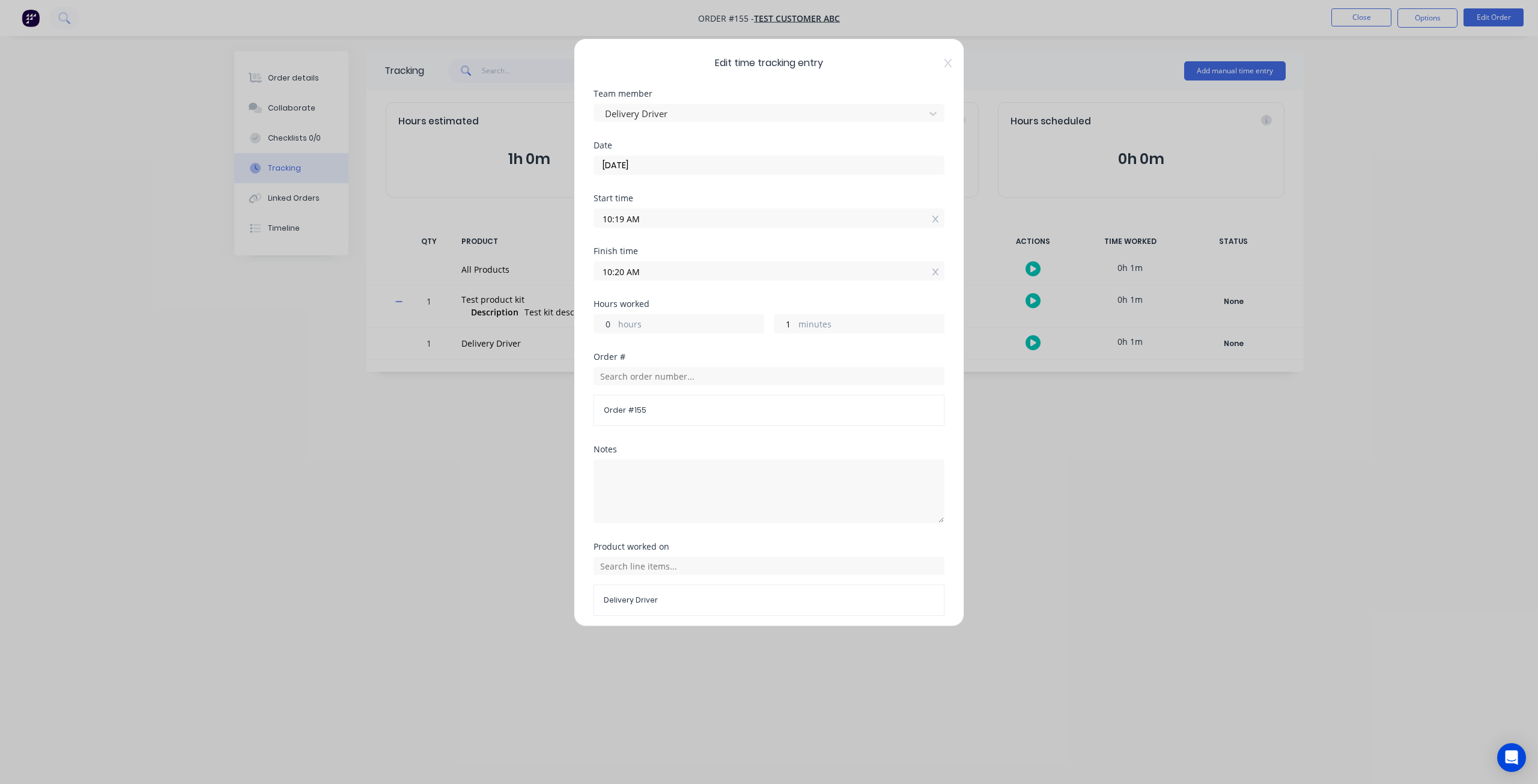
click at [613, 322] on input "0" at bounding box center [605, 324] width 21 height 18
drag, startPoint x: 793, startPoint y: 322, endPoint x: 731, endPoint y: 314, distance: 62.5
click at [731, 314] on div "0 hours 1 minutes" at bounding box center [769, 322] width 351 height 22
click at [744, 321] on label "hours" at bounding box center [691, 325] width 145 height 15
click at [615, 321] on input "0" at bounding box center [605, 324] width 21 height 18
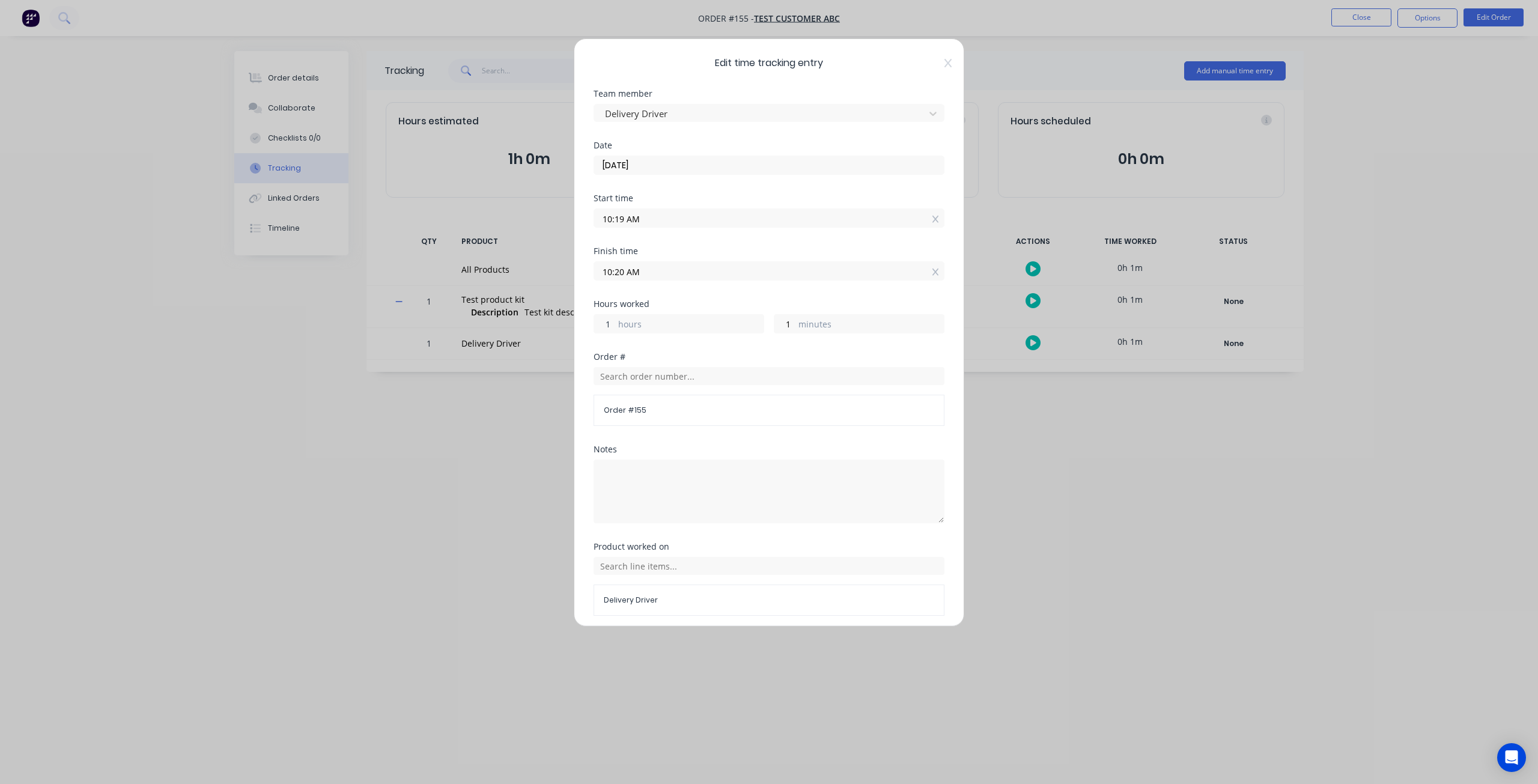
type input "1"
type input "11:20 AM"
click at [643, 339] on div "Hours worked 1 hours 1 minutes" at bounding box center [769, 326] width 351 height 53
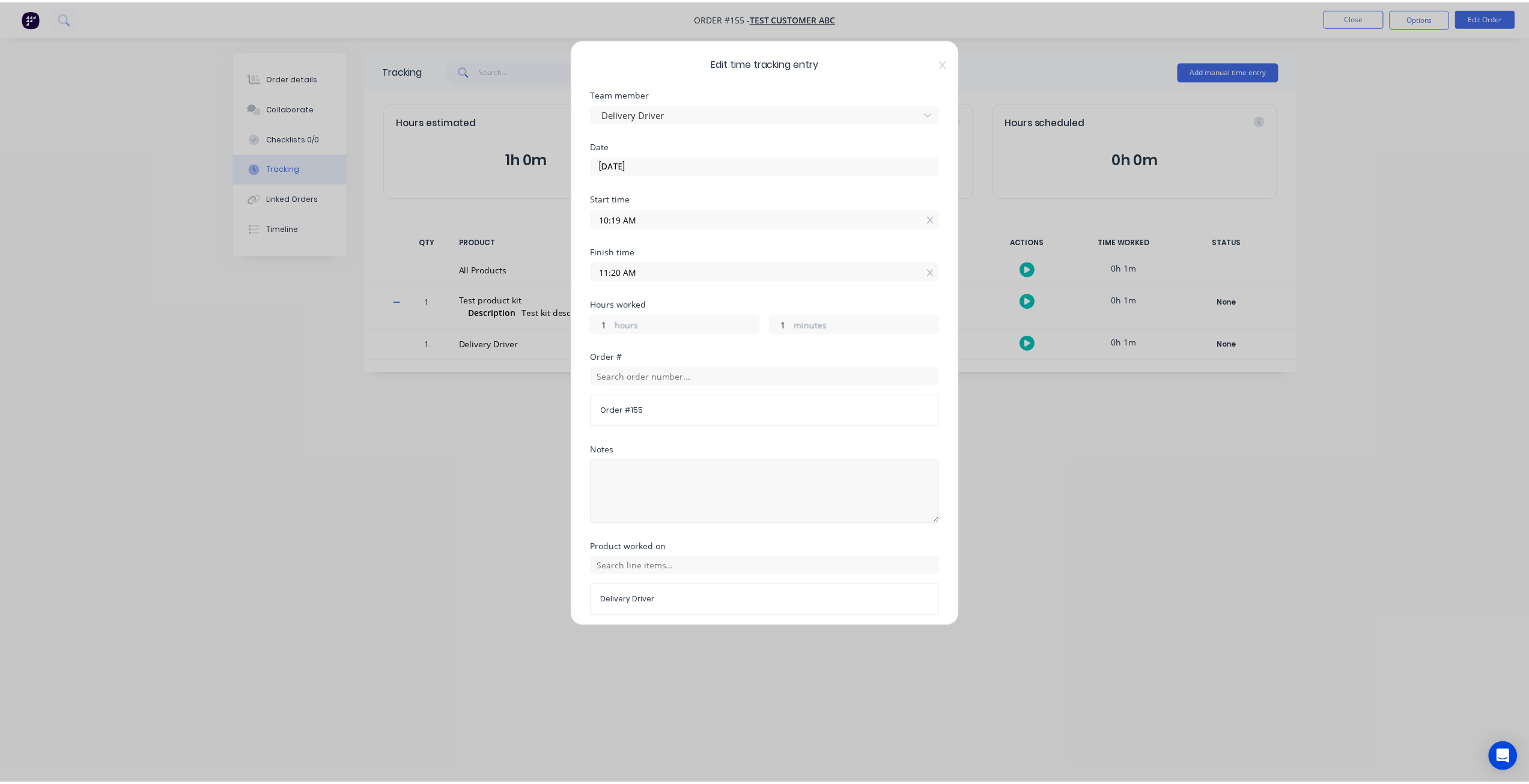
scroll to position [41, 0]
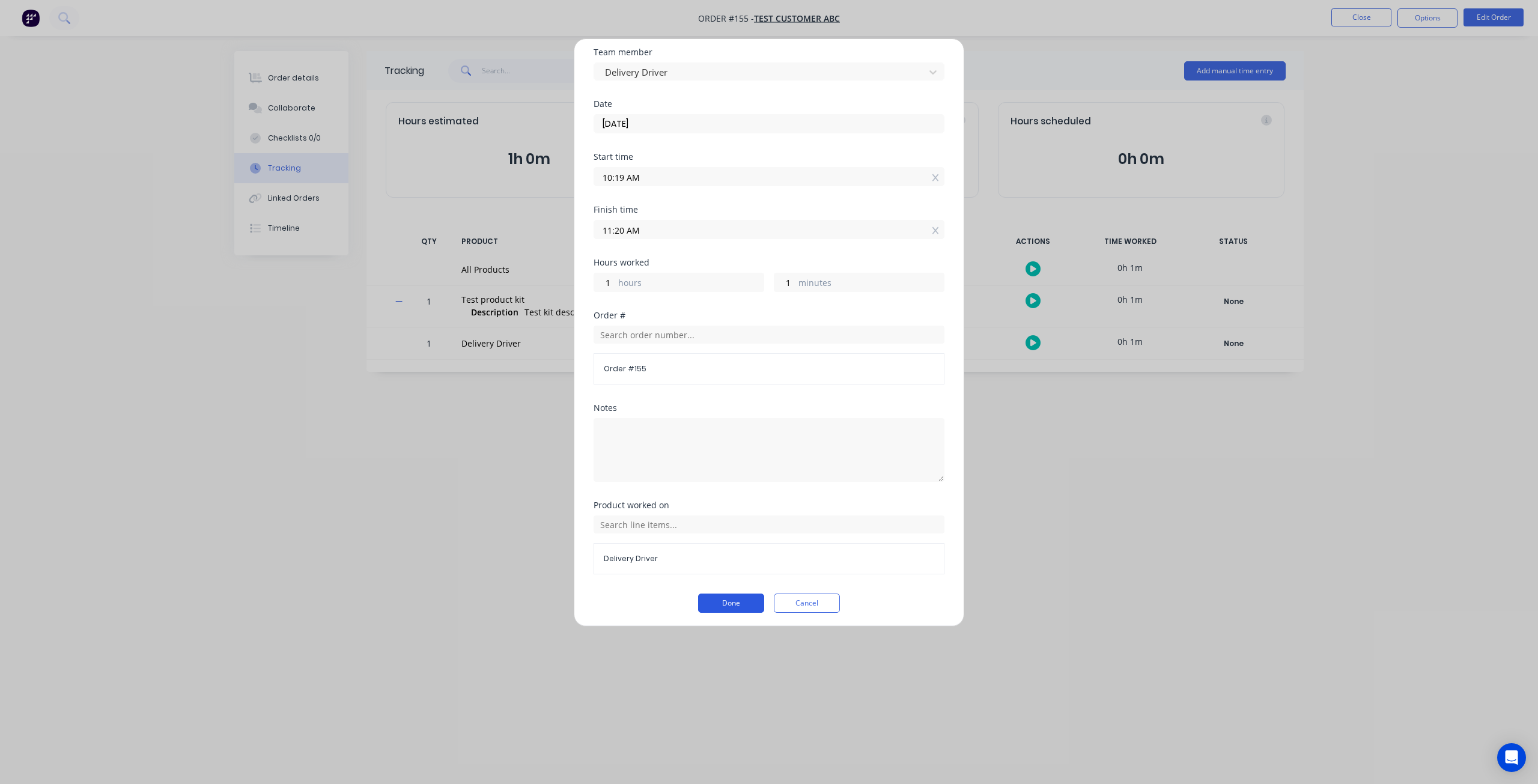
click at [738, 603] on button "Done" at bounding box center [731, 603] width 66 height 19
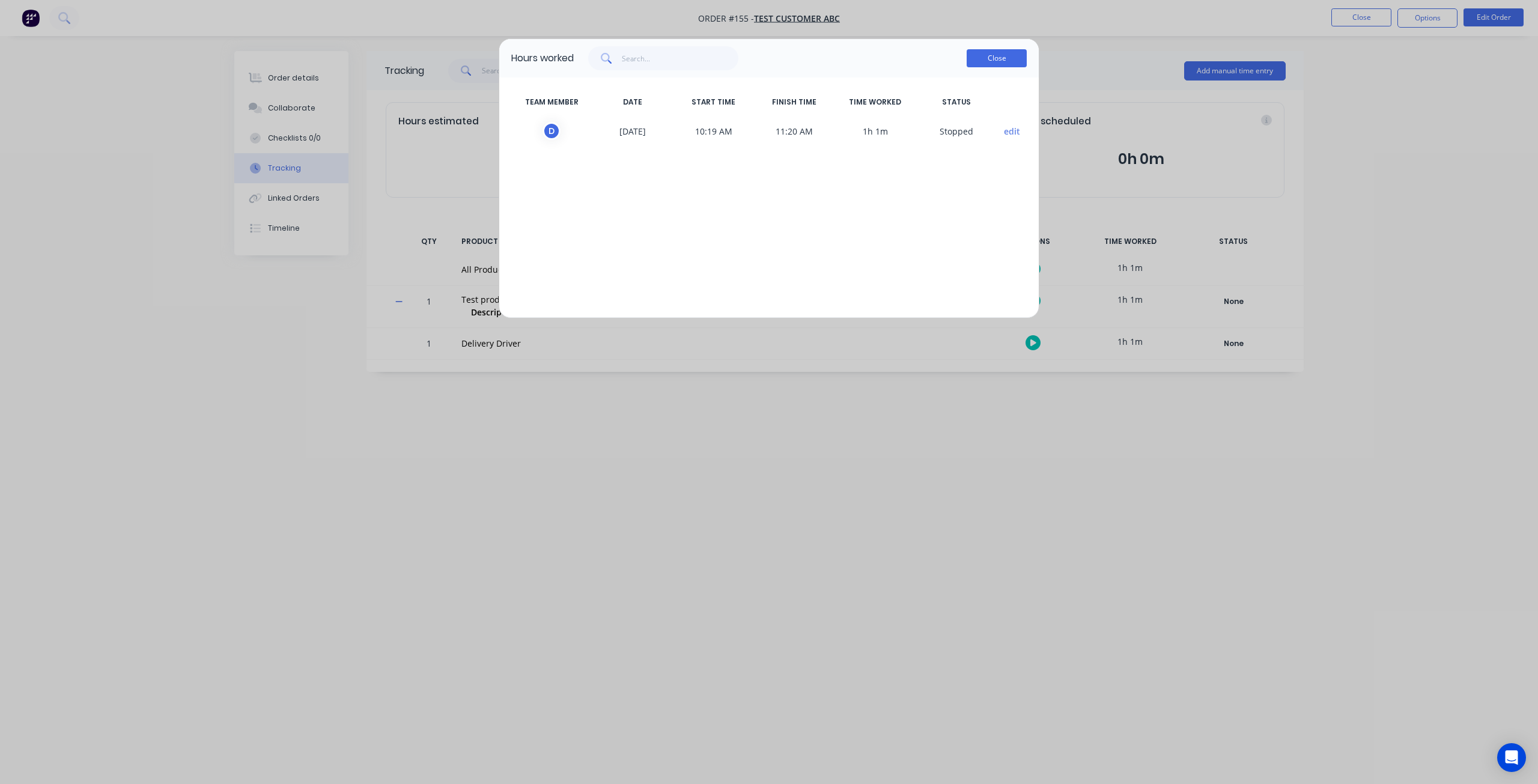
click at [990, 65] on button "Close" at bounding box center [997, 58] width 60 height 18
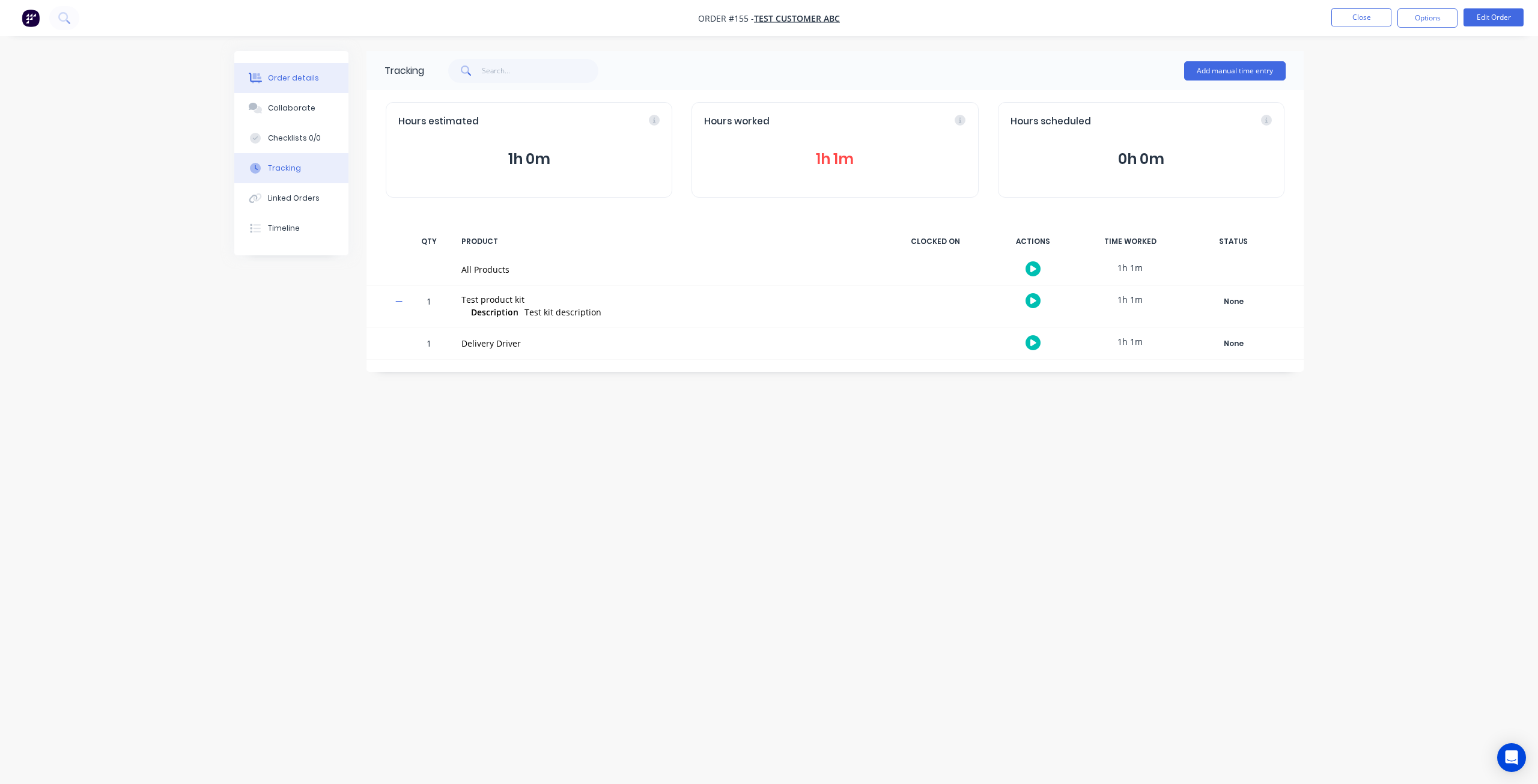
click at [261, 79] on icon at bounding box center [256, 78] width 14 height 11
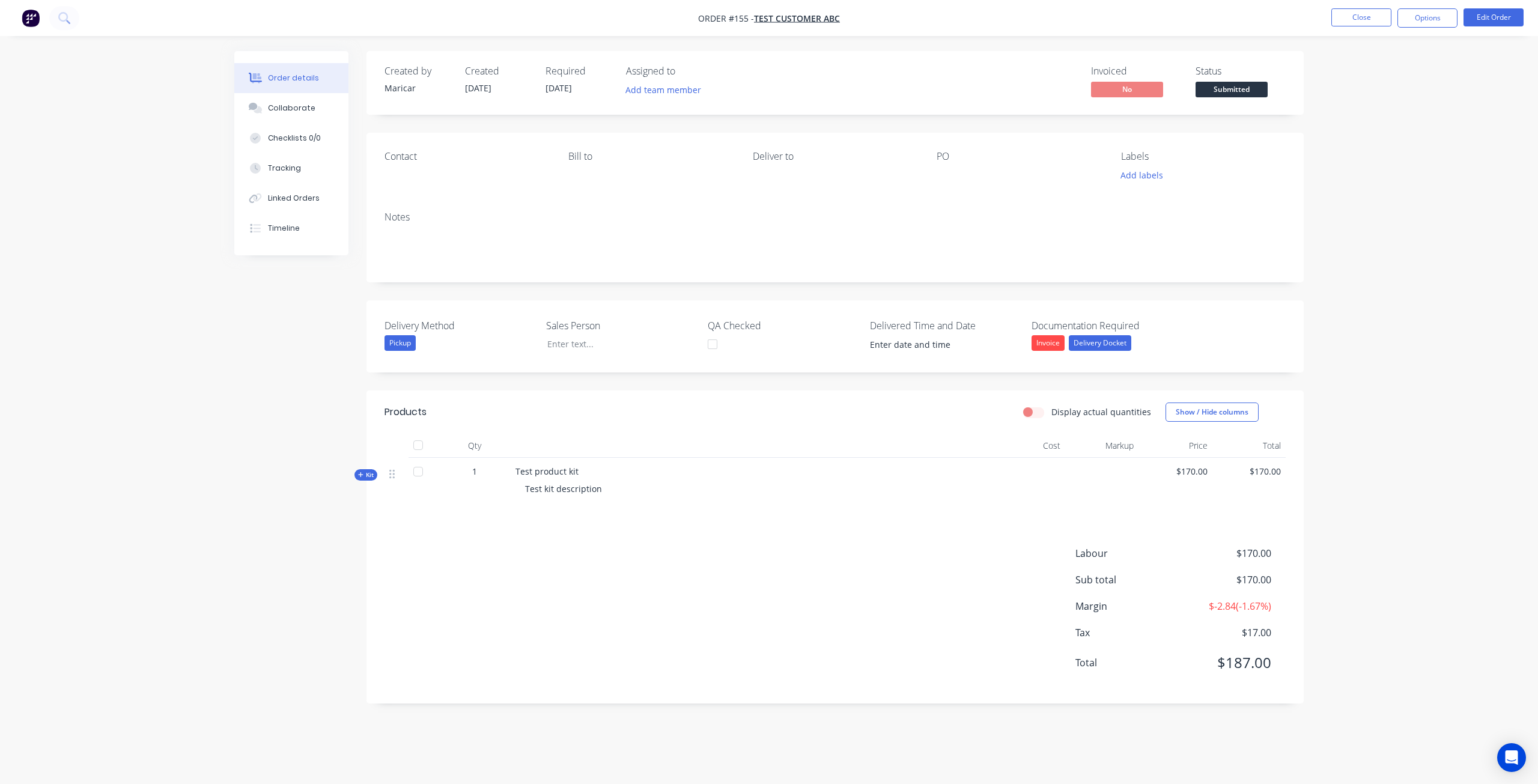
click at [363, 474] on icon at bounding box center [360, 474] width 5 height 6
drag, startPoint x: 1271, startPoint y: 521, endPoint x: 1180, endPoint y: 521, distance: 91.0
click at [1180, 521] on div "Labour 1 Delivery Driver $170.00 0% $170.00 $170.00" at bounding box center [835, 523] width 901 height 31
click at [1500, 12] on button "Edit Order" at bounding box center [1494, 18] width 60 height 18
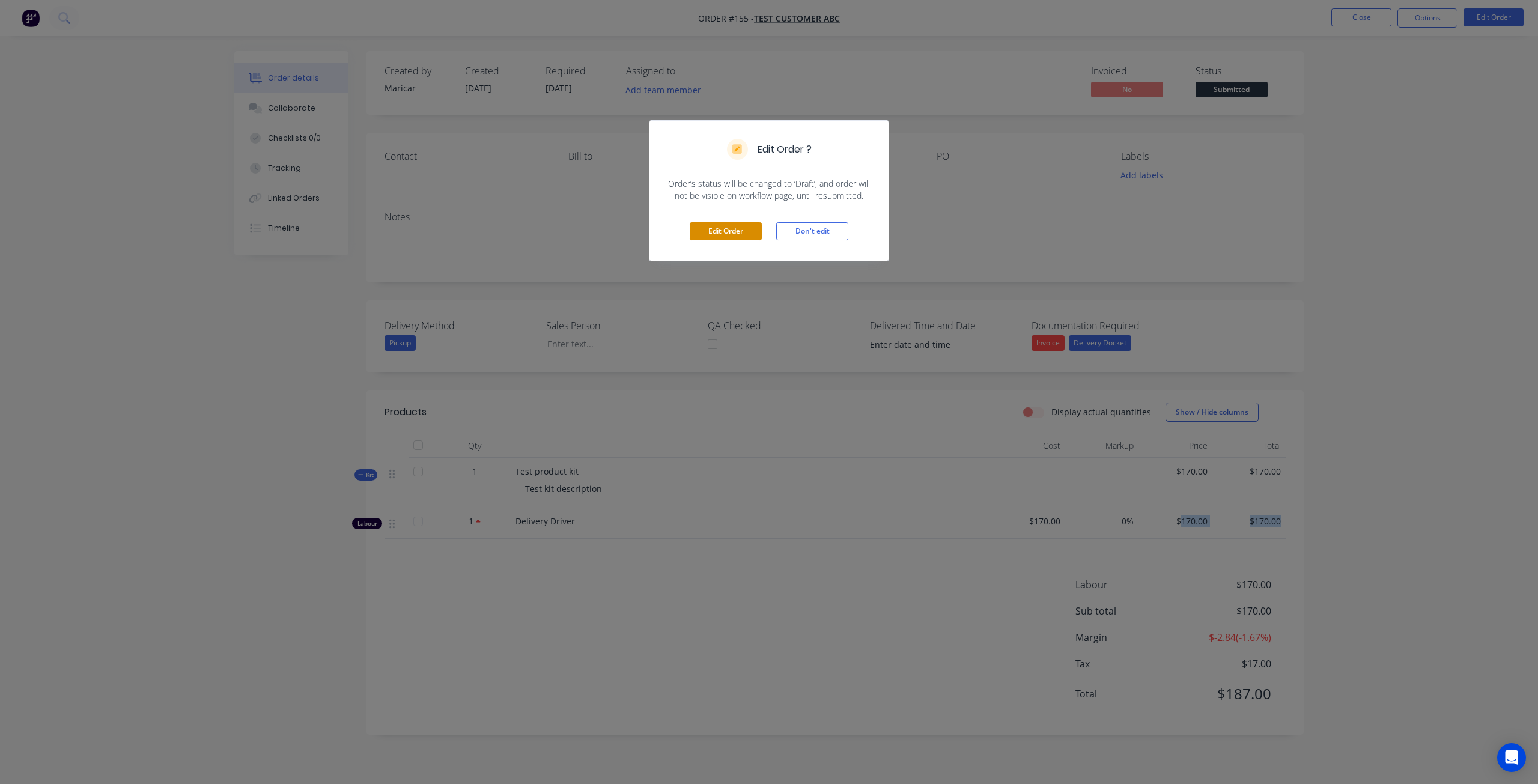
click at [707, 229] on button "Edit Order" at bounding box center [726, 231] width 72 height 18
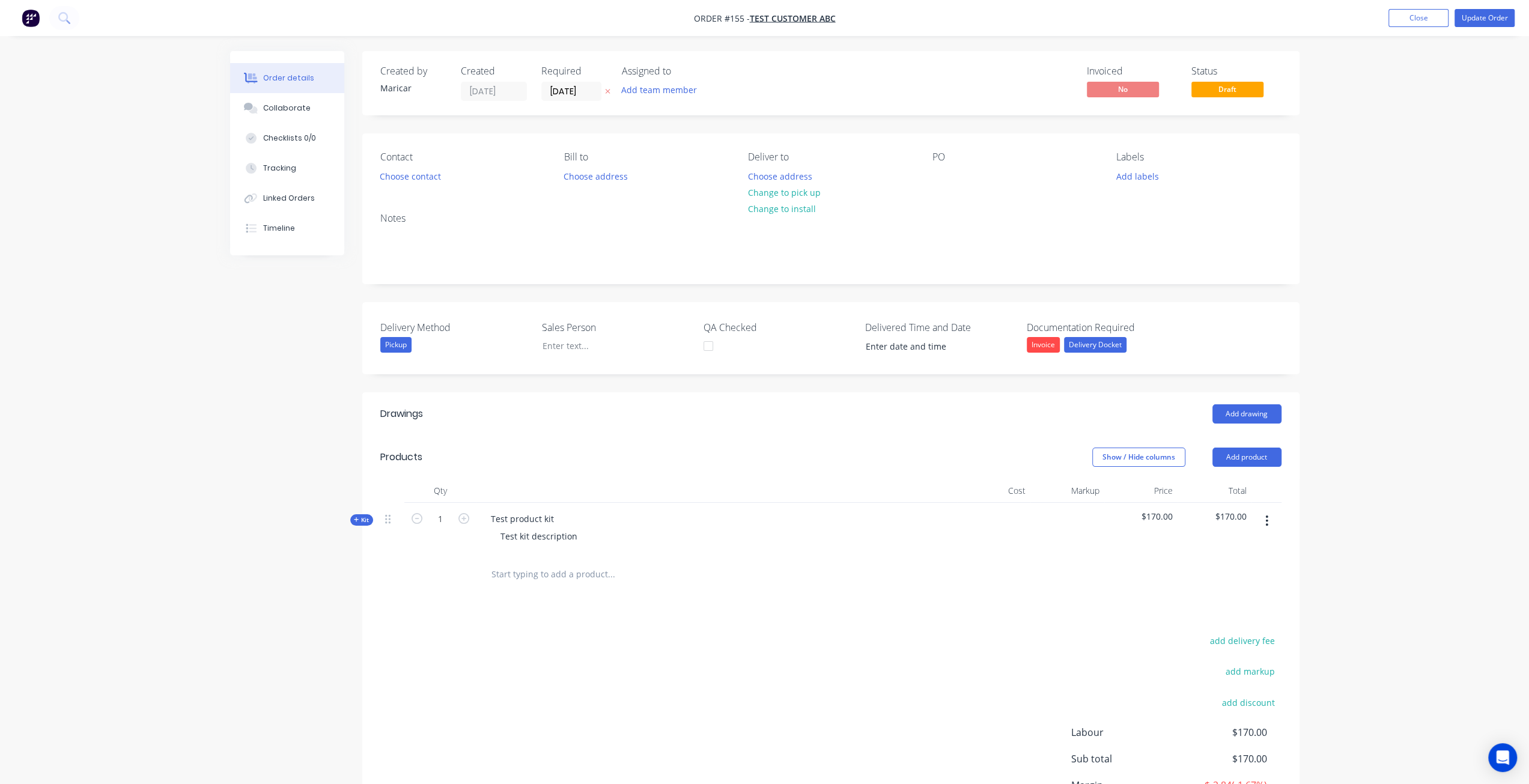
click at [365, 517] on span "Kit" at bounding box center [362, 520] width 16 height 9
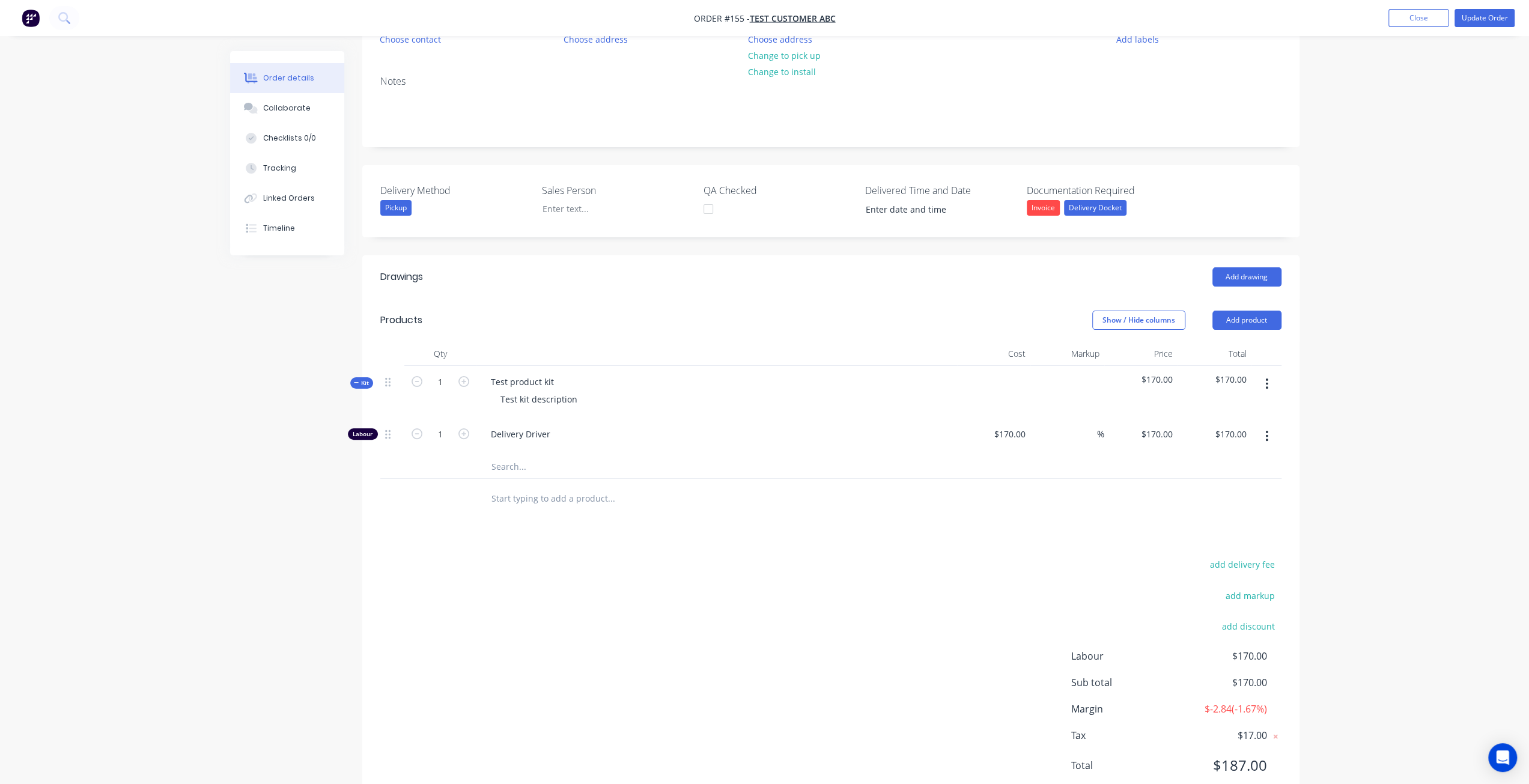
scroll to position [54, 0]
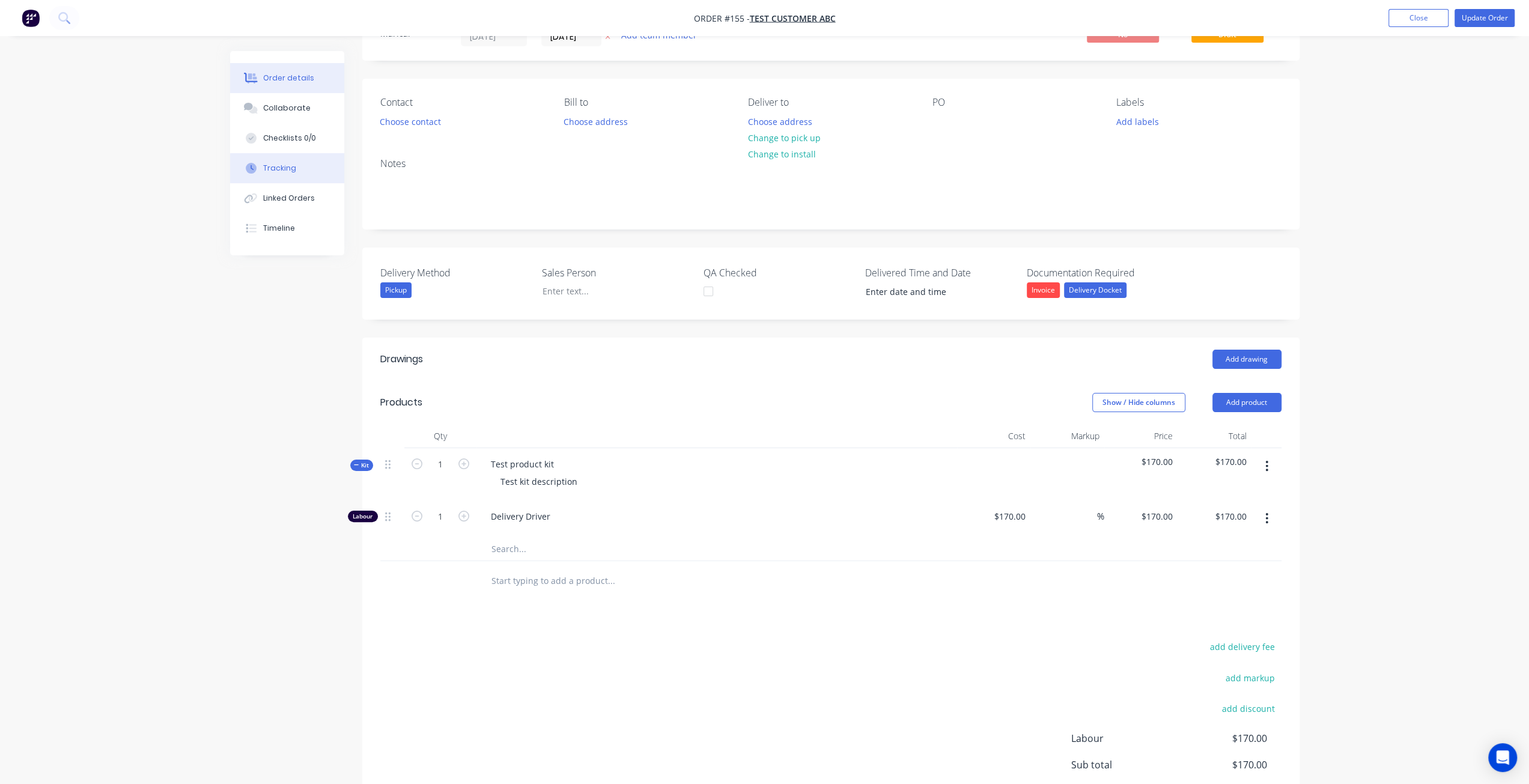
click at [276, 164] on div "Tracking" at bounding box center [280, 168] width 33 height 11
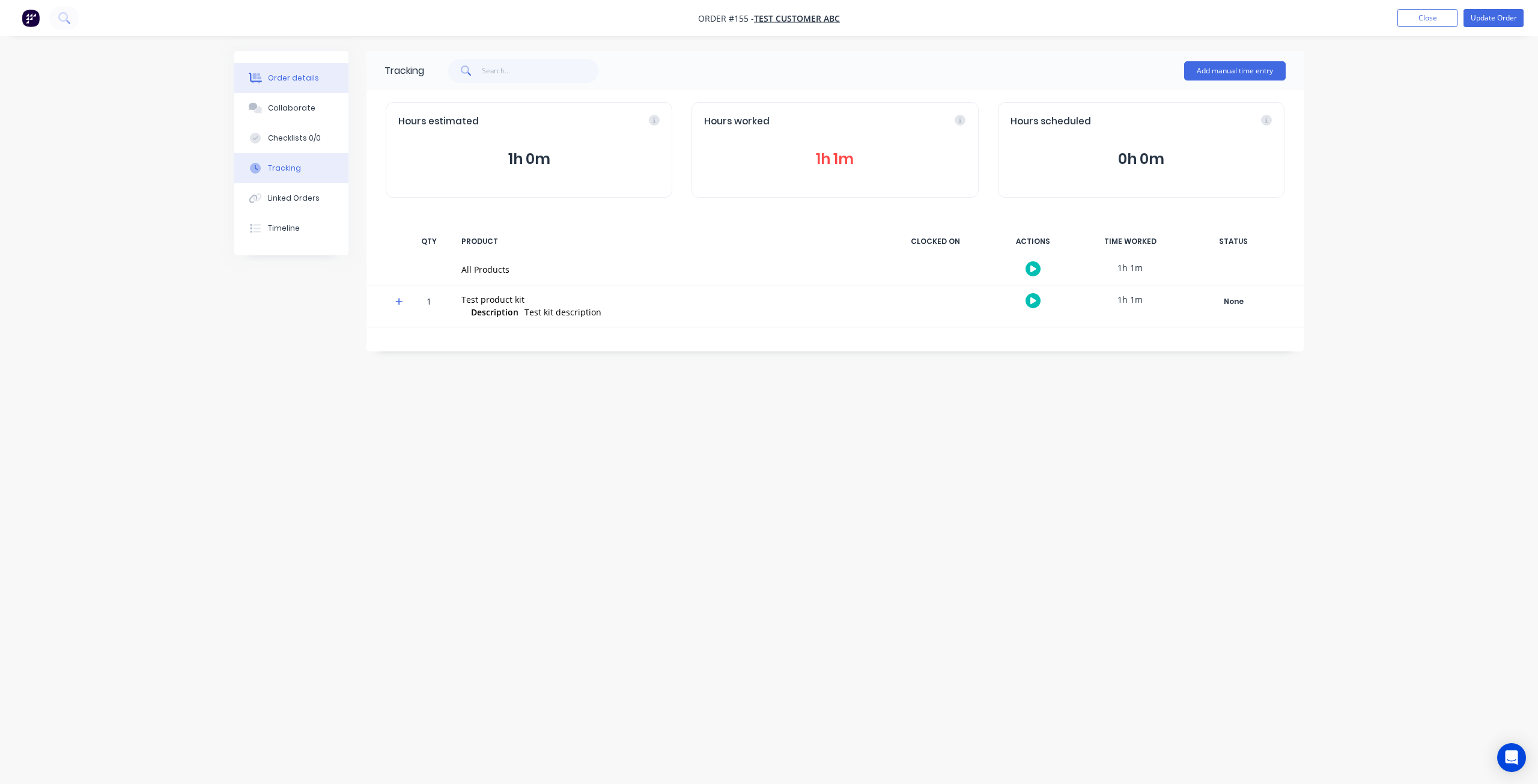
click at [279, 71] on button "Order details" at bounding box center [292, 78] width 114 height 30
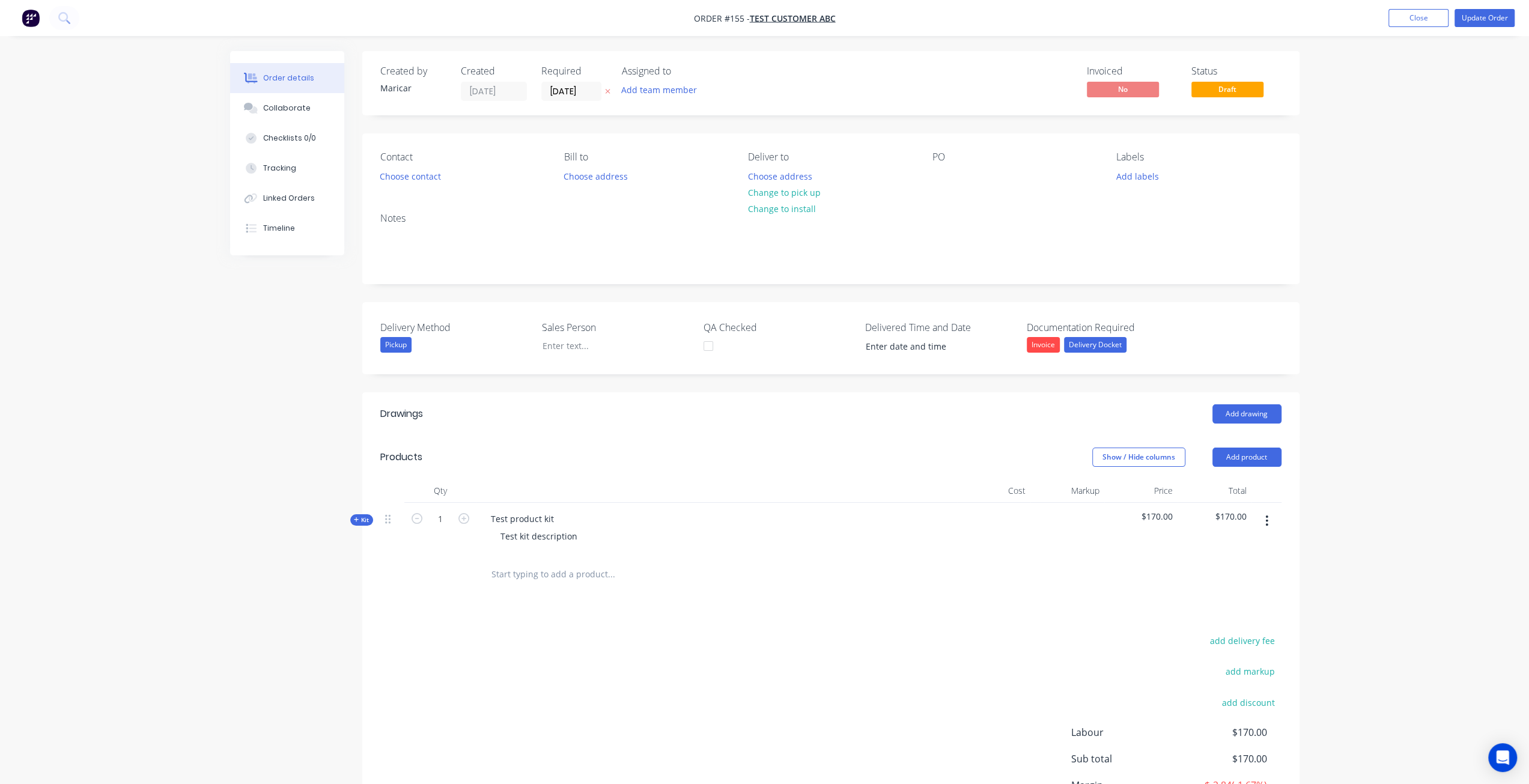
click at [364, 518] on span "Kit" at bounding box center [362, 520] width 16 height 9
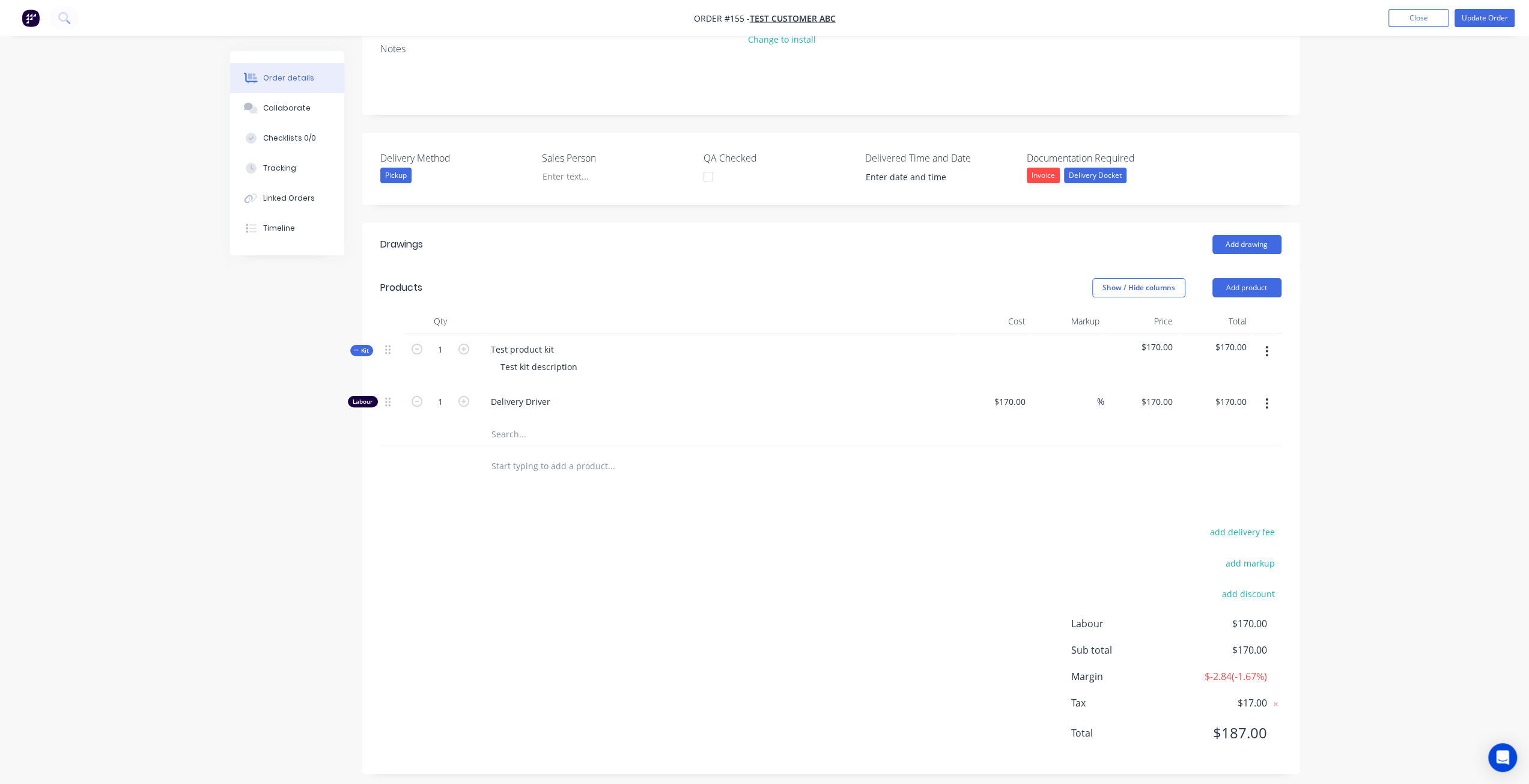
scroll to position [175, 0]
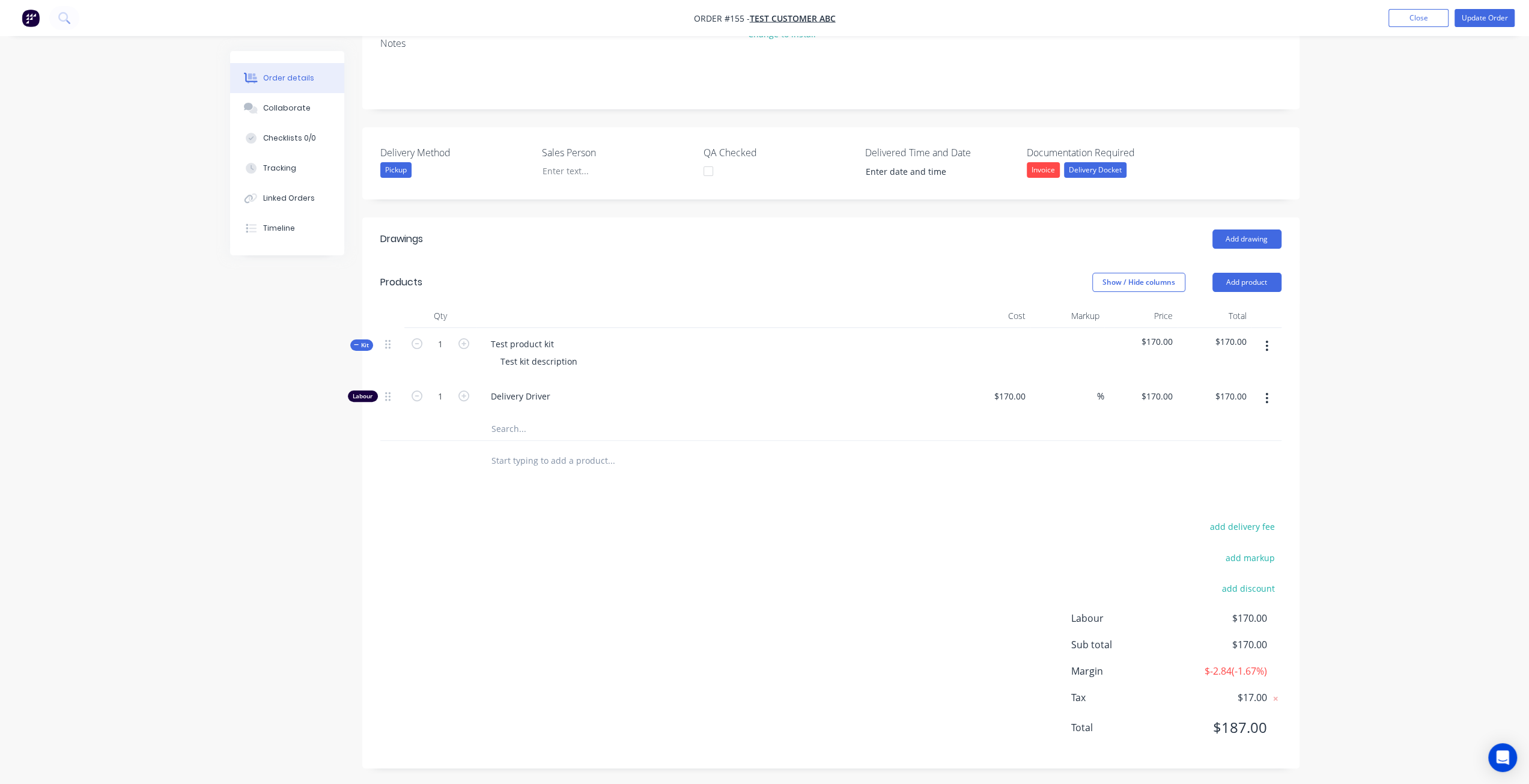
click at [510, 429] on input "text" at bounding box center [611, 428] width 240 height 24
click at [282, 171] on div "Tracking" at bounding box center [280, 168] width 33 height 11
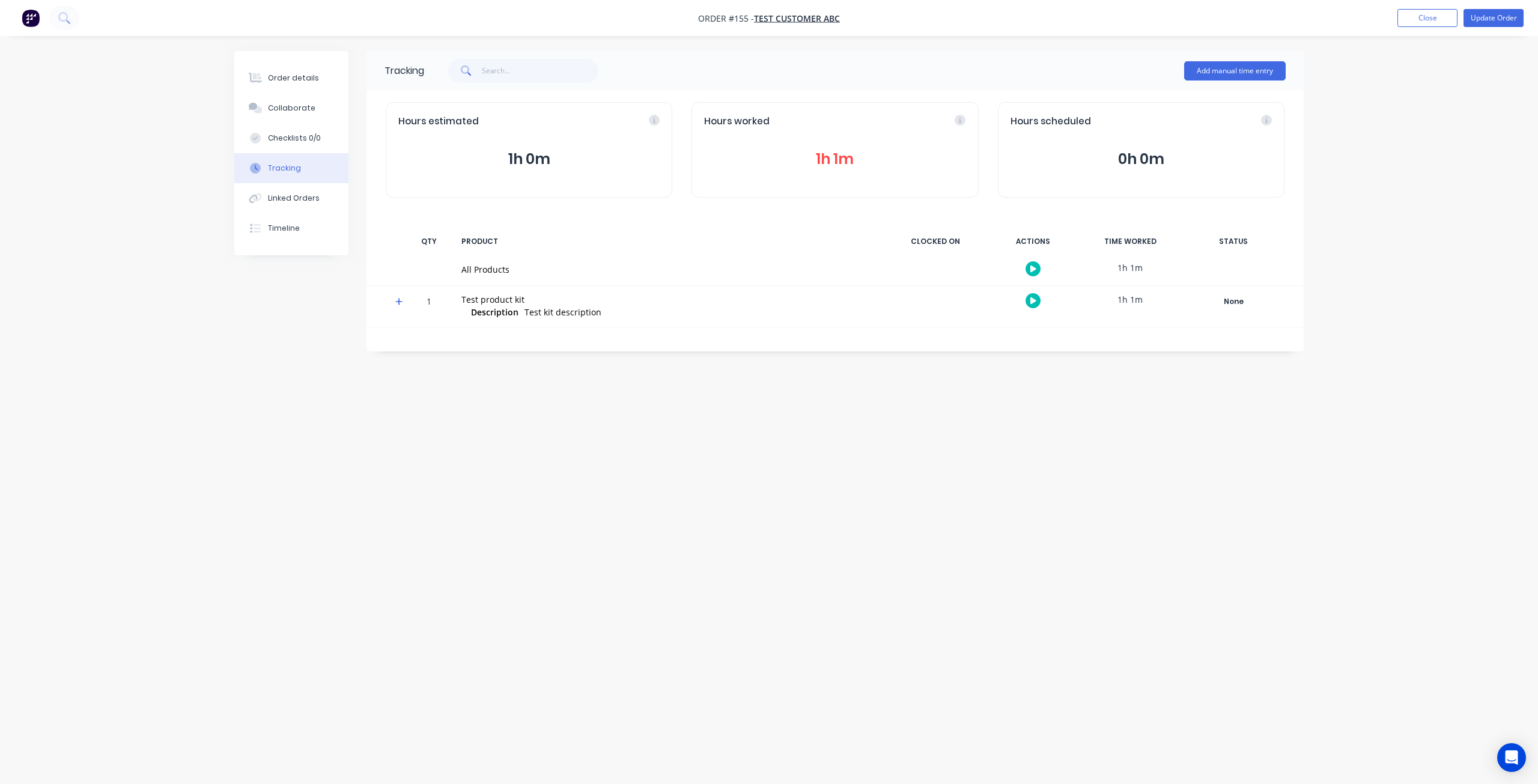
click at [399, 303] on icon at bounding box center [398, 301] width 7 height 7
click at [1030, 346] on button "button" at bounding box center [1033, 343] width 15 height 15
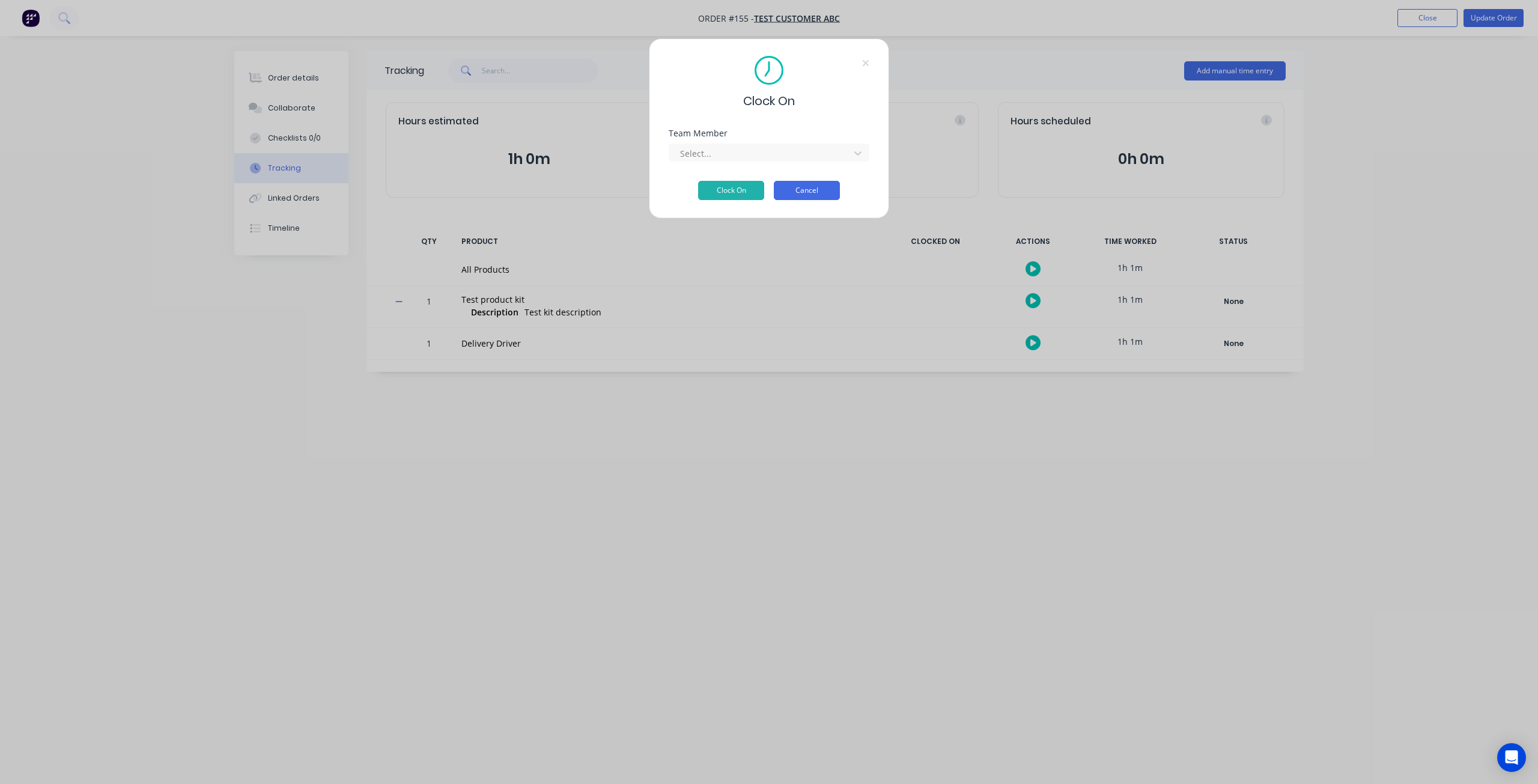
click at [792, 192] on button "Cancel" at bounding box center [807, 190] width 66 height 19
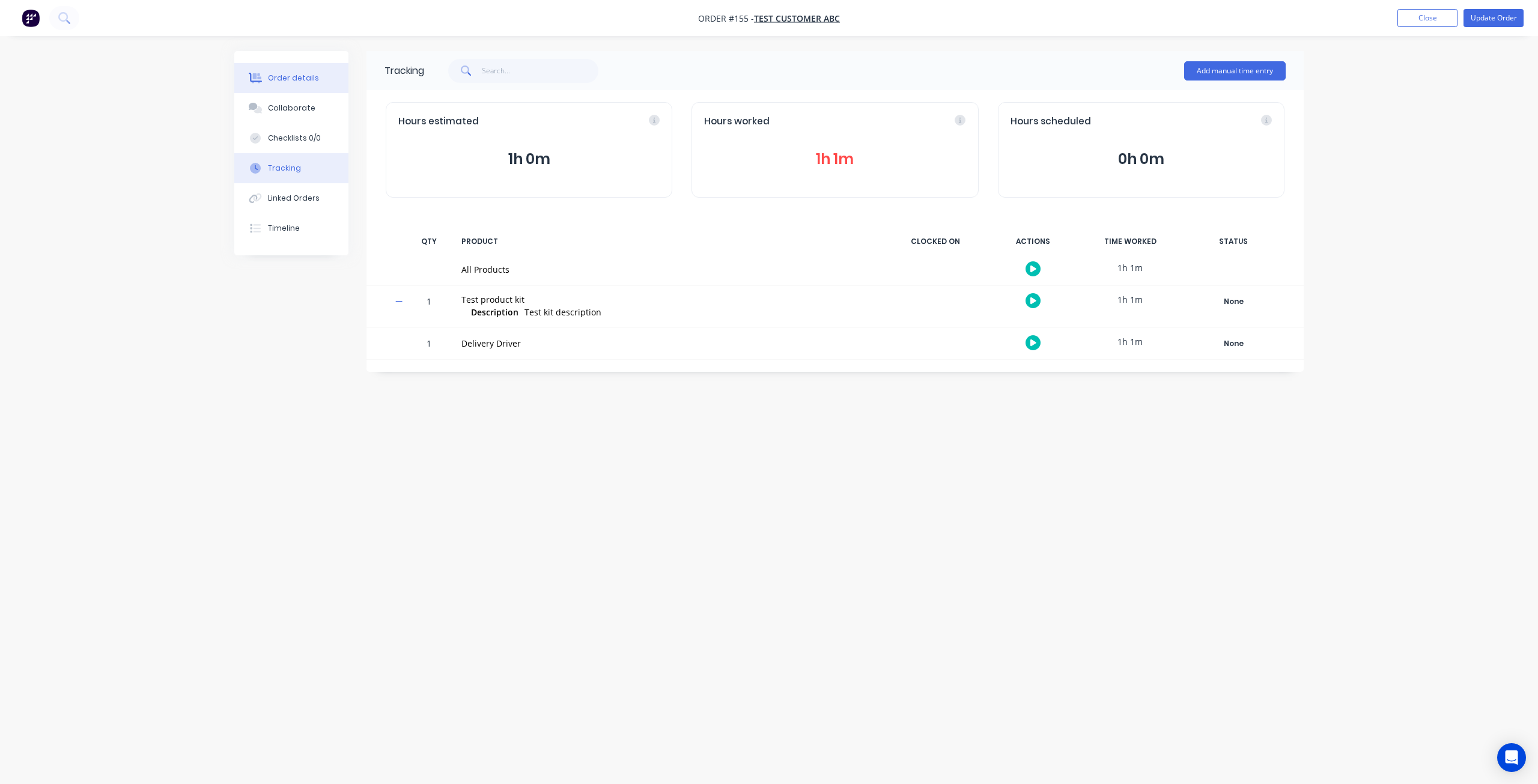
click at [304, 80] on div "Order details" at bounding box center [294, 78] width 51 height 11
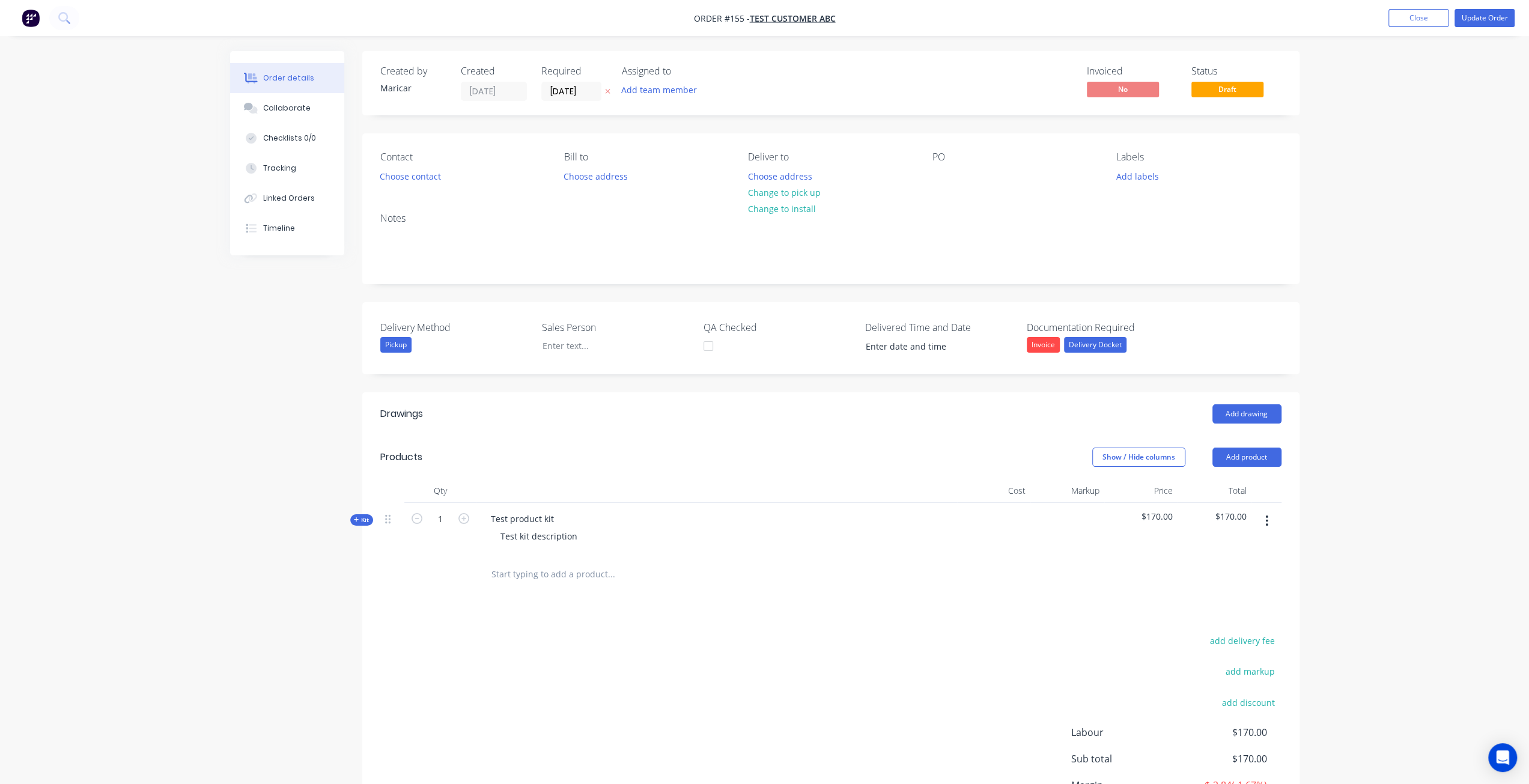
click at [355, 514] on div "Kit" at bounding box center [362, 519] width 23 height 11
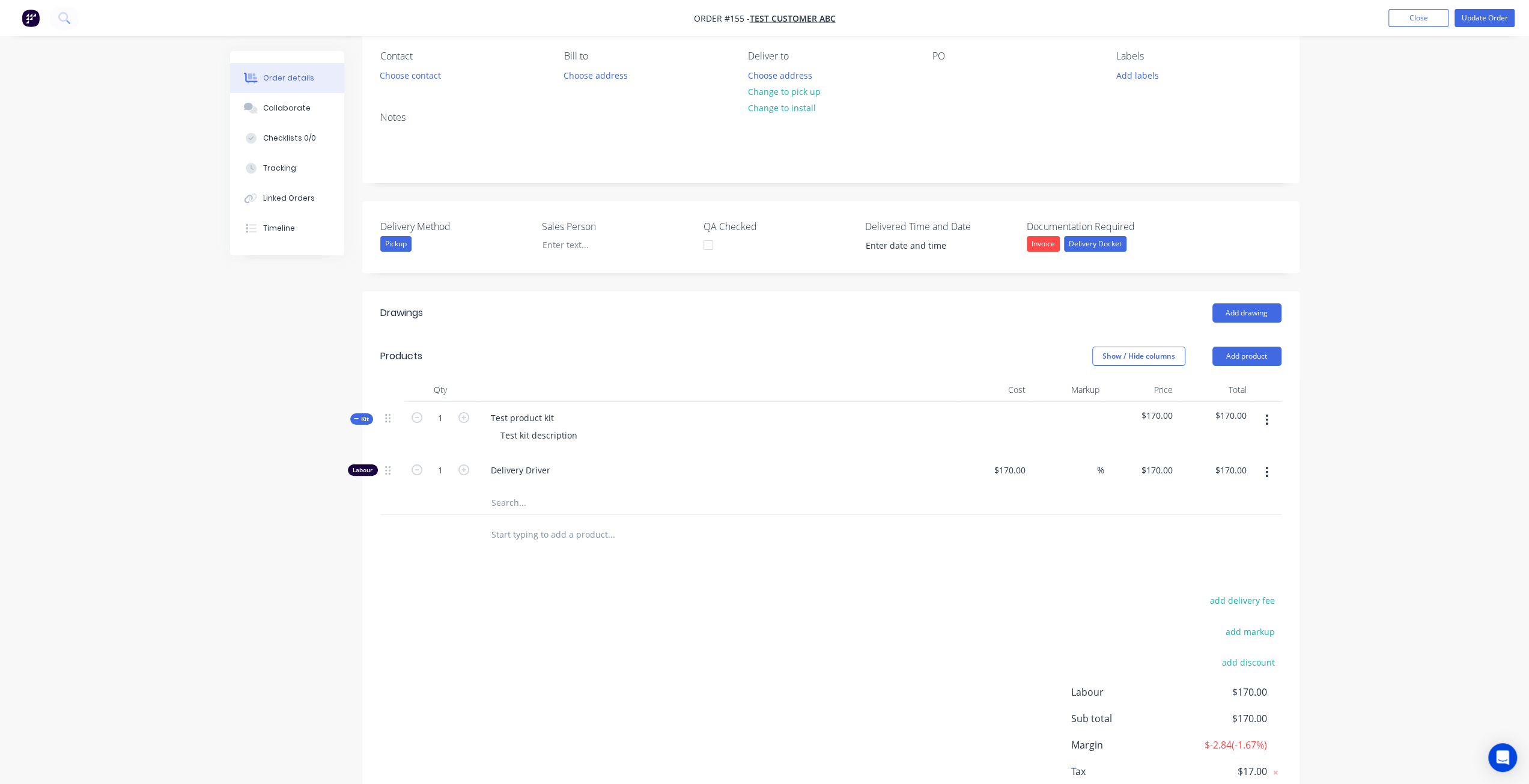
scroll to position [120, 0]
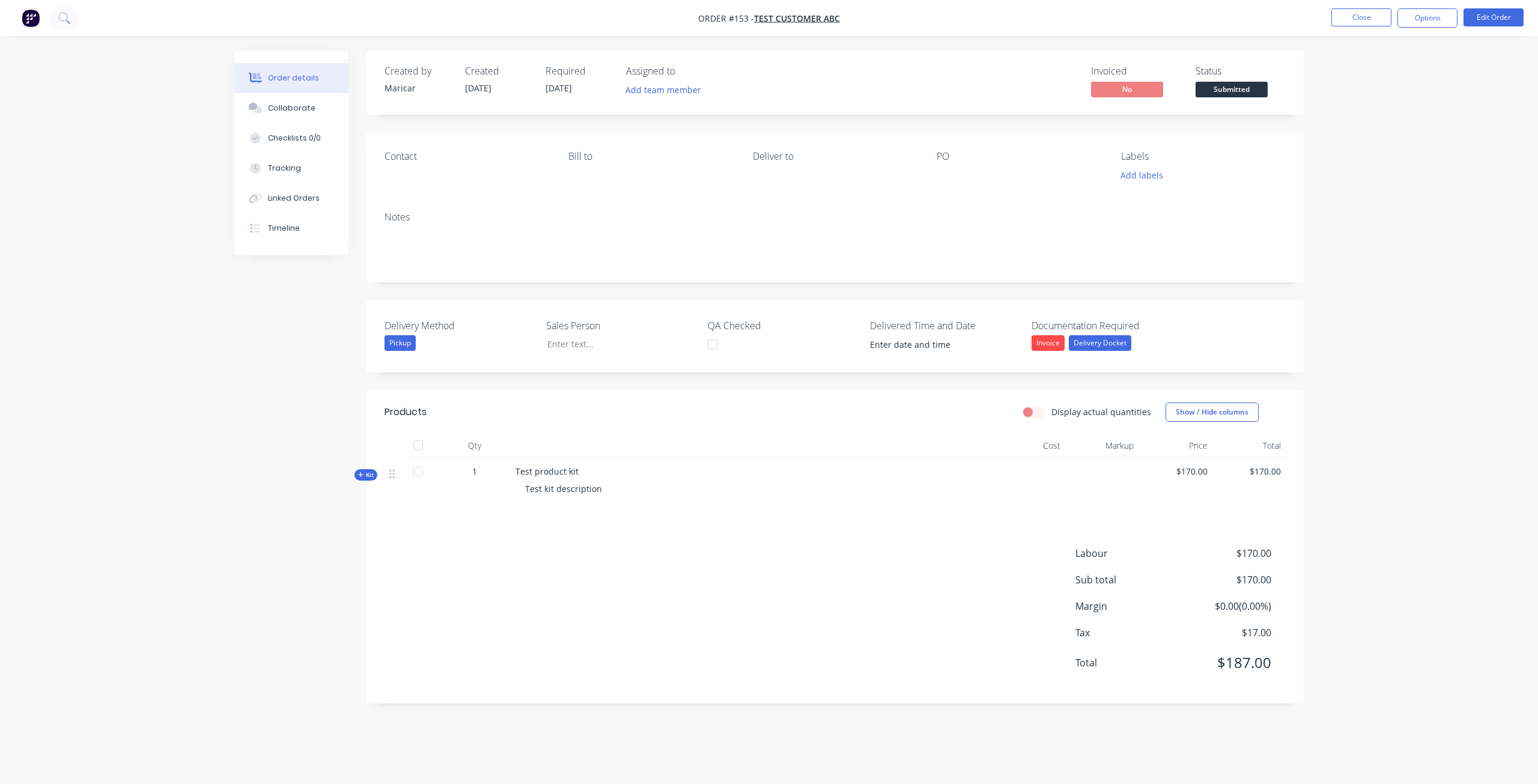
click at [1360, 4] on nav "Order #153 - Test Customer ABC Close Options Edit Order" at bounding box center [769, 18] width 1538 height 36
click at [1357, 22] on button "Close" at bounding box center [1362, 18] width 60 height 18
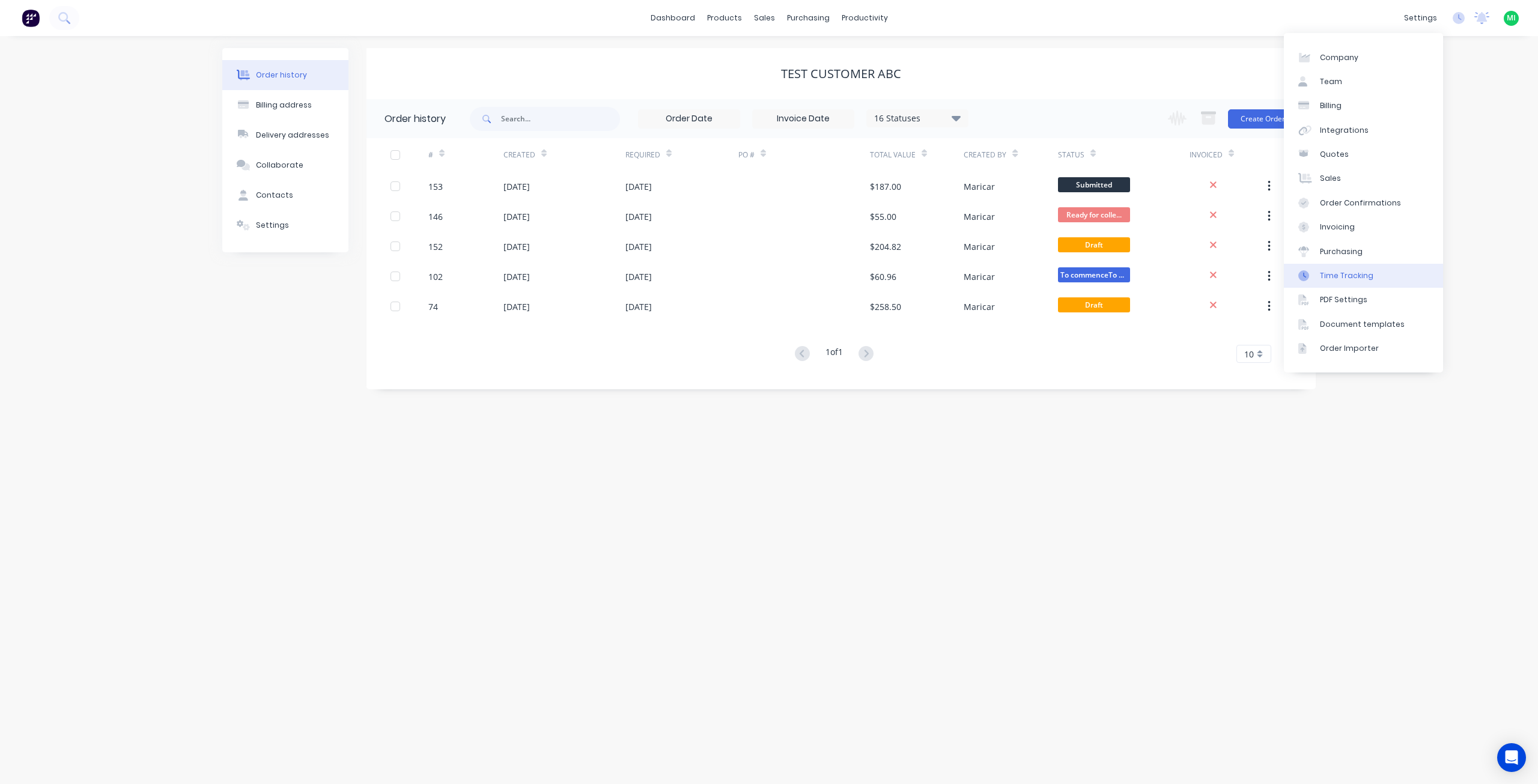
click at [1340, 282] on link "Time Tracking" at bounding box center [1363, 276] width 159 height 24
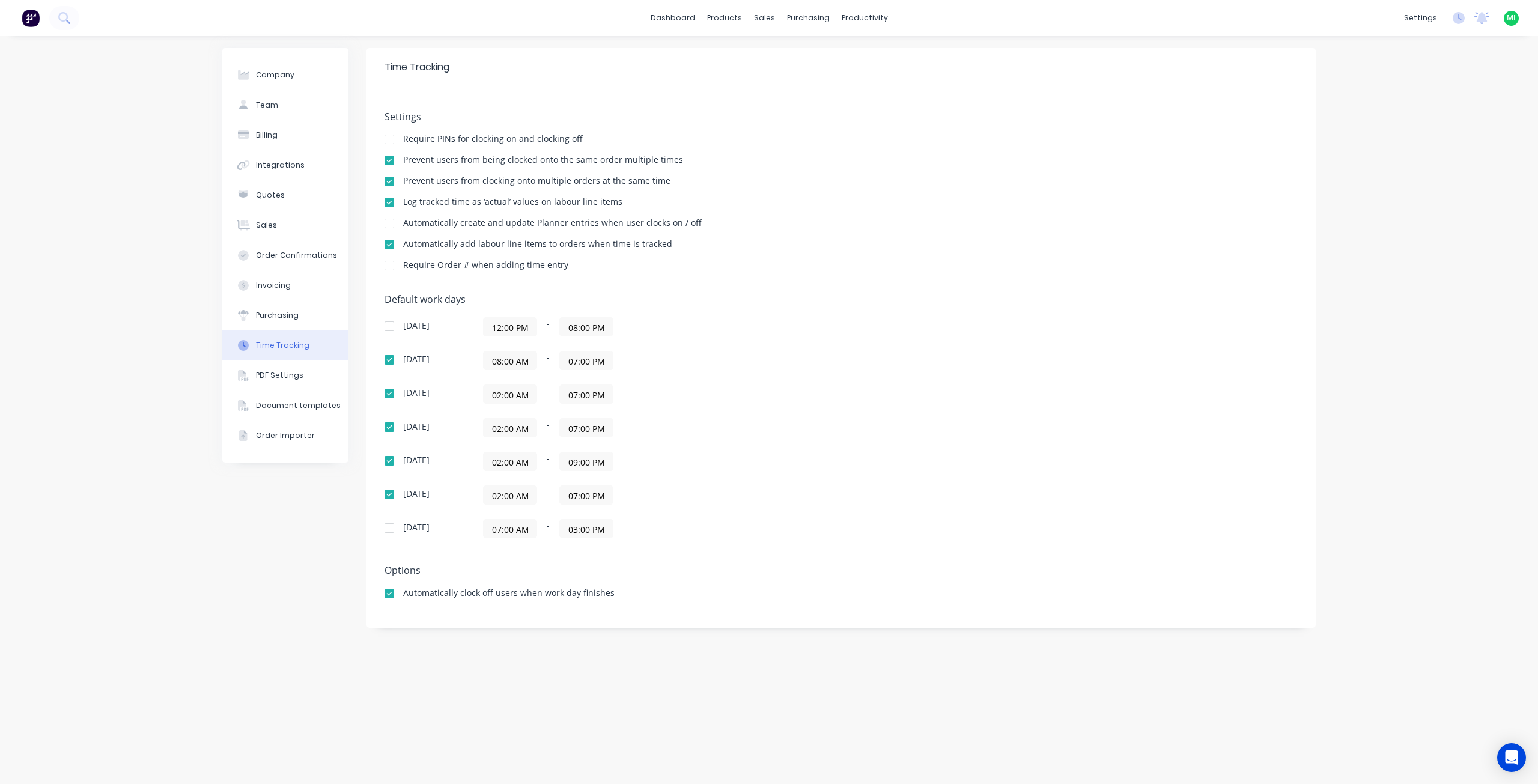
click at [740, 246] on div "Automatically add labour line items to orders when time is tracked" at bounding box center [841, 245] width 913 height 11
